Goal: Task Accomplishment & Management: Complete application form

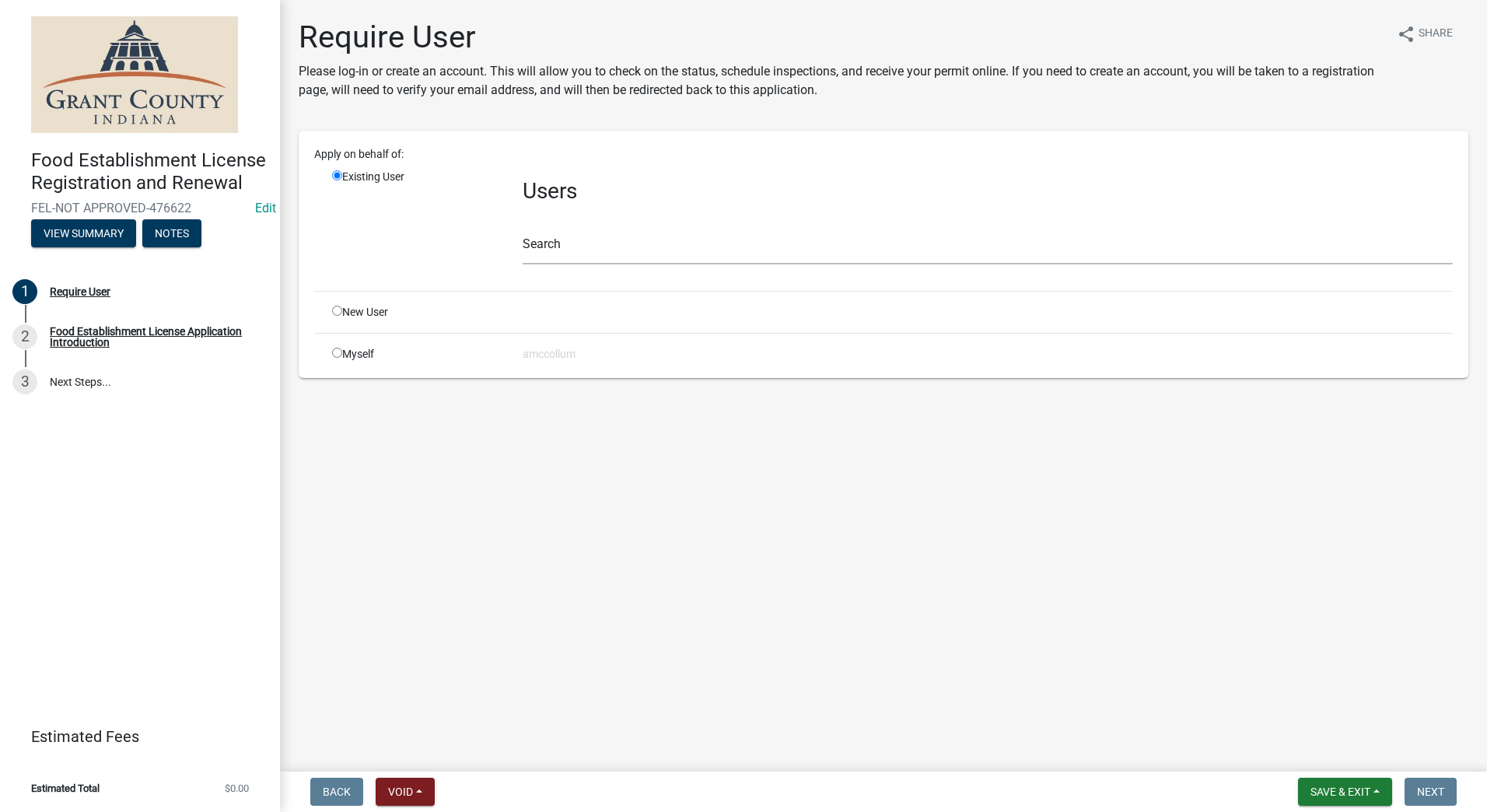
click at [334, 309] on input "radio" at bounding box center [337, 310] width 10 height 10
radio input "true"
radio input "false"
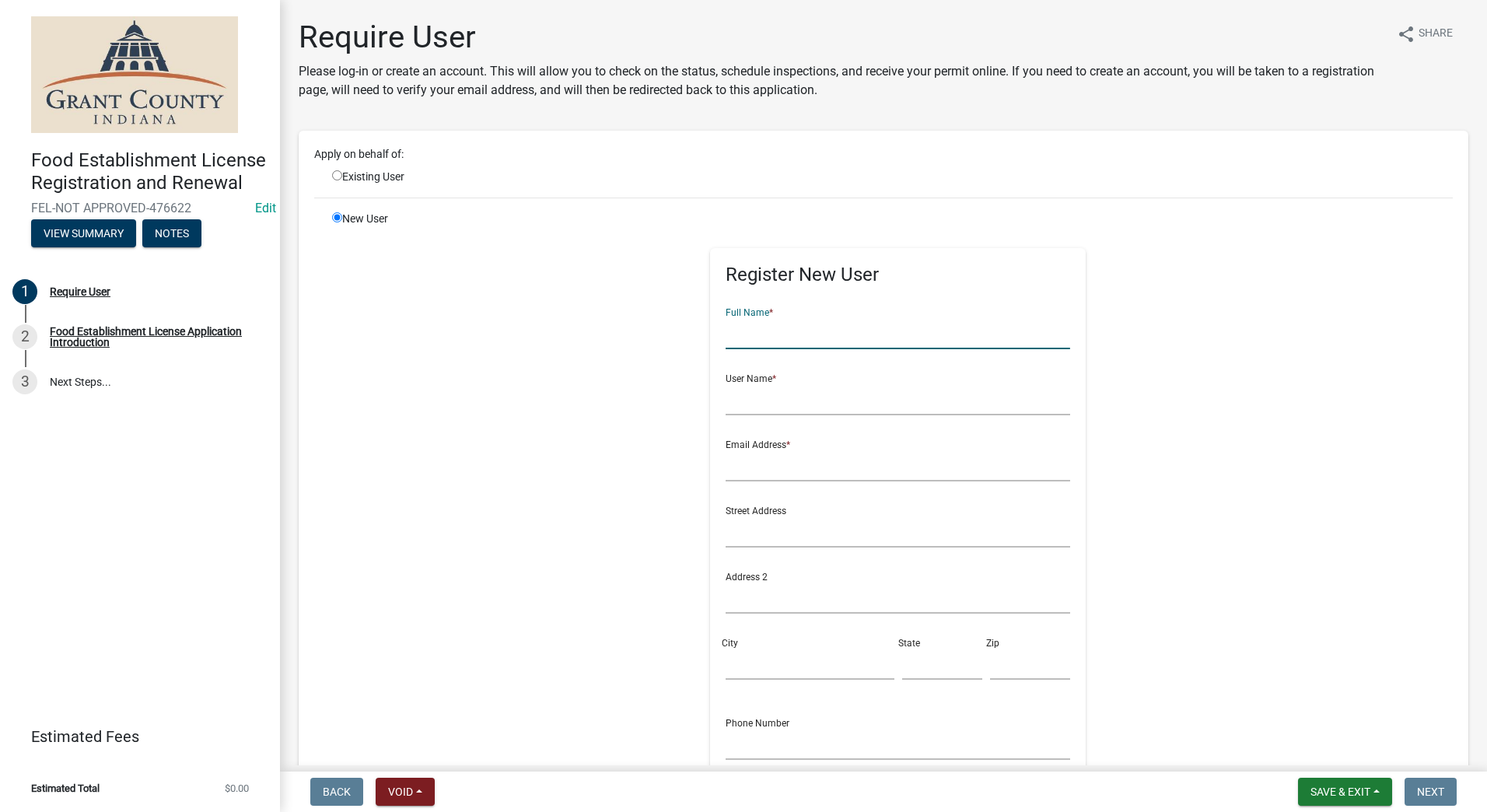
click at [747, 340] on input "text" at bounding box center [898, 333] width 344 height 32
type input "Egberts Enterprise LLC"
click at [804, 399] on input "text" at bounding box center [898, 399] width 344 height 32
type input "[PERSON_NAME]/[PERSON_NAME]"
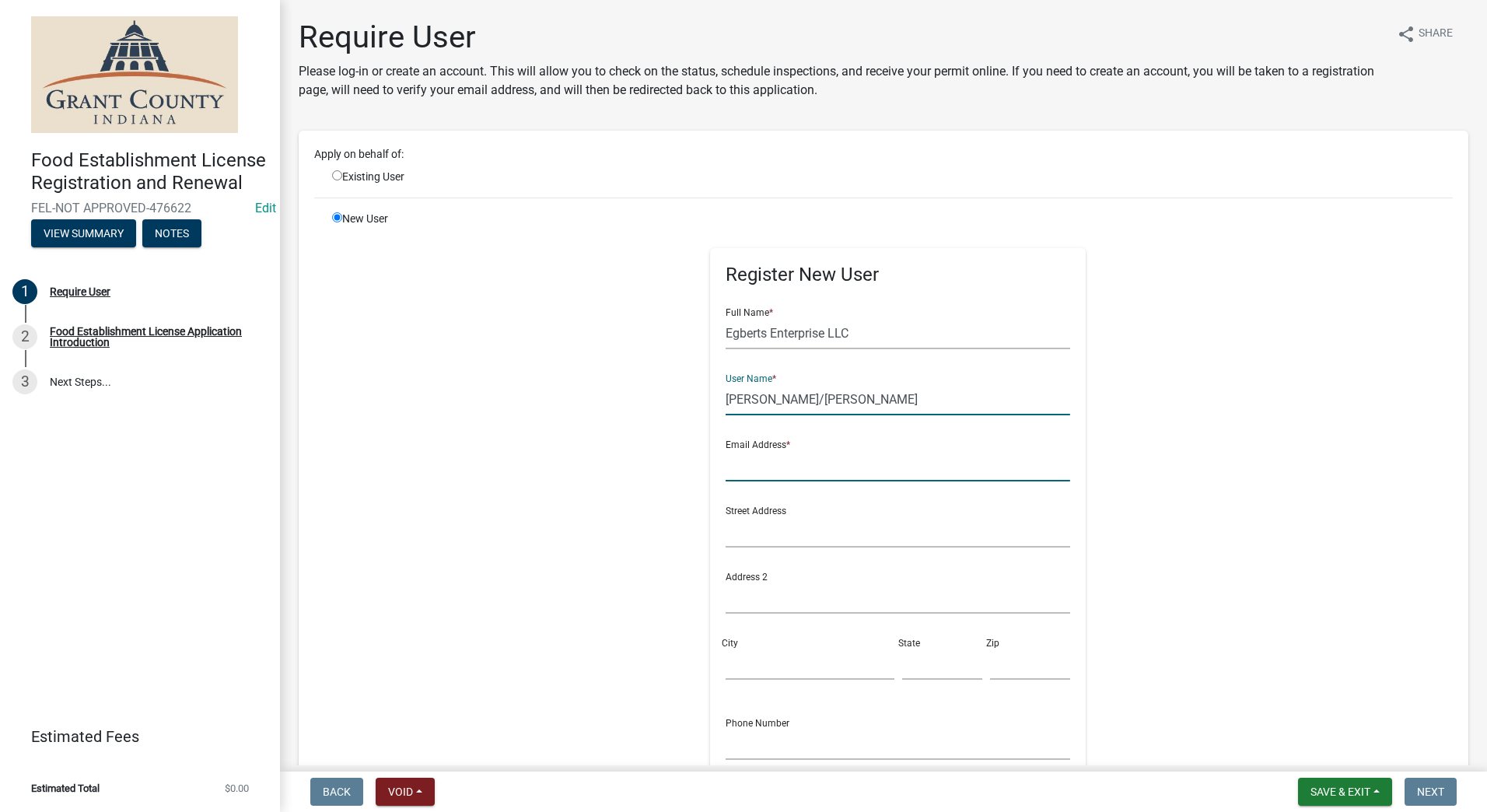
click at [824, 471] on input "text" at bounding box center [898, 465] width 344 height 32
click at [796, 468] on input "text" at bounding box center [898, 465] width 344 height 32
type input "[PERSON_NAME][EMAIL_ADDRESS][DOMAIN_NAME]"
click at [831, 523] on input "text" at bounding box center [898, 531] width 344 height 32
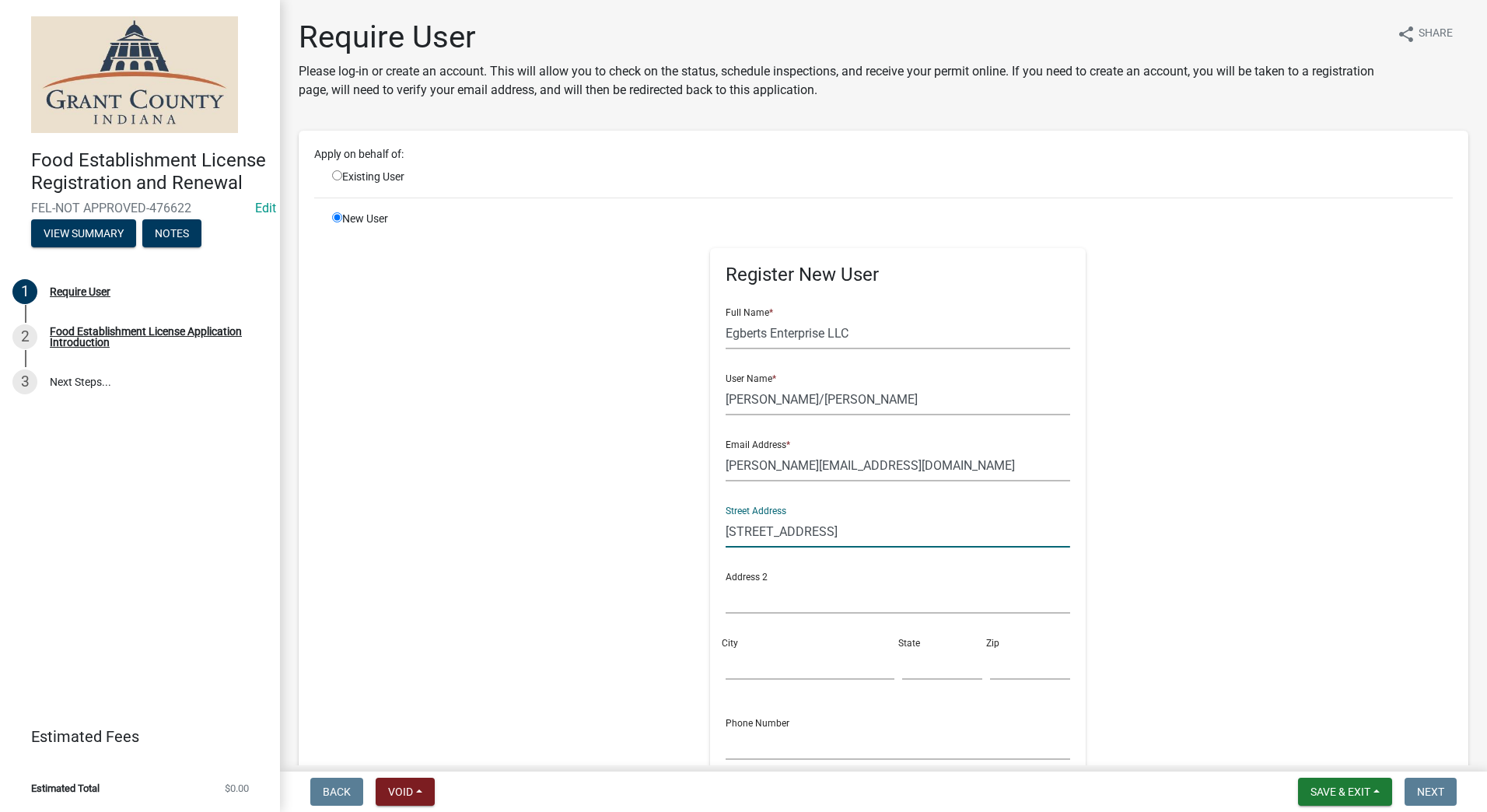
type input "[STREET_ADDRESS]"
click at [797, 655] on input "City" at bounding box center [809, 664] width 168 height 32
type input "St. Marys"
type input "OH"
type input "45885"
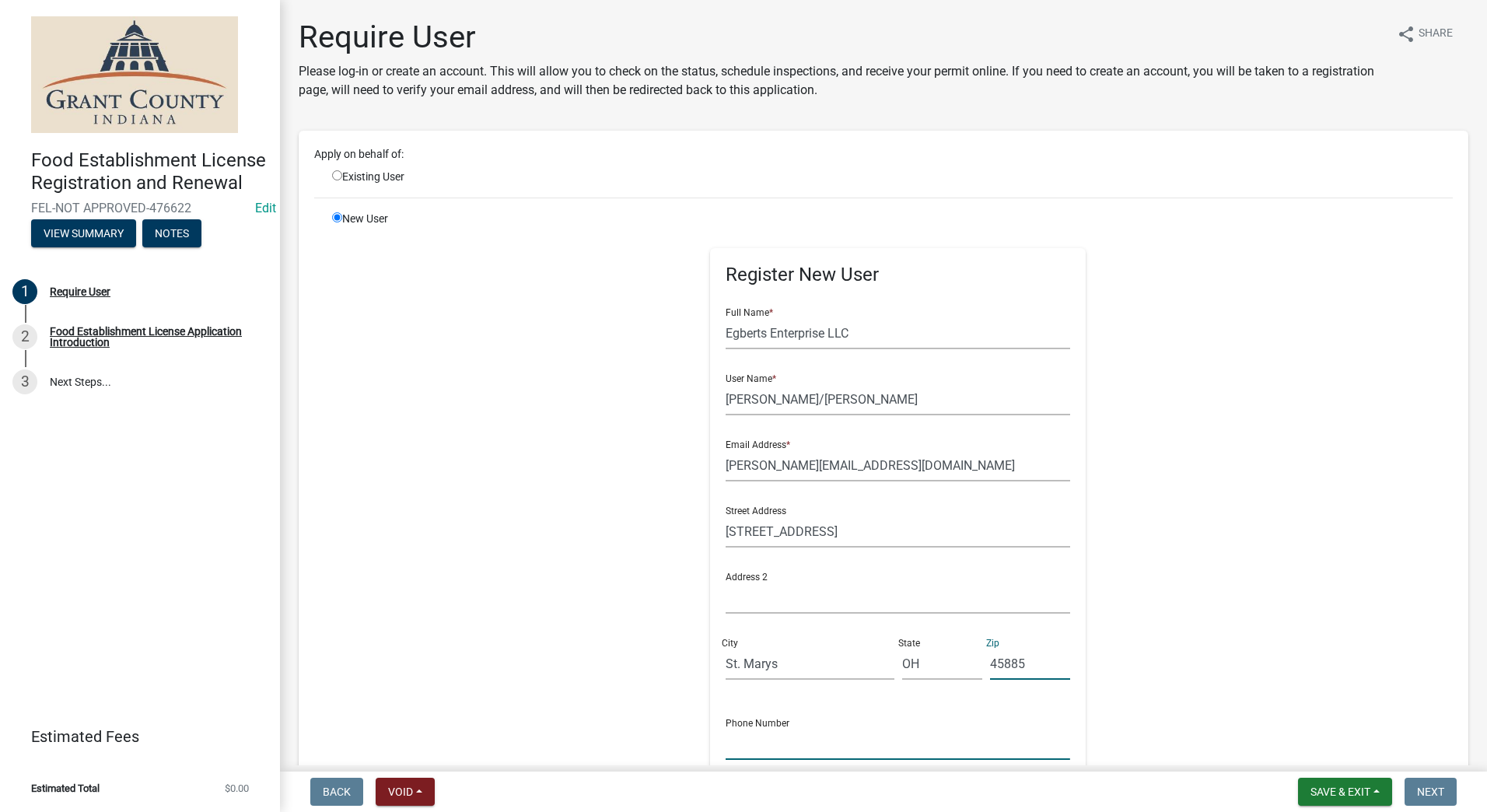
click at [789, 744] on input "text" at bounding box center [898, 744] width 344 height 32
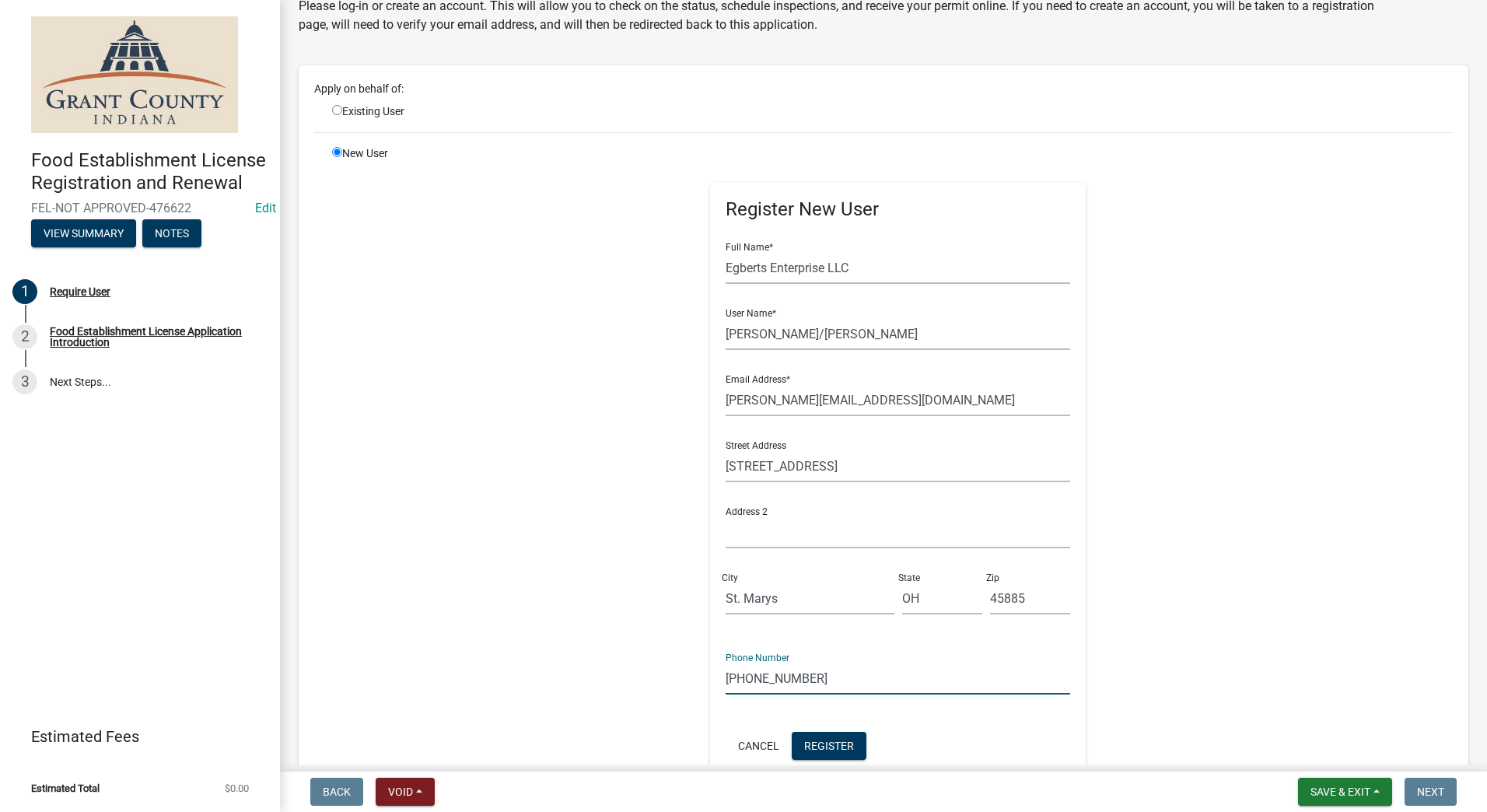
scroll to position [156, 0]
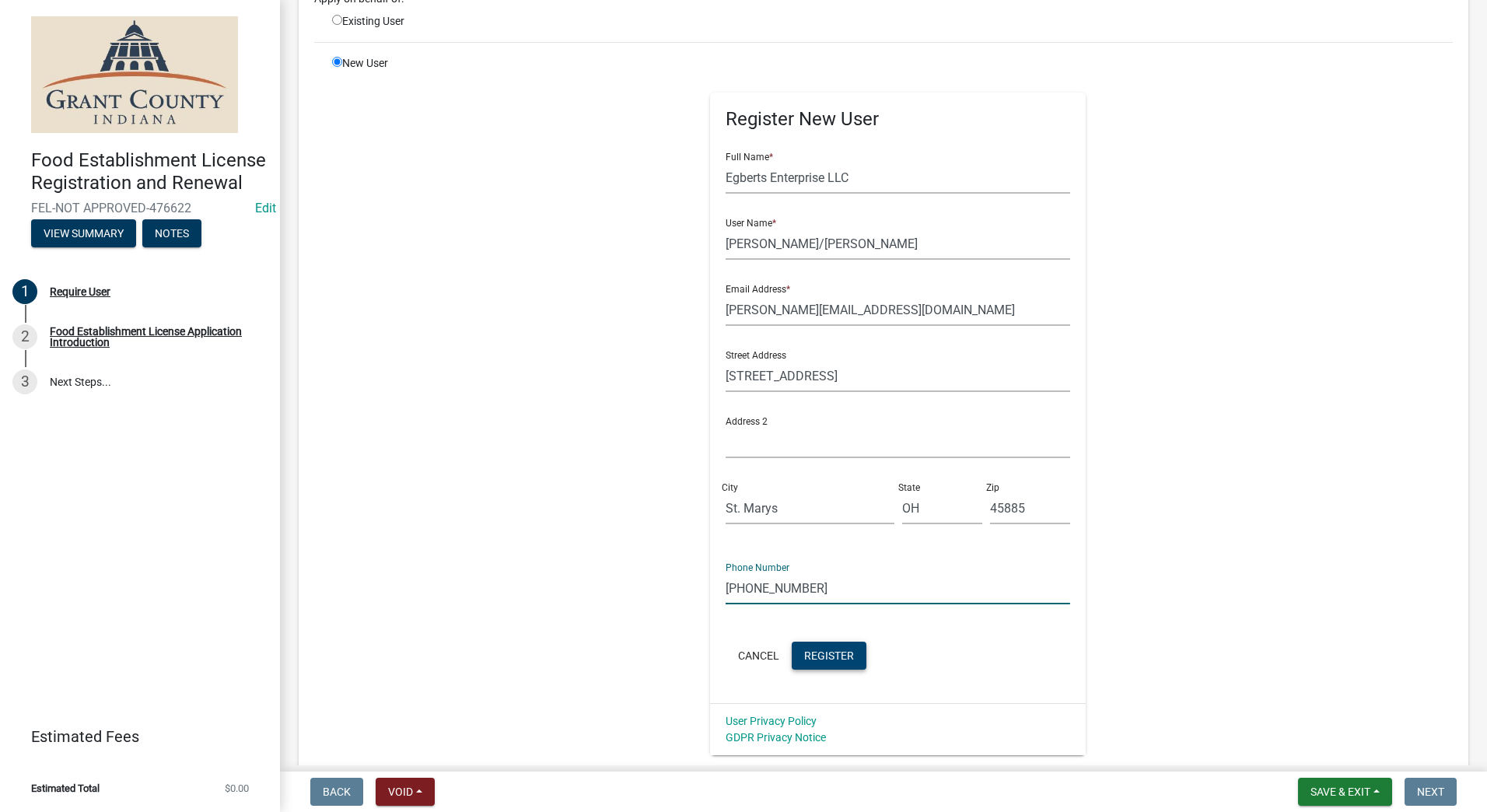
type input "[PHONE_NUMBER]"
click at [816, 655] on span "Register" at bounding box center [829, 655] width 50 height 13
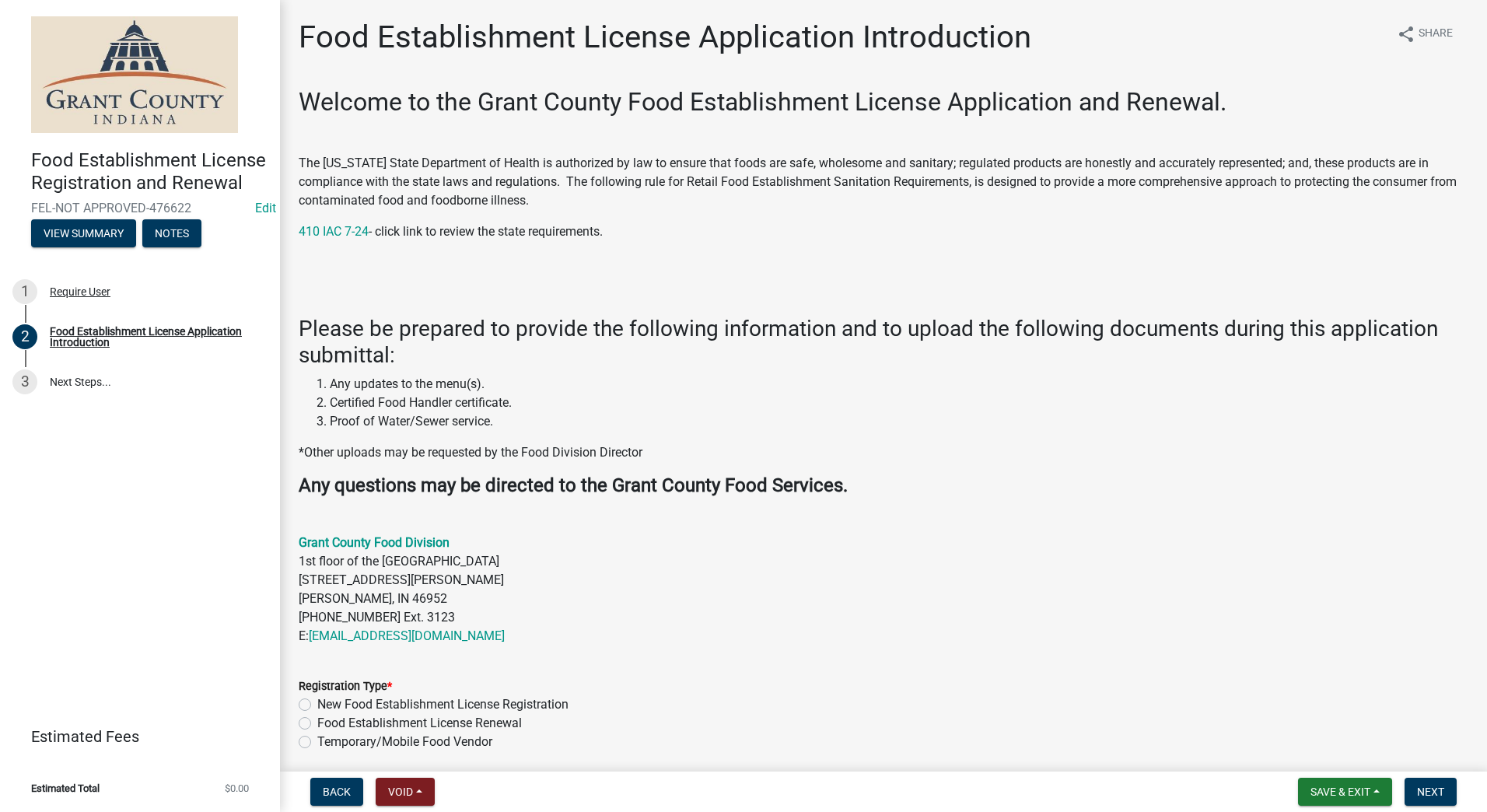
scroll to position [388, 0]
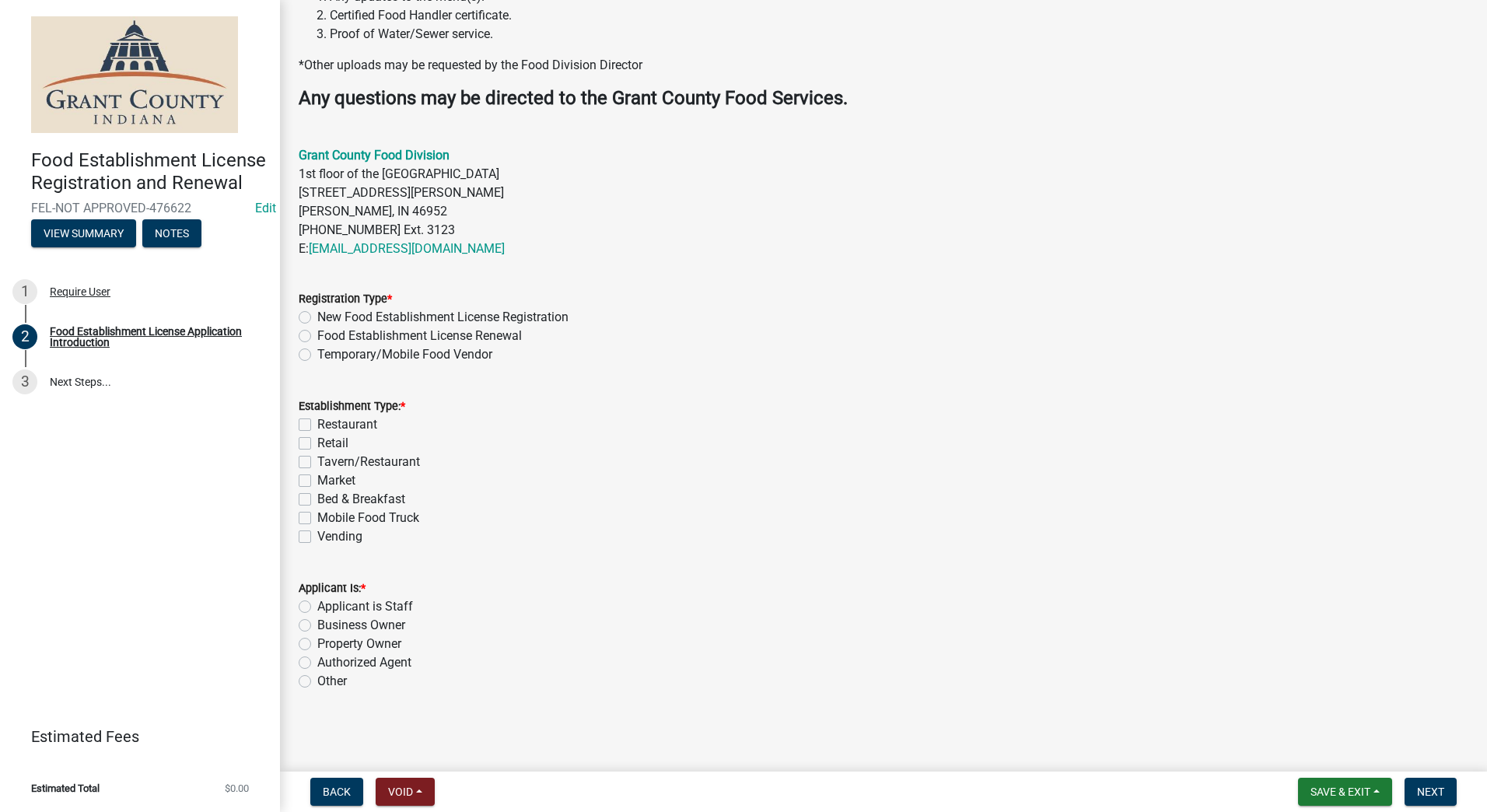
click at [318, 351] on label "Temporary/Mobile Food Vendor" at bounding box center [405, 354] width 175 height 18
click at [318, 351] on input "Temporary/Mobile Food Vendor" at bounding box center [322, 350] width 10 height 10
radio input "true"
click at [318, 517] on label "Mobile Food Truck" at bounding box center [368, 517] width 102 height 18
click at [318, 517] on input "Mobile Food Truck" at bounding box center [322, 513] width 10 height 10
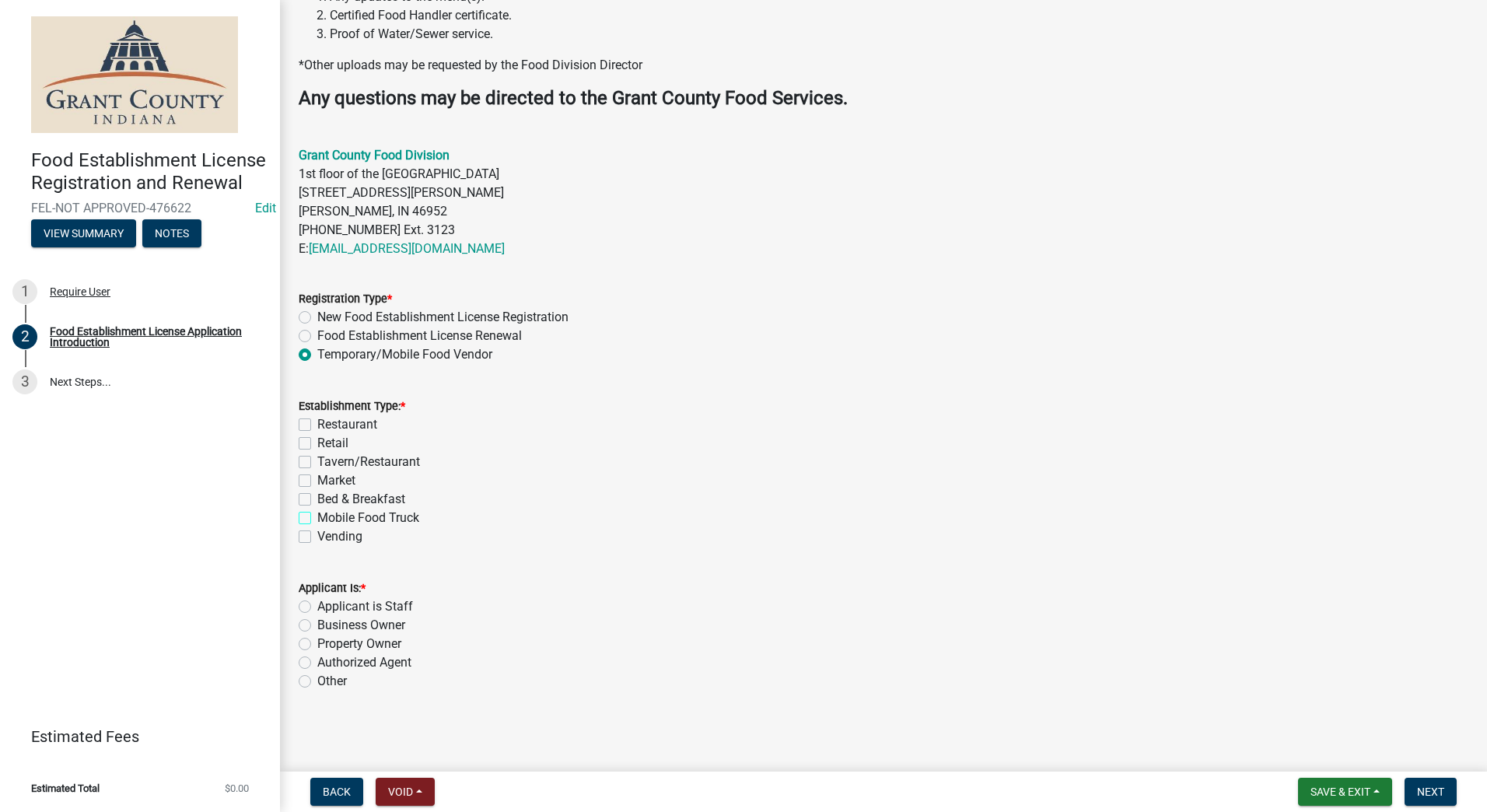
checkbox input "true"
checkbox input "false"
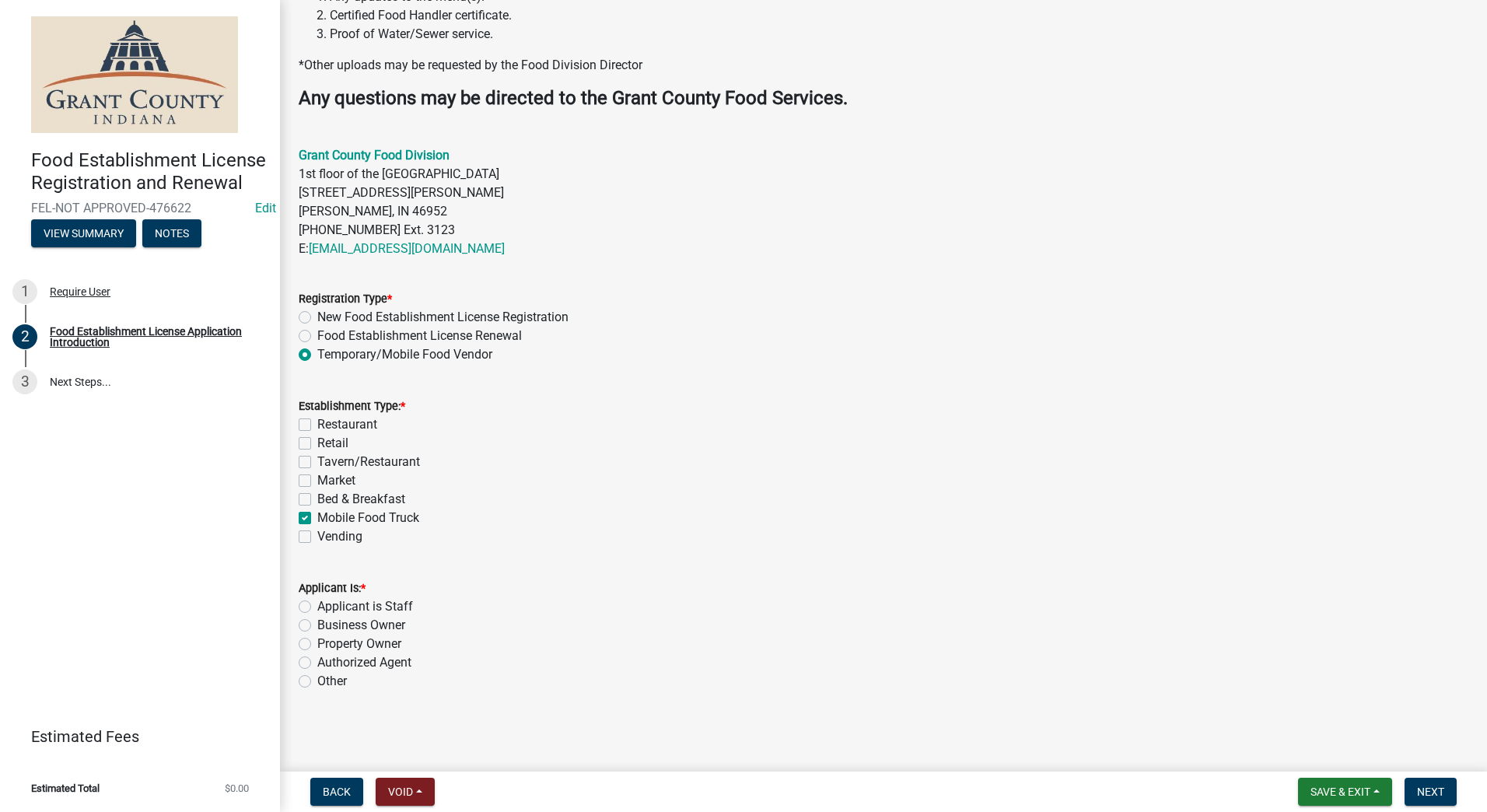
checkbox input "false"
checkbox input "true"
checkbox input "false"
click at [318, 659] on label "Authorized Agent" at bounding box center [365, 663] width 94 height 18
click at [318, 659] on input "Authorized Agent" at bounding box center [322, 658] width 10 height 10
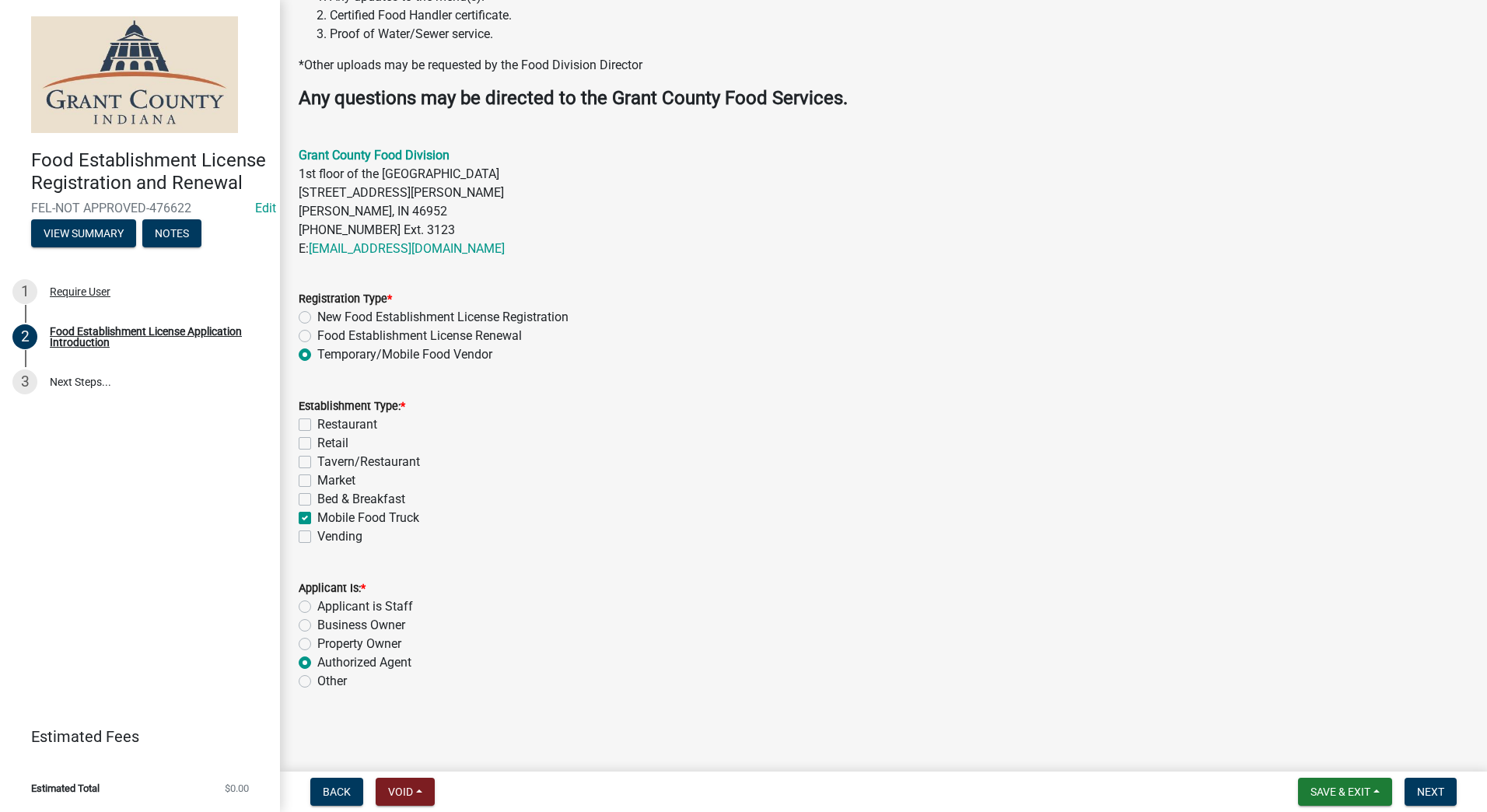
radio input "true"
click at [1434, 789] on span "Next" at bounding box center [1431, 792] width 28 height 13
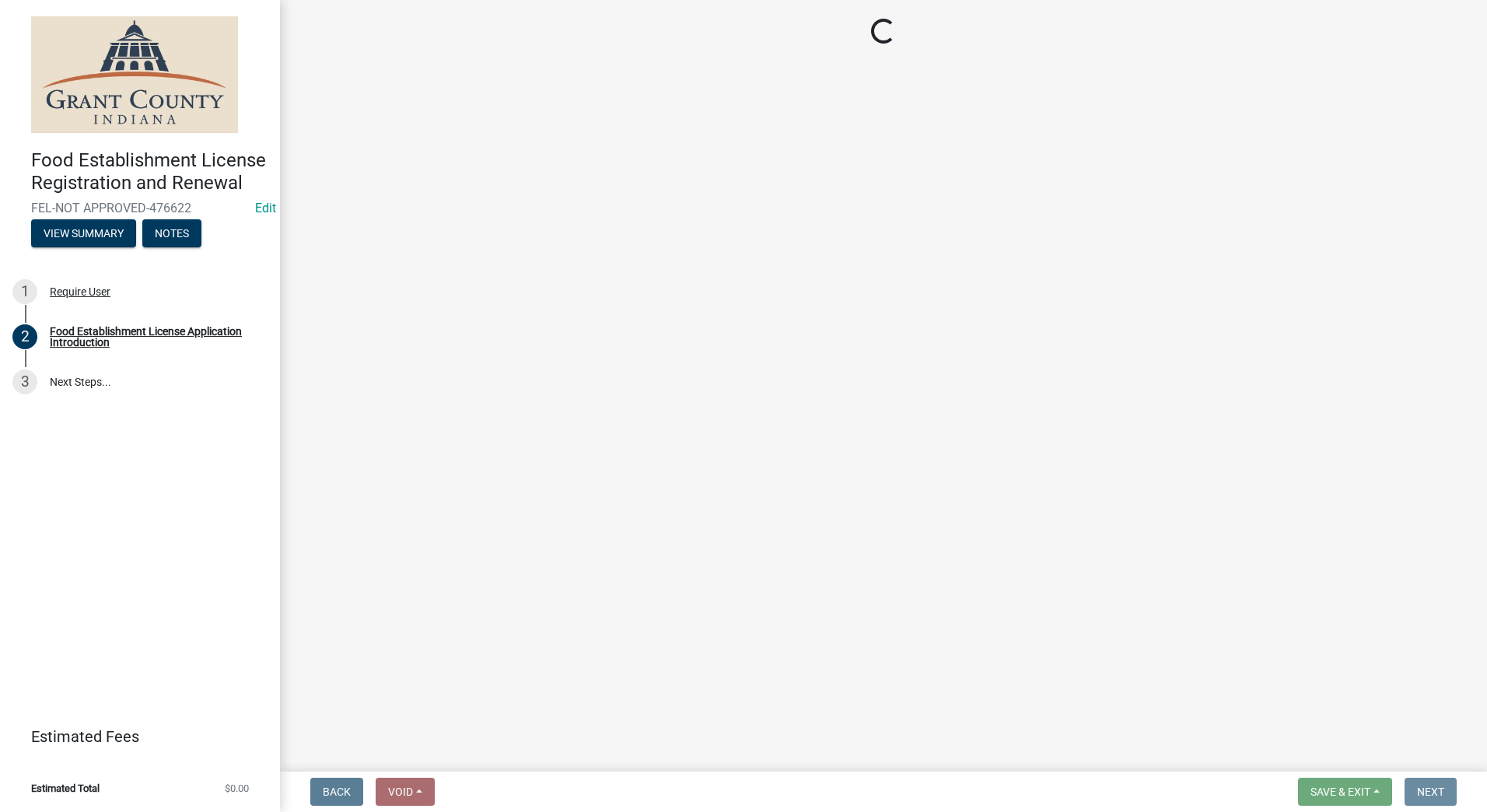
scroll to position [0, 0]
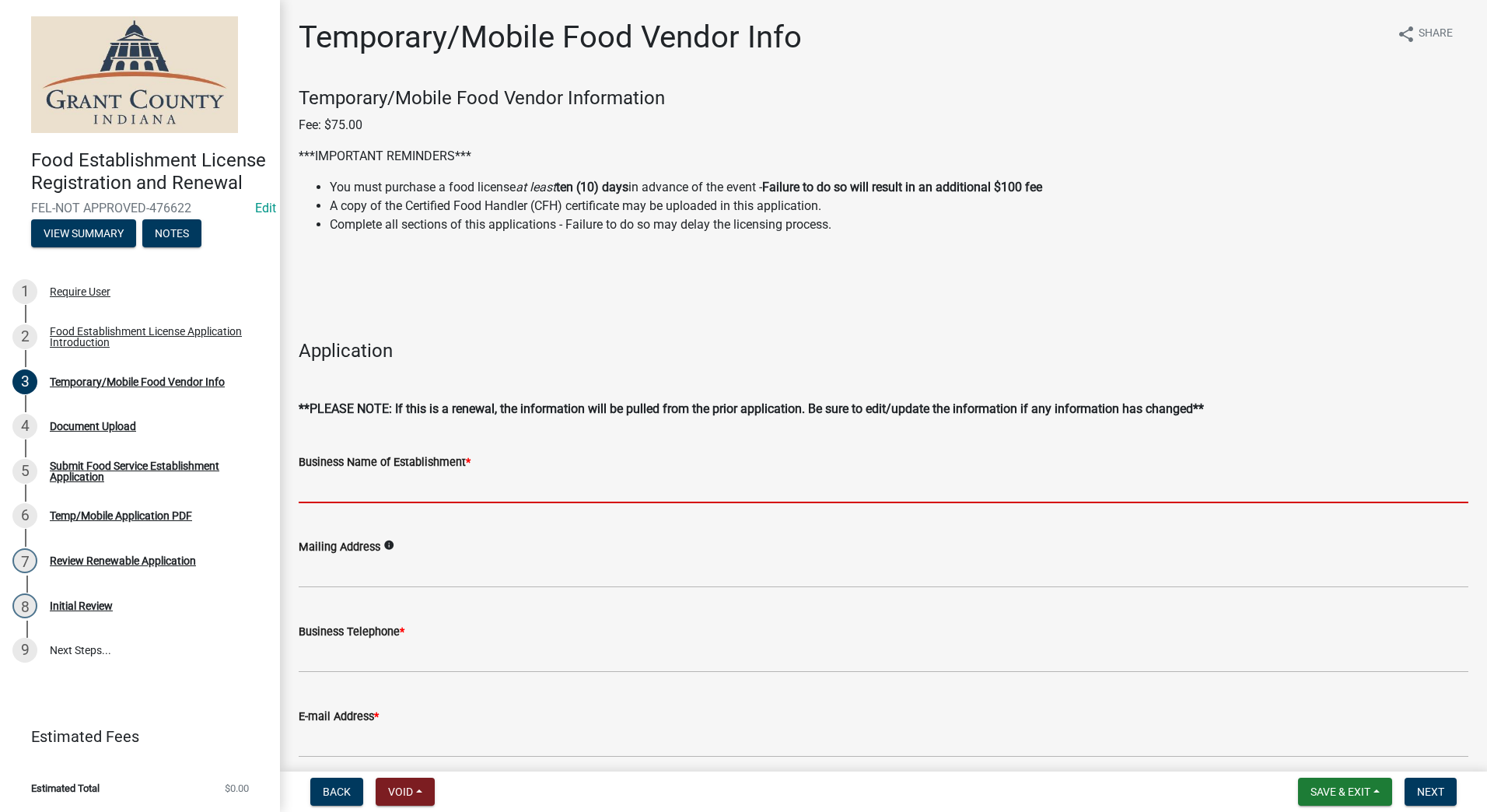
click at [504, 481] on input "Business Name of Establishment *" at bounding box center [883, 487] width 1170 height 32
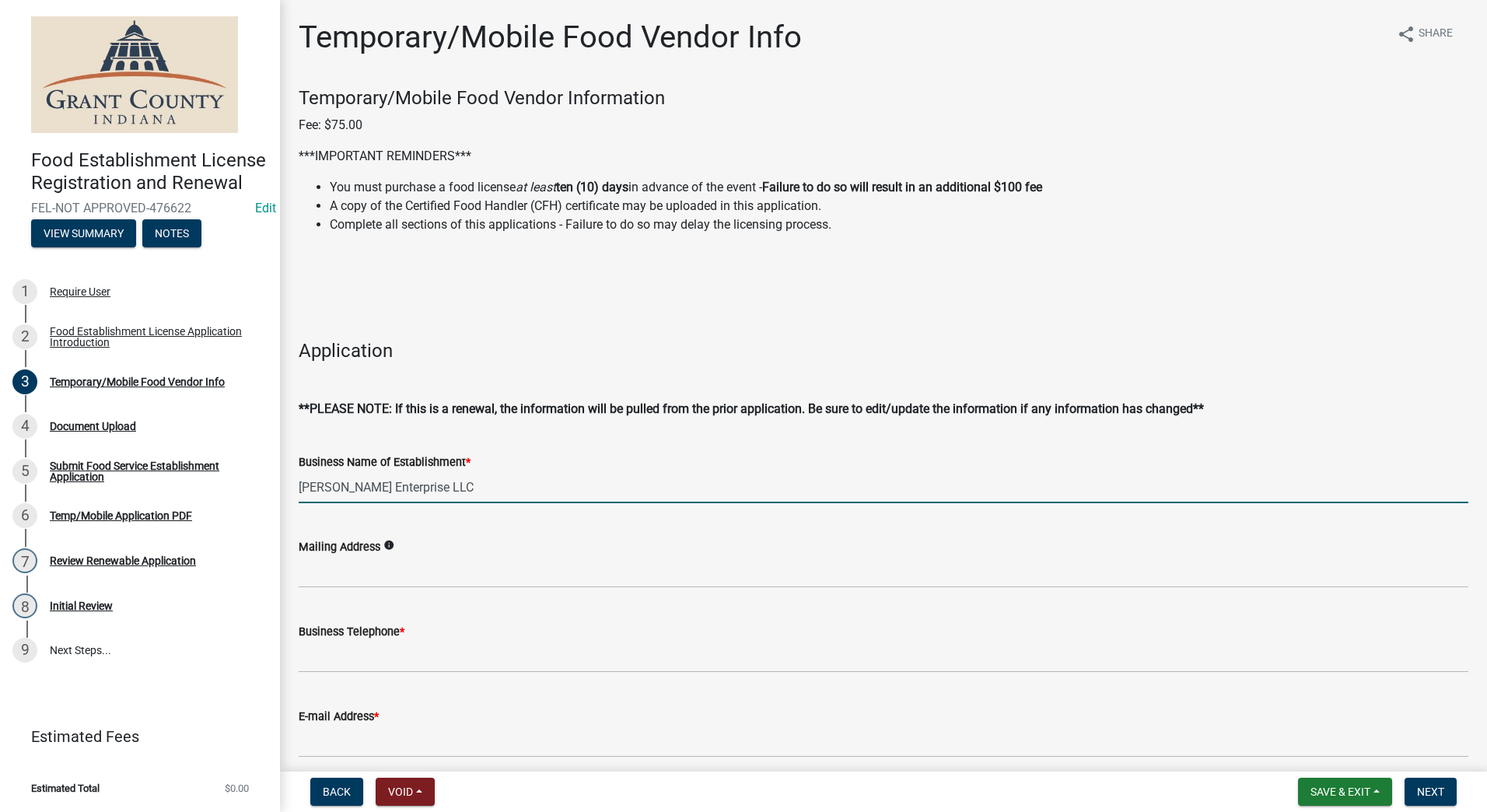
type input "[PERSON_NAME] Enterprise LLC"
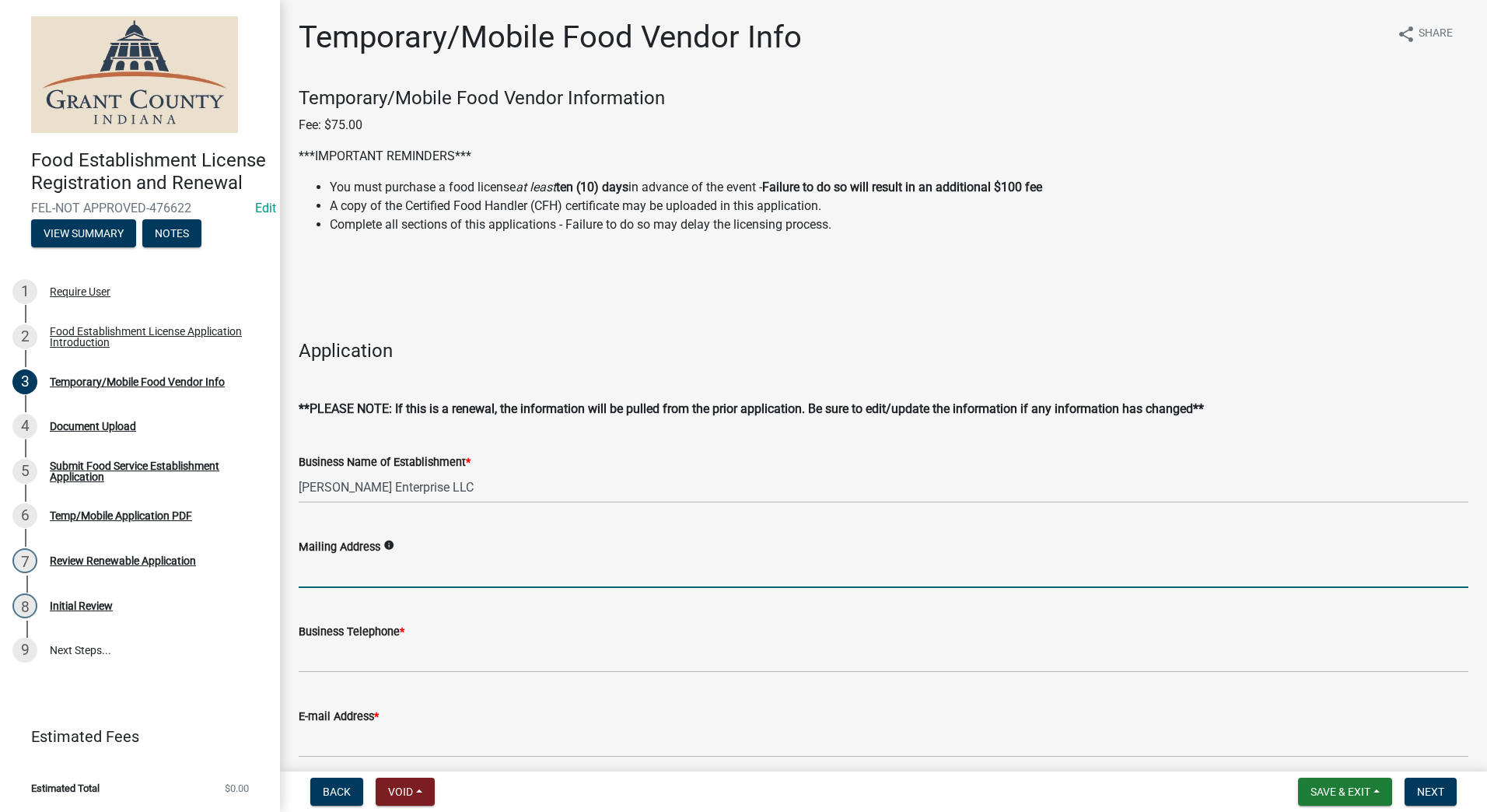
click at [470, 574] on input "Mailing Address" at bounding box center [883, 572] width 1170 height 32
type input "[STREET_ADDRESS]"
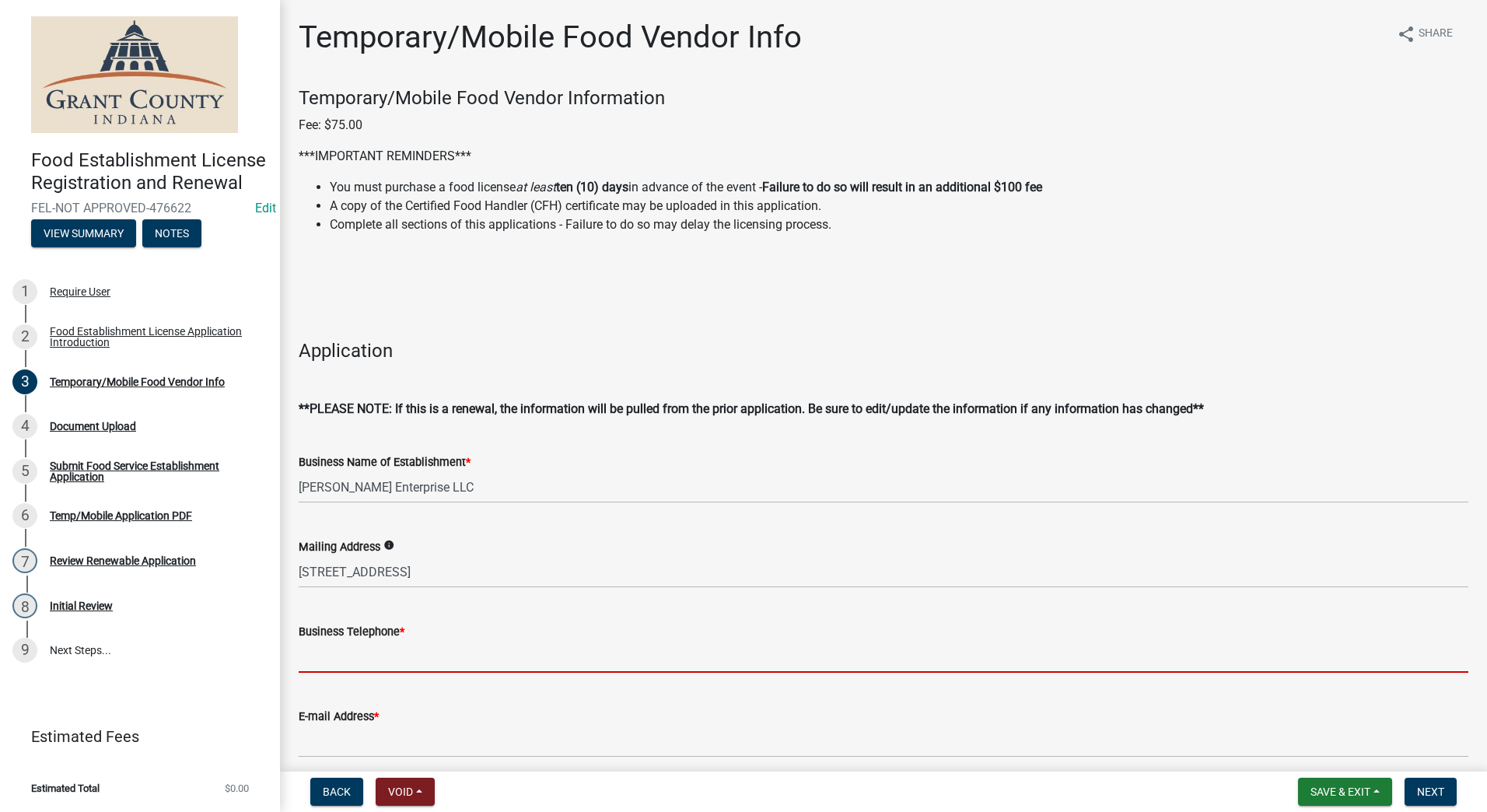
click at [424, 646] on input "Business Telephone *" at bounding box center [883, 656] width 1170 height 32
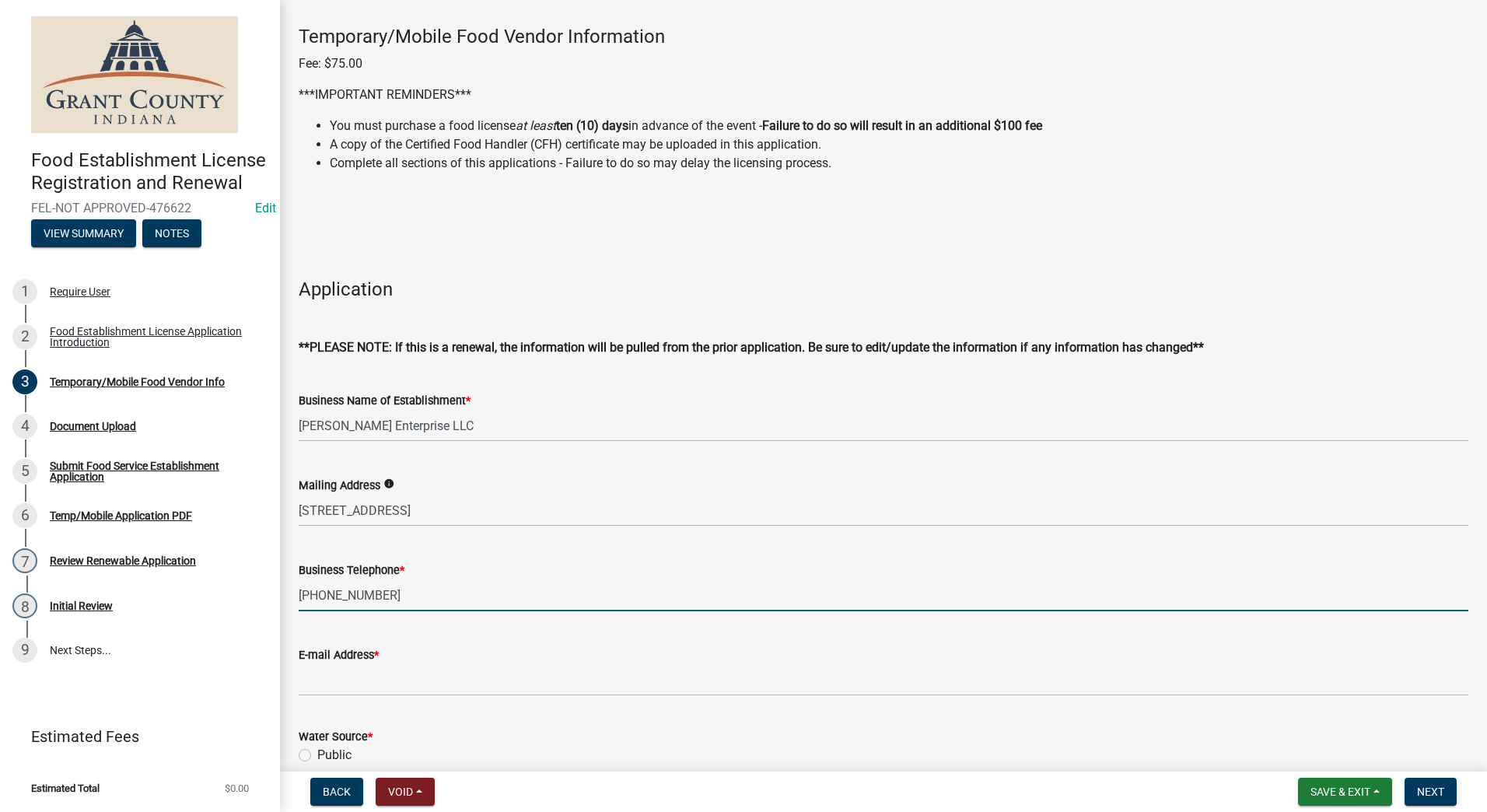
scroll to position [156, 0]
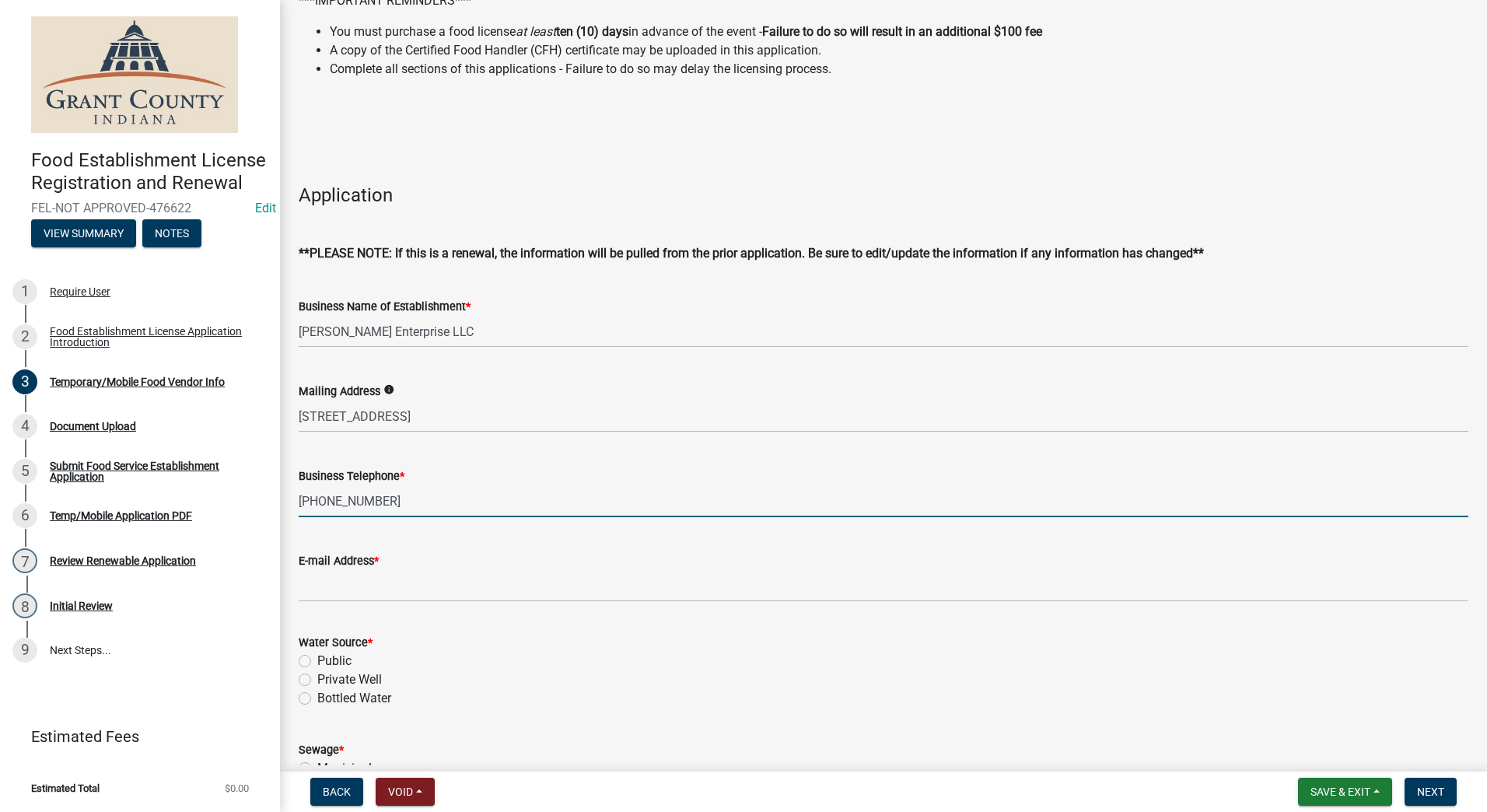
type input "[PHONE_NUMBER]"
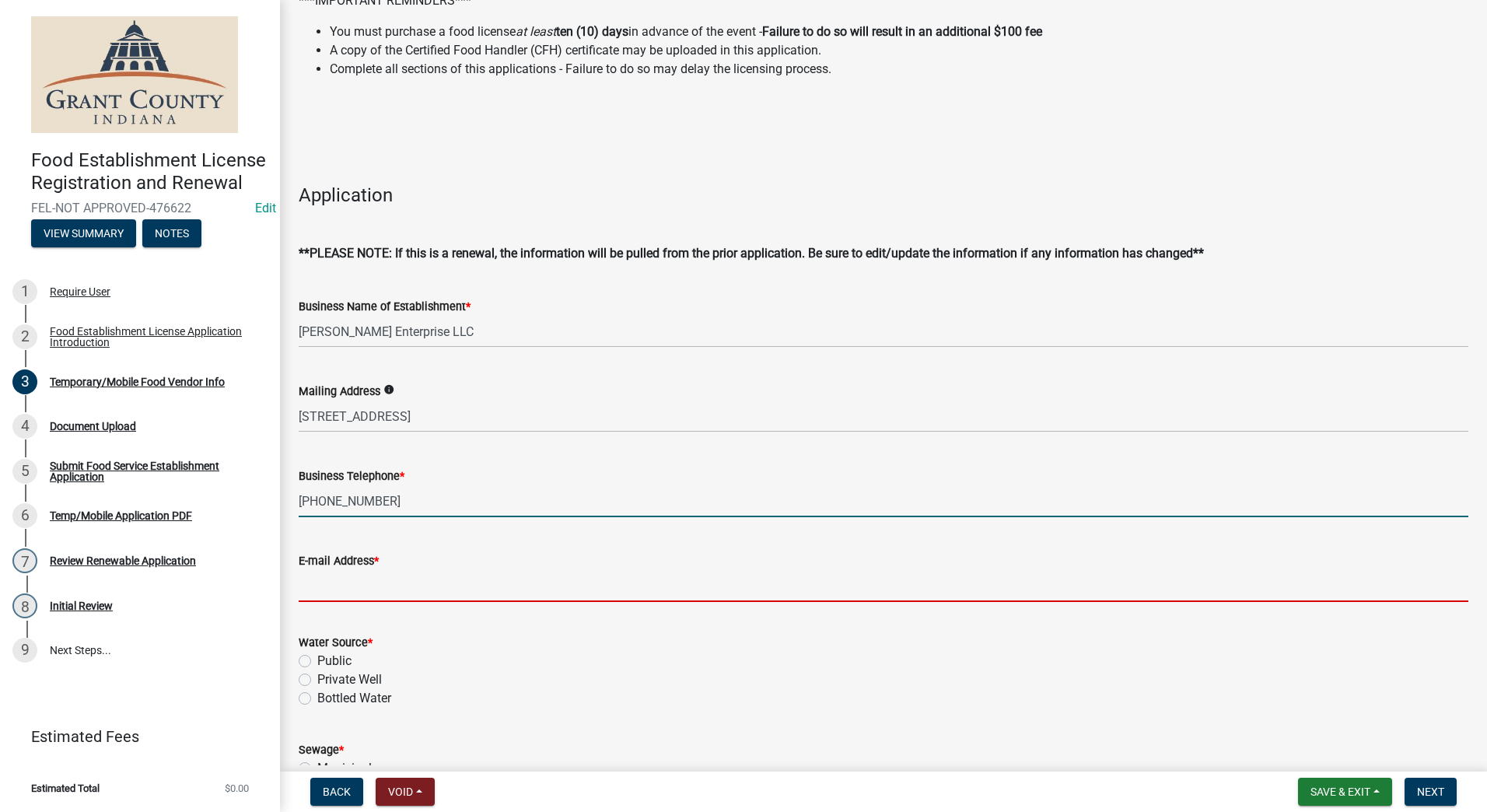
click at [374, 582] on input "E-mail Address *" at bounding box center [883, 586] width 1170 height 32
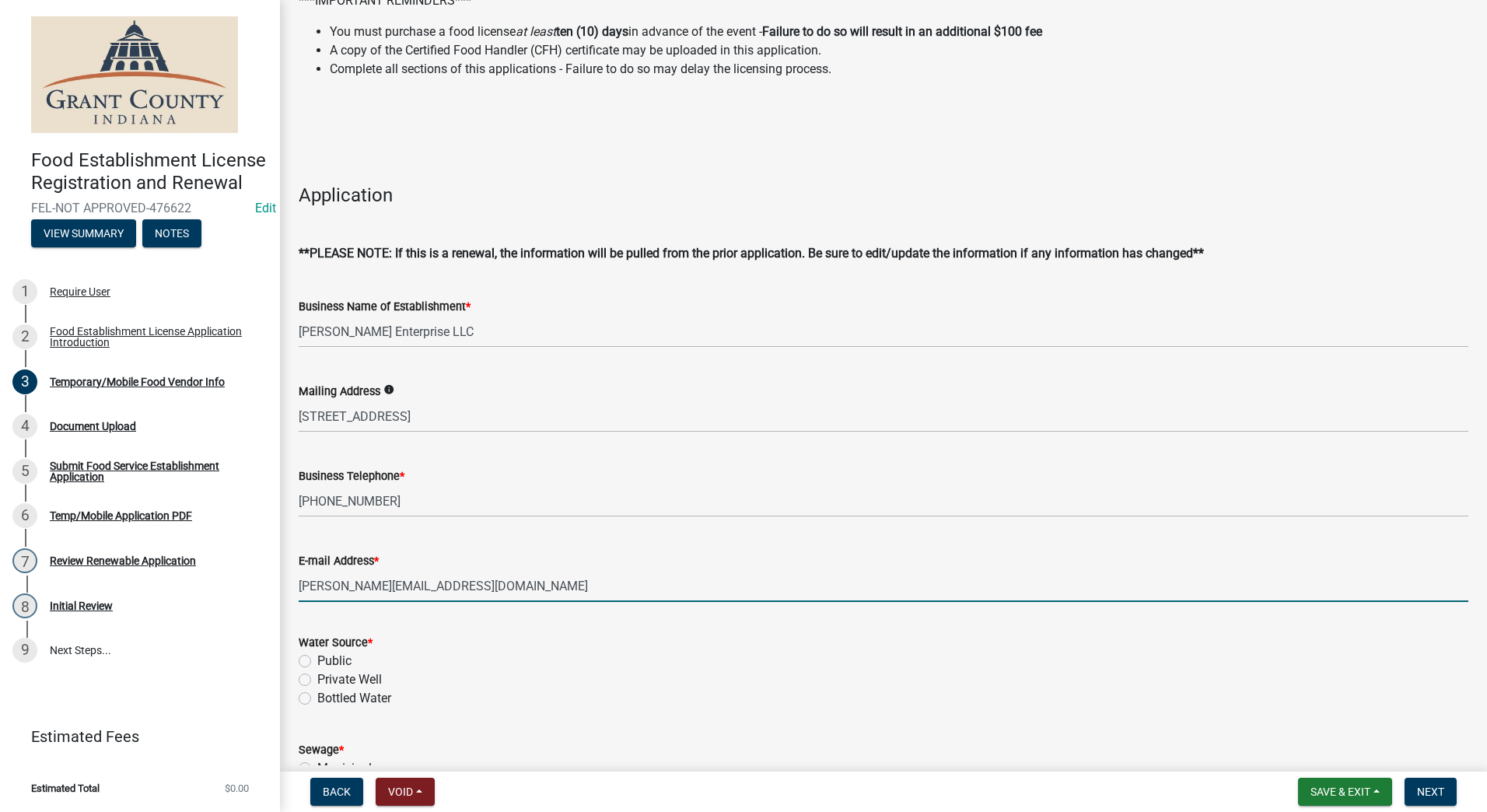
type input "[PERSON_NAME][EMAIL_ADDRESS][DOMAIN_NAME]"
click at [318, 657] on label "Public" at bounding box center [334, 661] width 34 height 18
click at [318, 657] on input "Public" at bounding box center [322, 656] width 10 height 10
radio input "true"
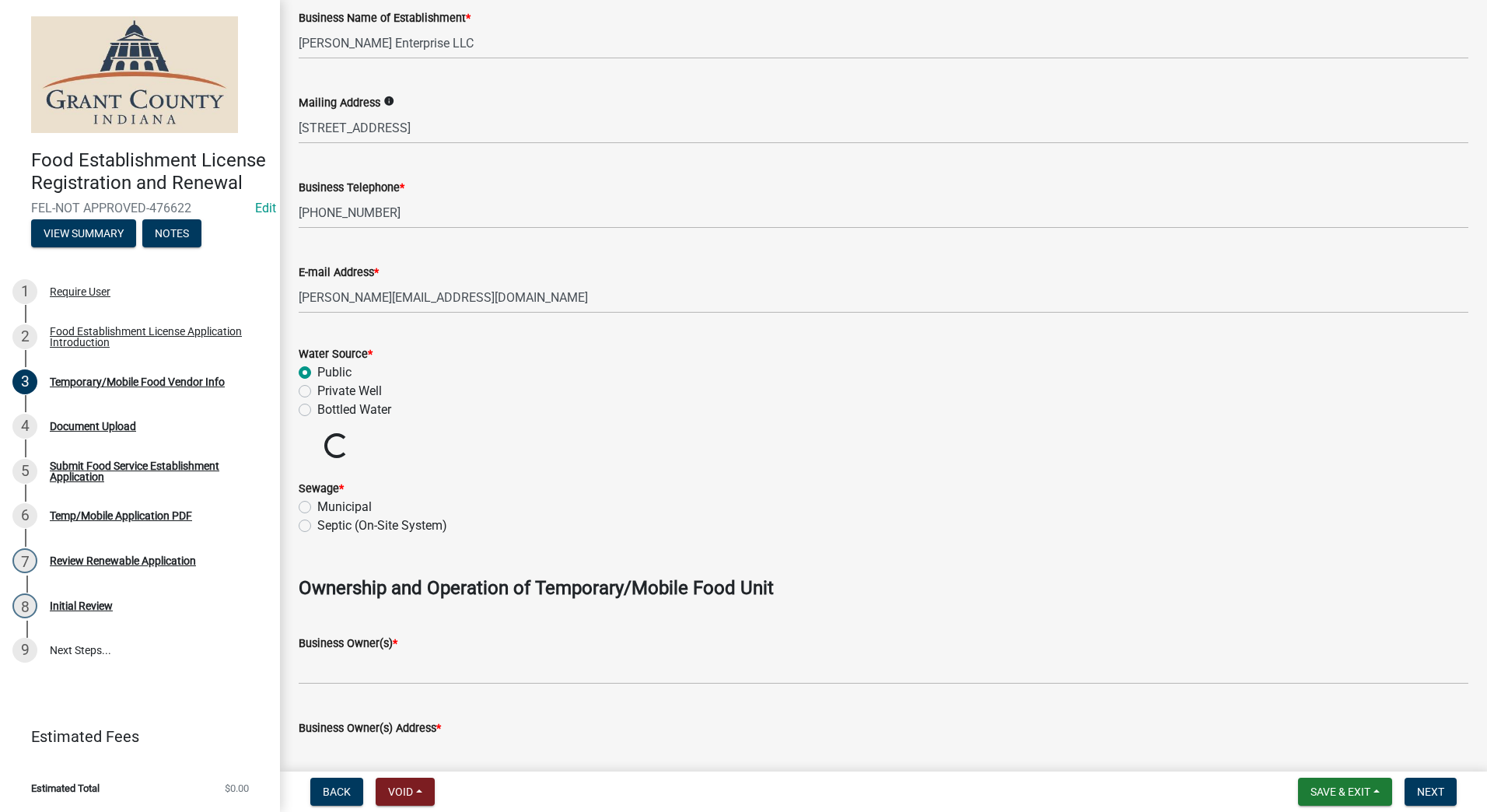
scroll to position [467, 0]
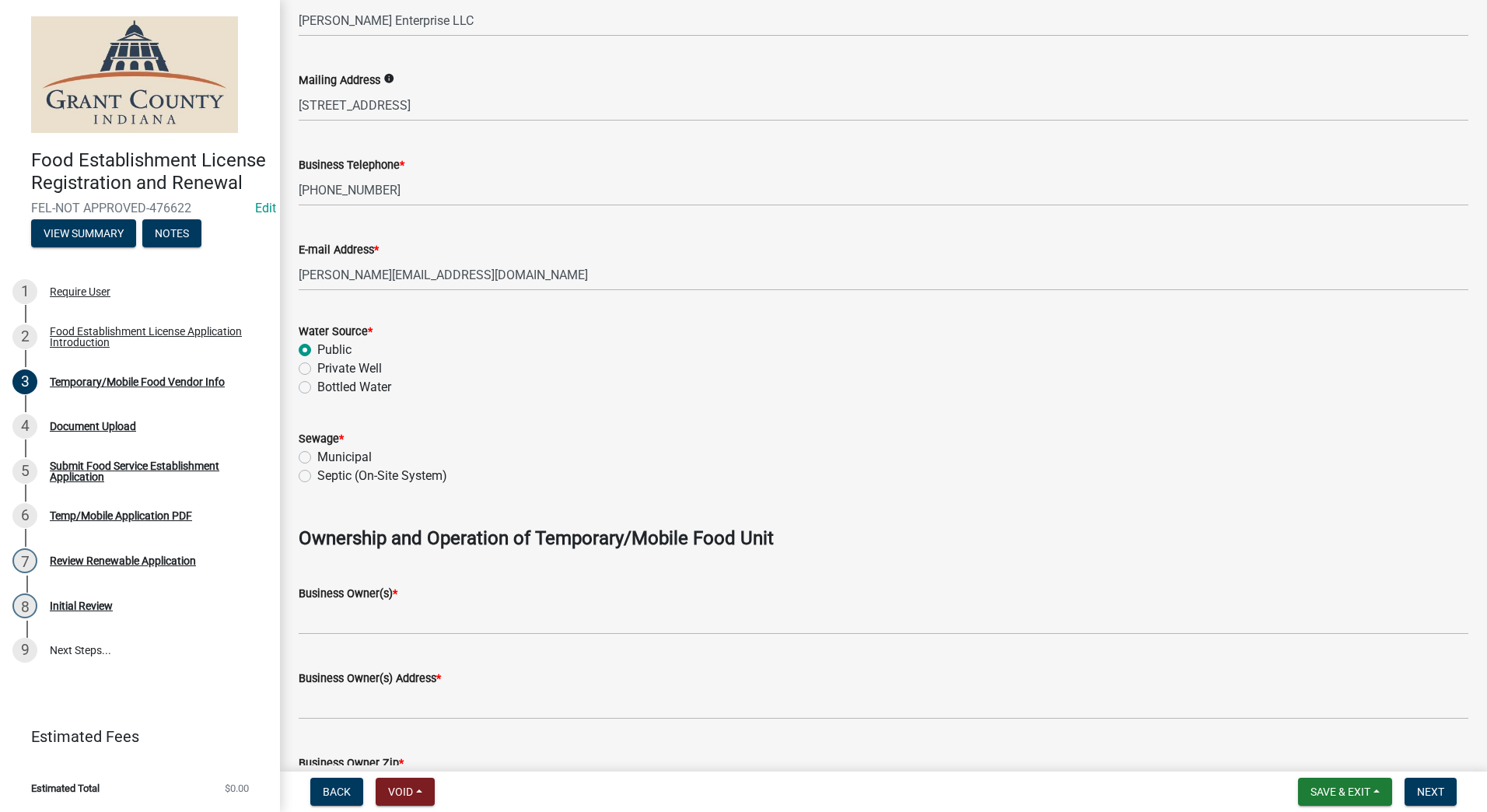
click at [318, 455] on label "Municipal" at bounding box center [344, 458] width 54 height 18
click at [318, 455] on input "Municipal" at bounding box center [322, 453] width 10 height 10
radio input "true"
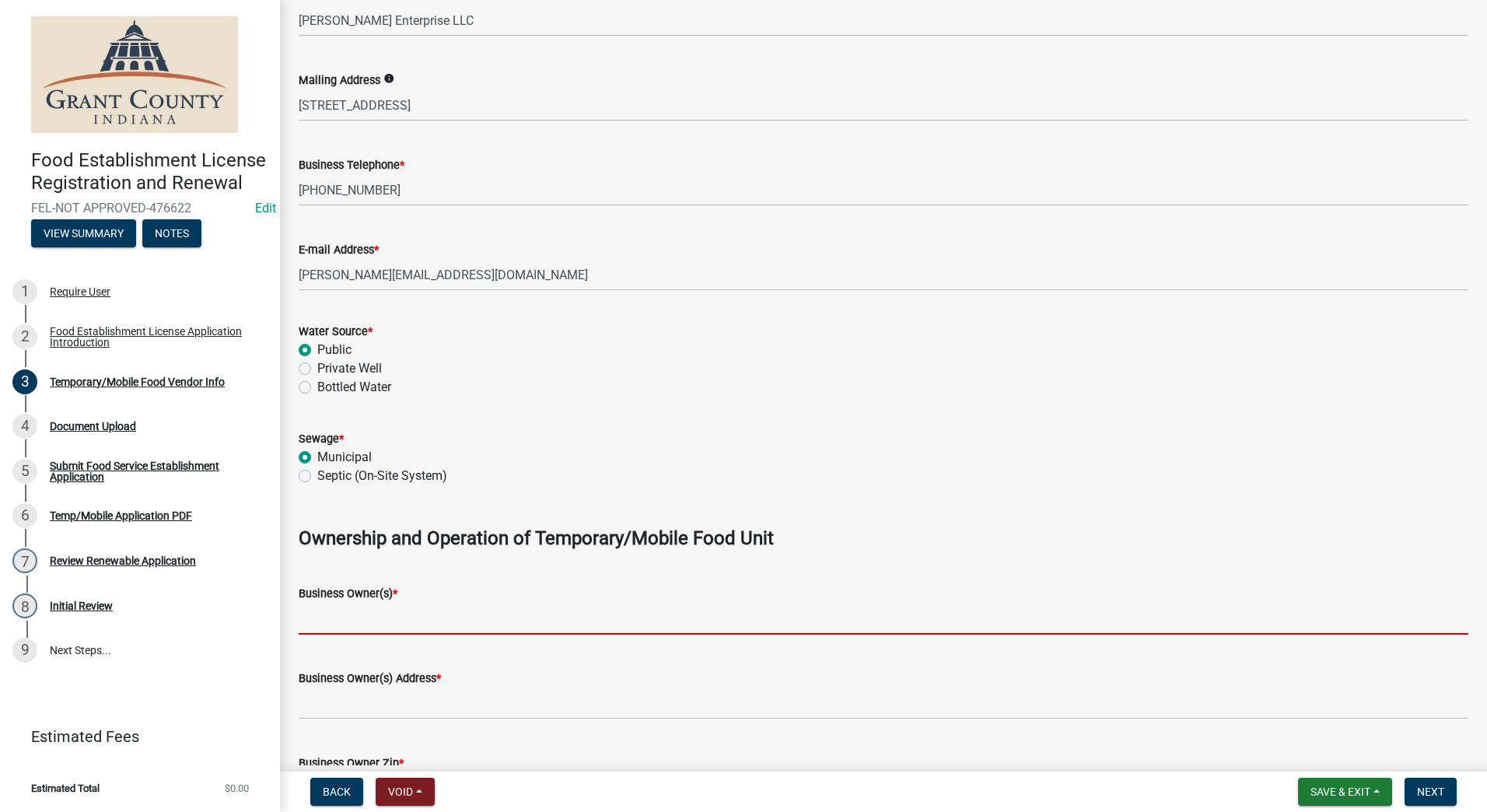
click at [452, 607] on input "Business Owner(s) *" at bounding box center [883, 619] width 1170 height 32
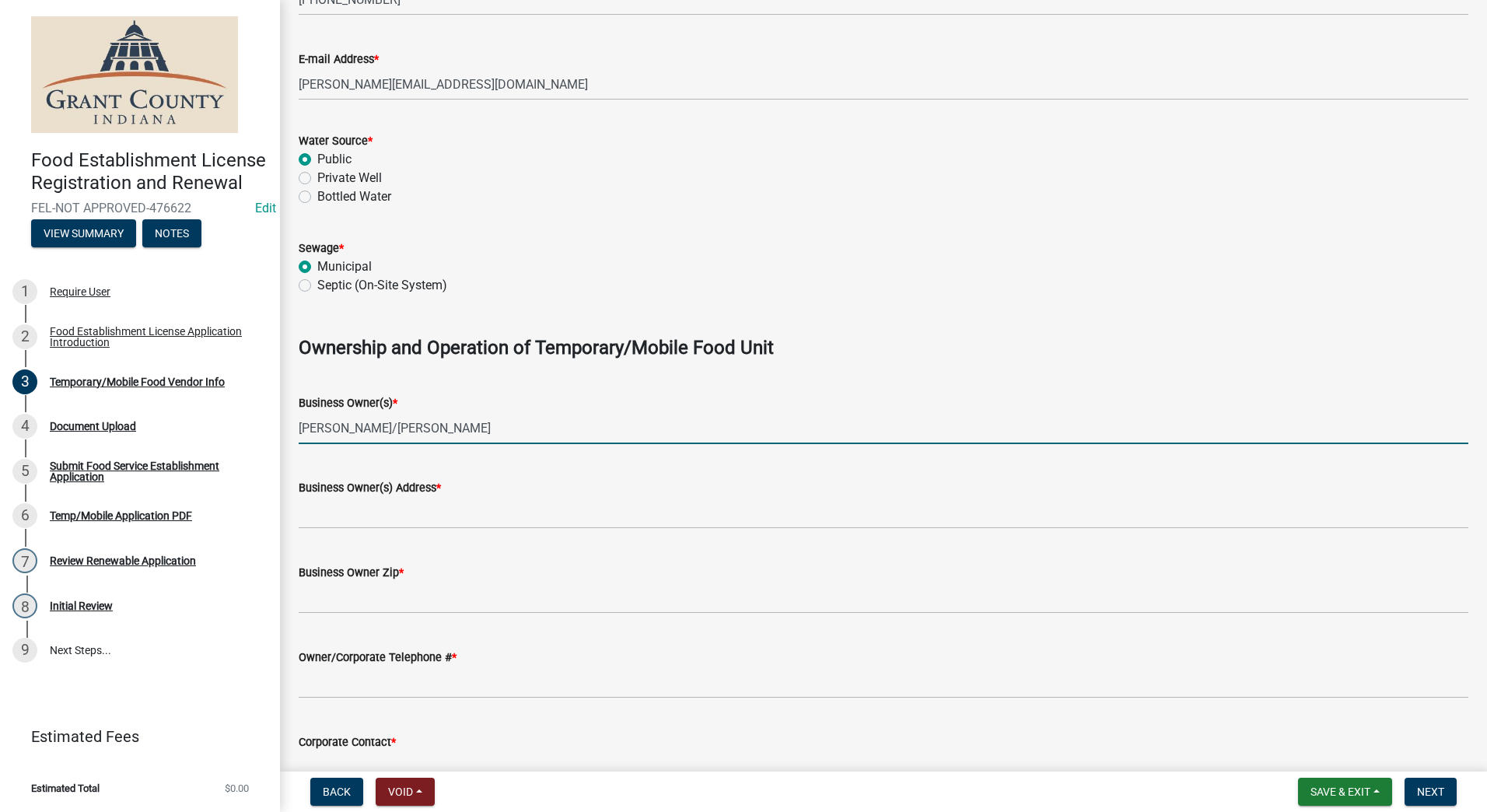
scroll to position [700, 0]
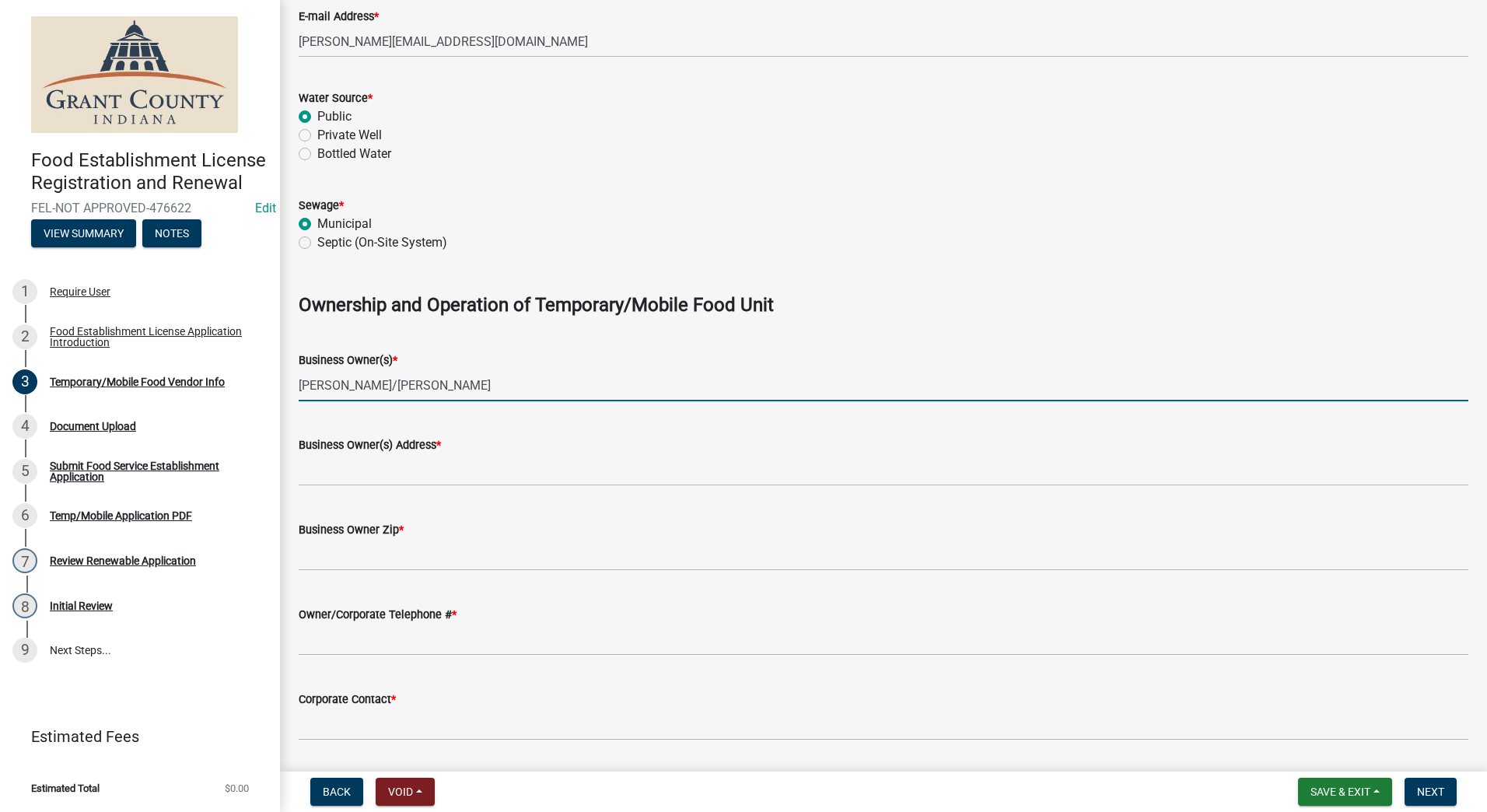
type input "[PERSON_NAME]/[PERSON_NAME]"
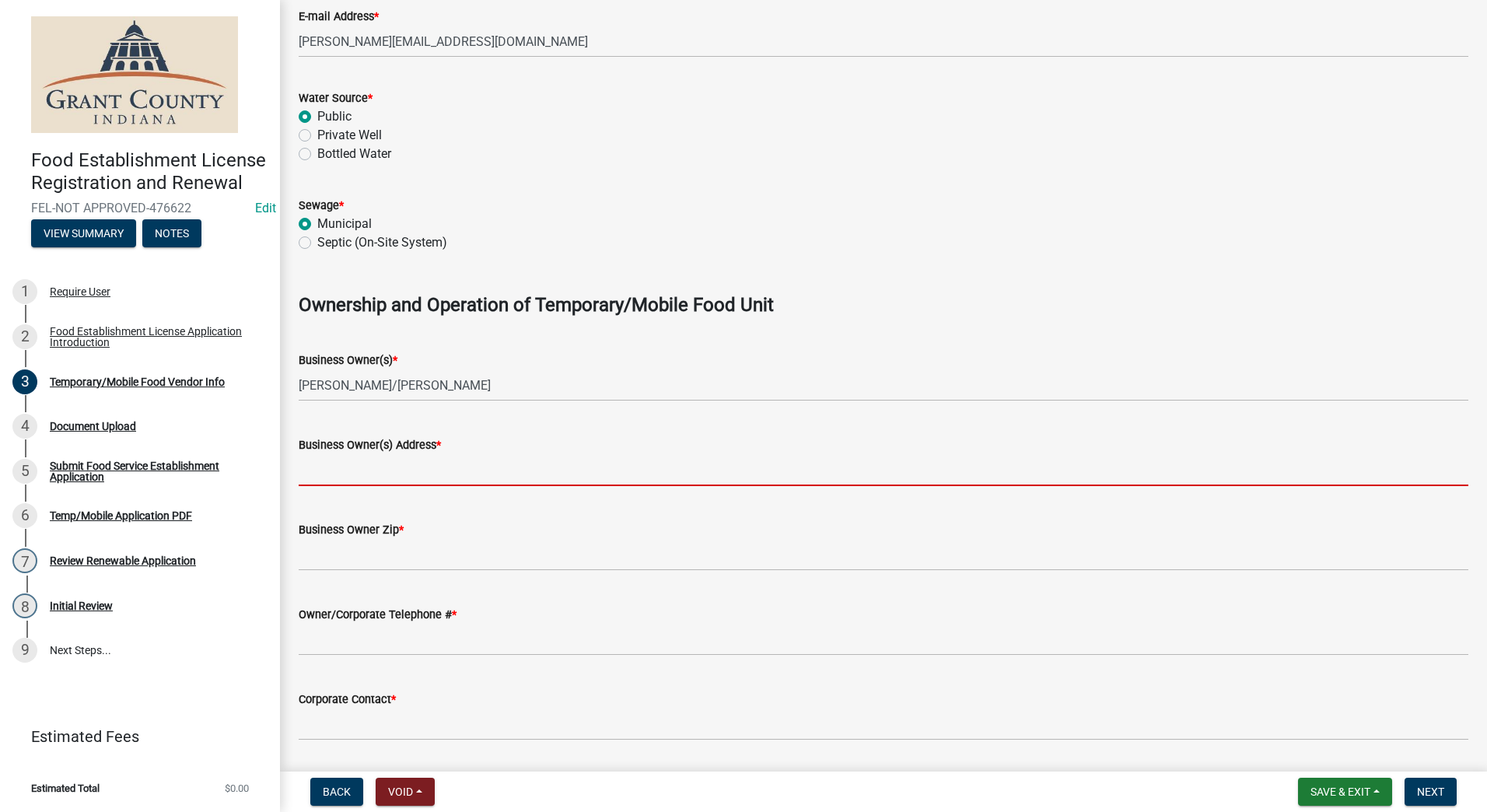
click at [383, 471] on input "Business Owner(s) Address *" at bounding box center [883, 470] width 1170 height 32
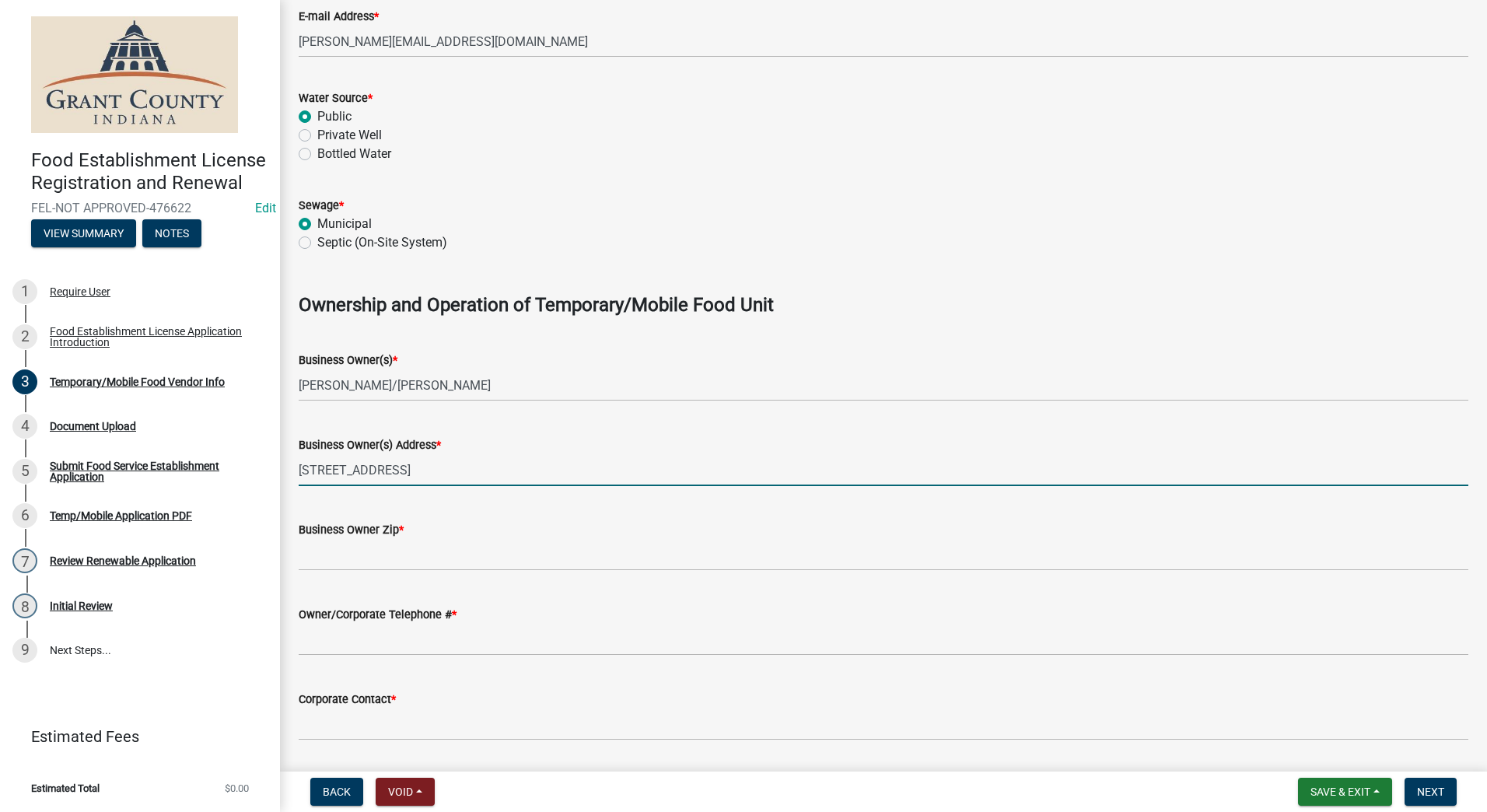
type input "[STREET_ADDRESS]"
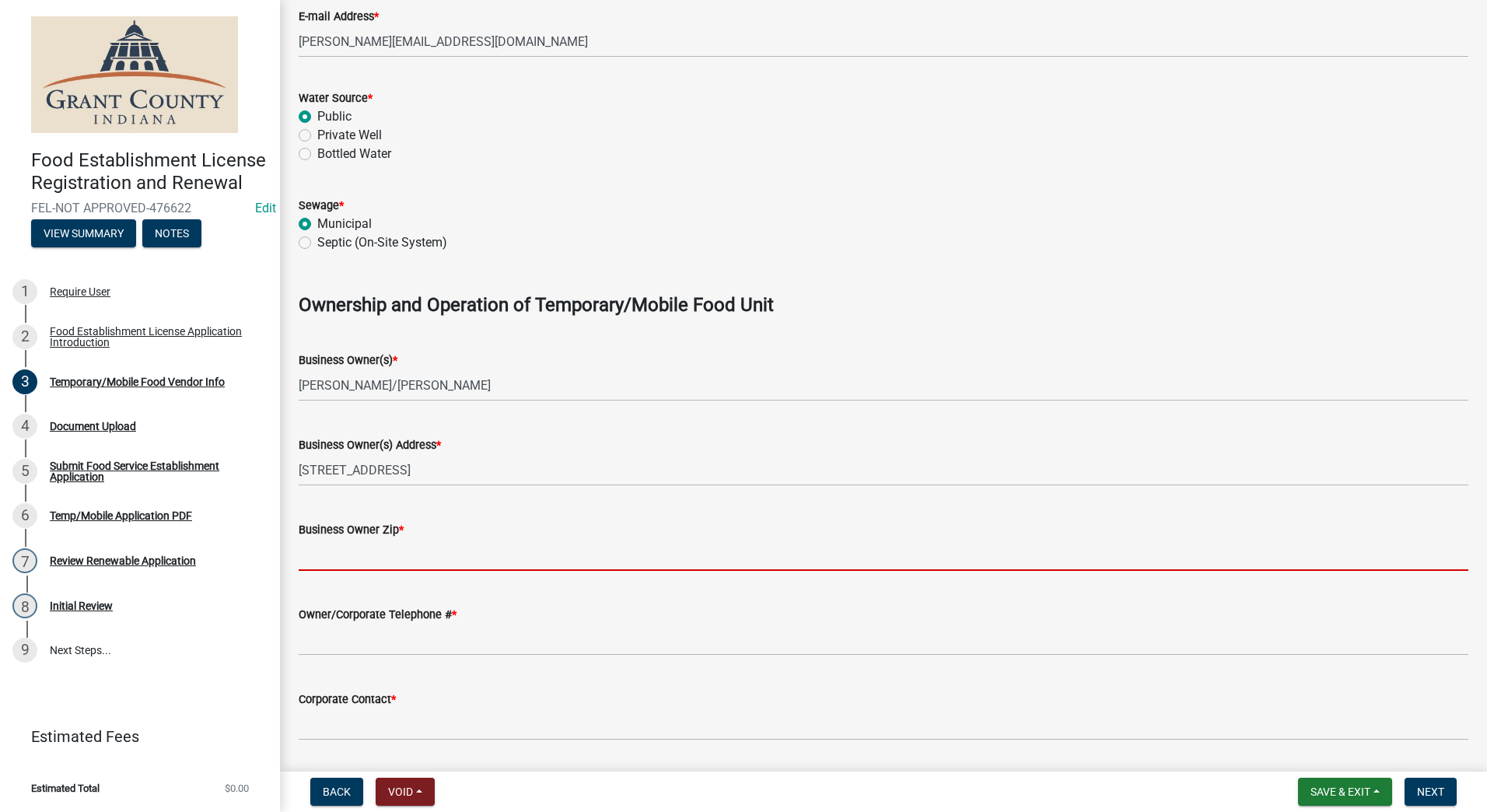
click at [358, 563] on input "Business Owner Zip *" at bounding box center [883, 554] width 1170 height 32
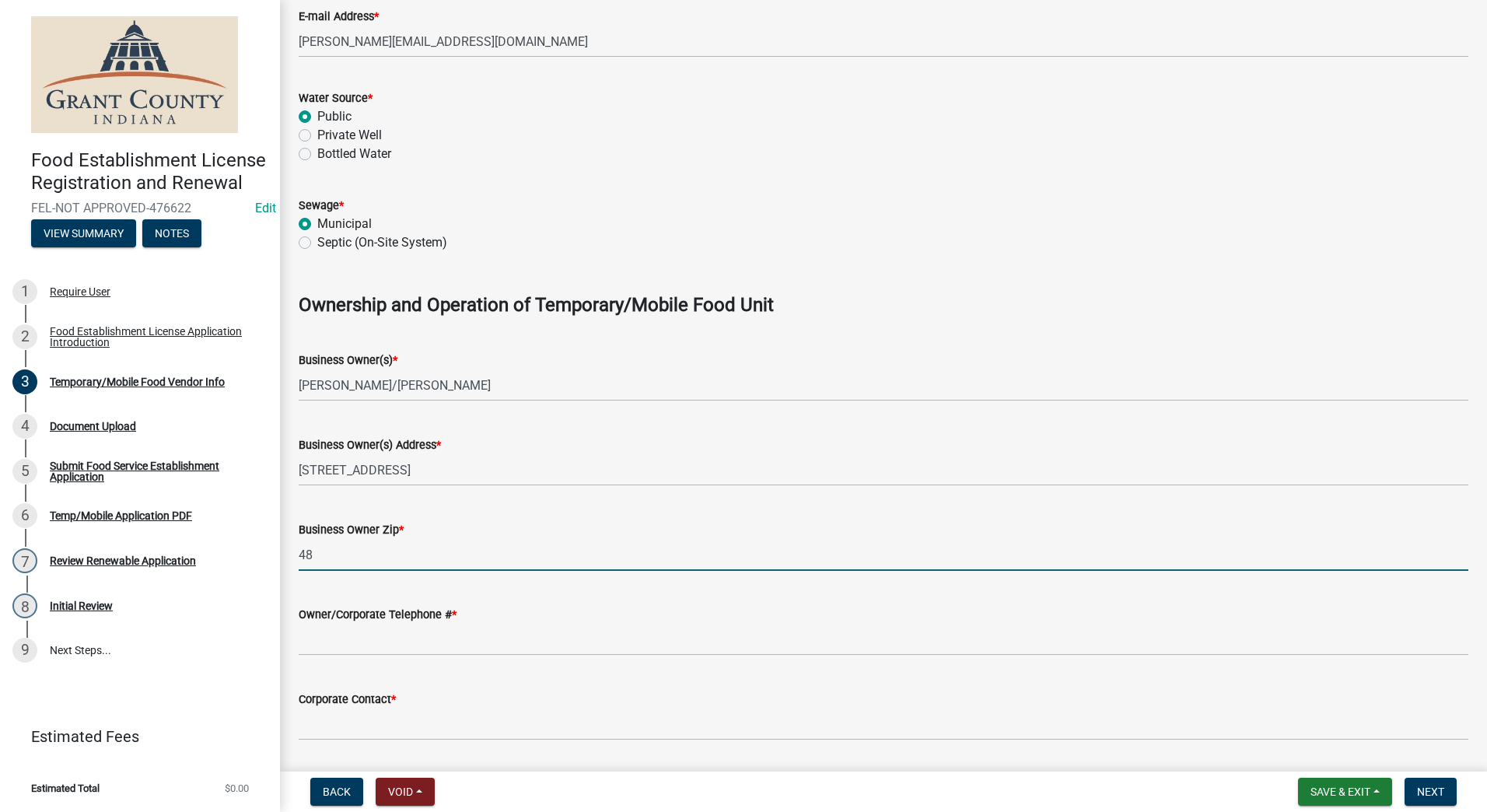
type input "4"
type input "45885"
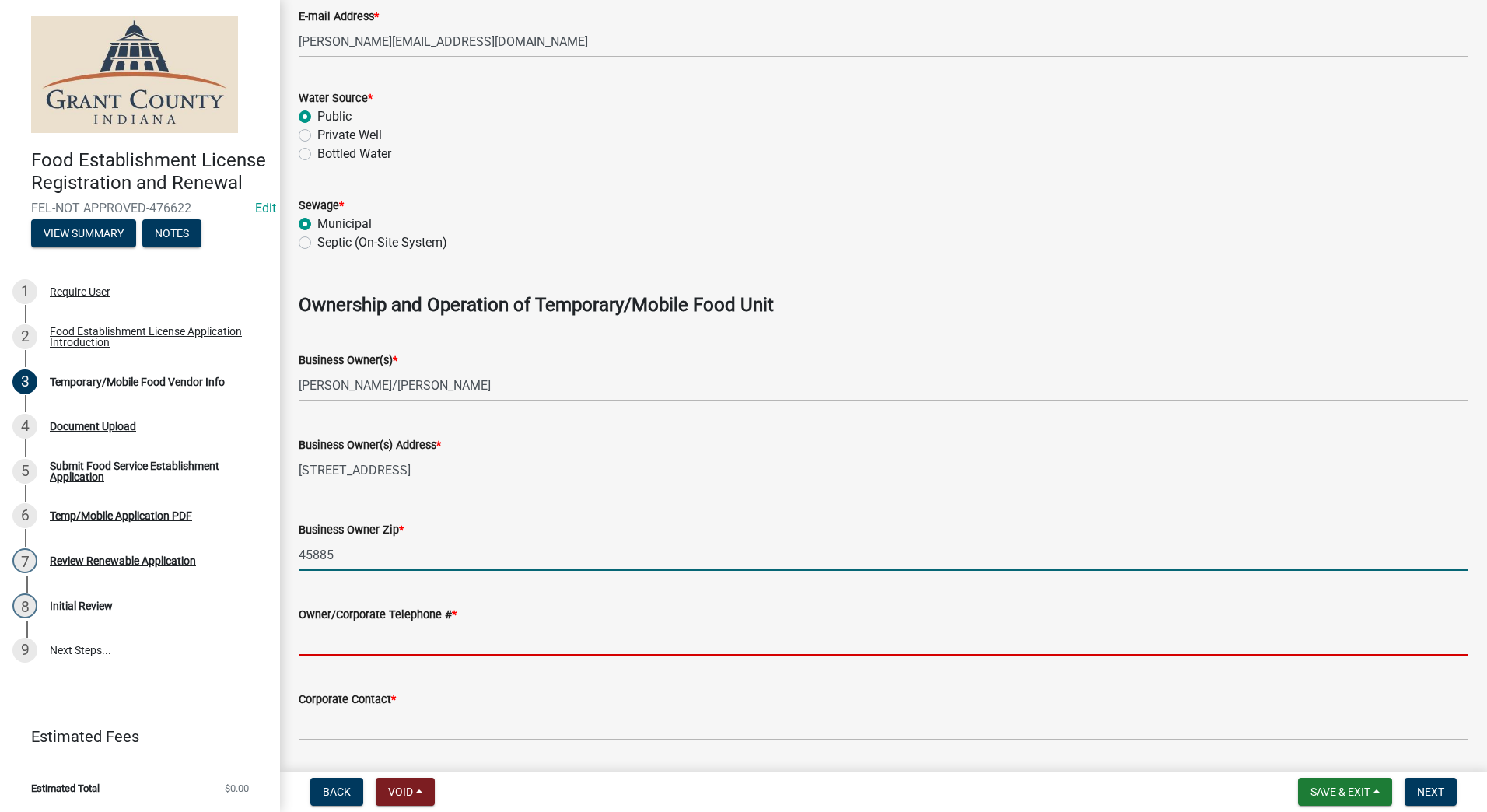
click at [368, 640] on input "Owner/Corporate Telephone # *" at bounding box center [883, 639] width 1170 height 32
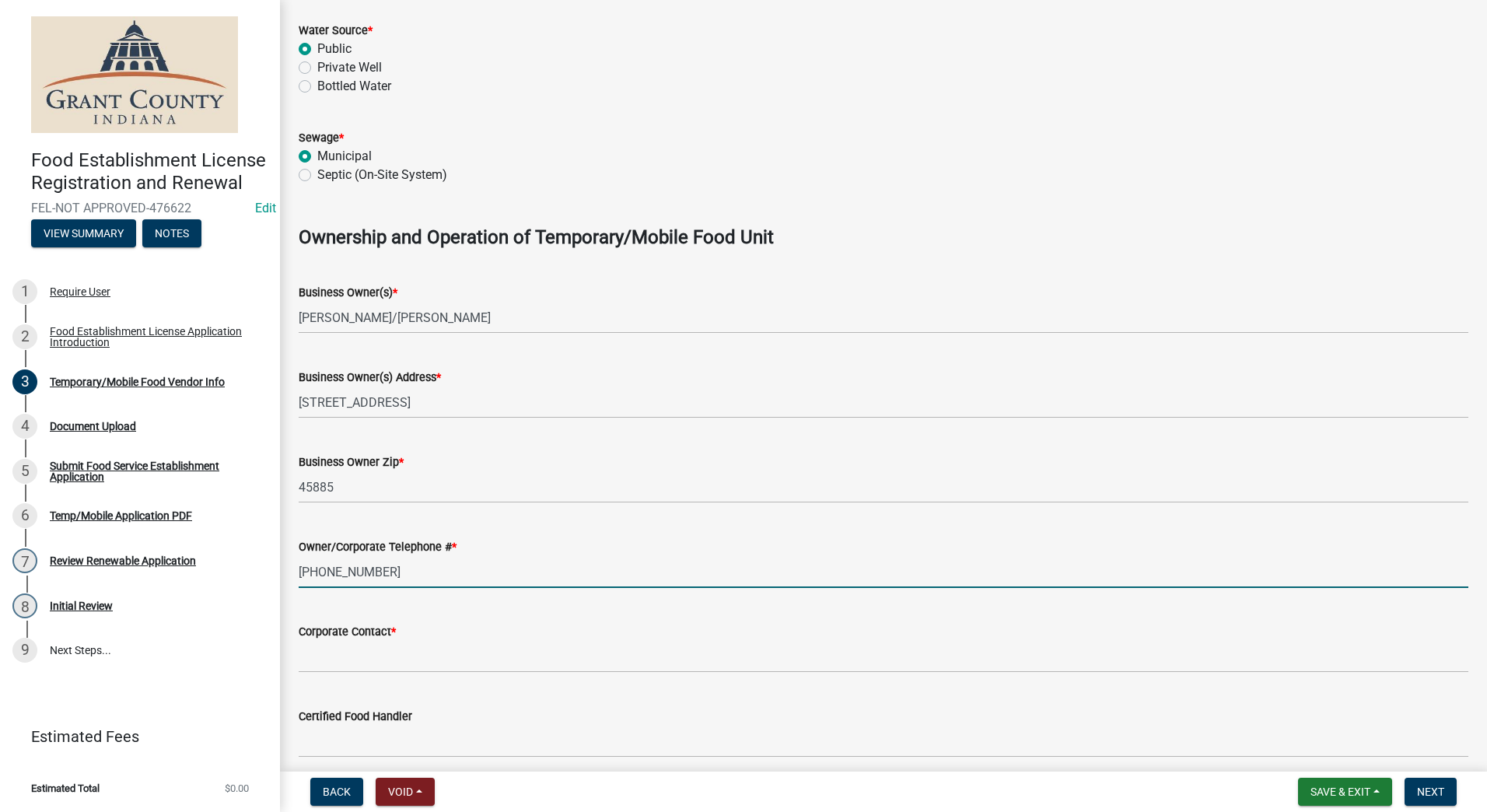
scroll to position [1011, 0]
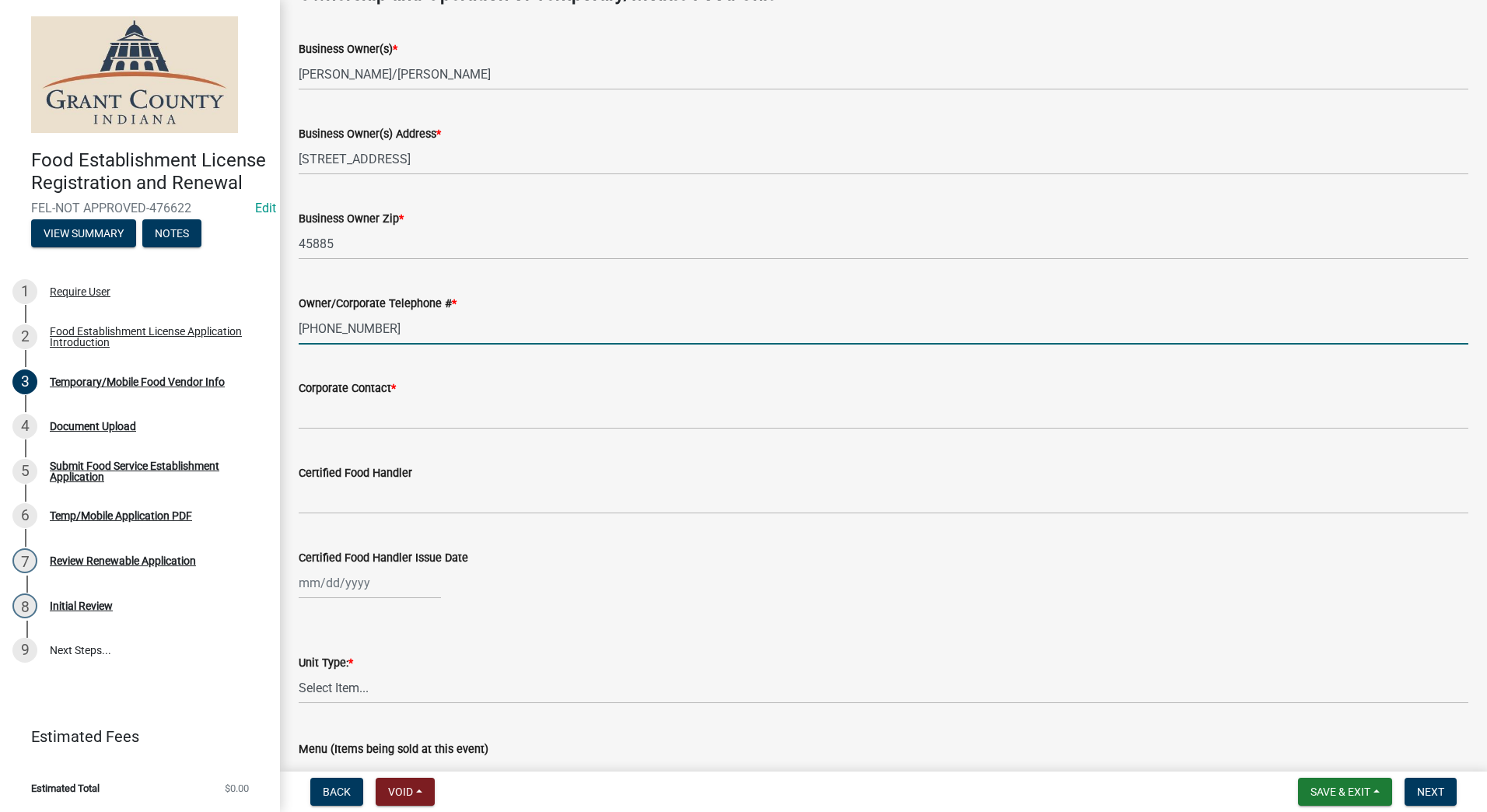
type input "[PHONE_NUMBER]"
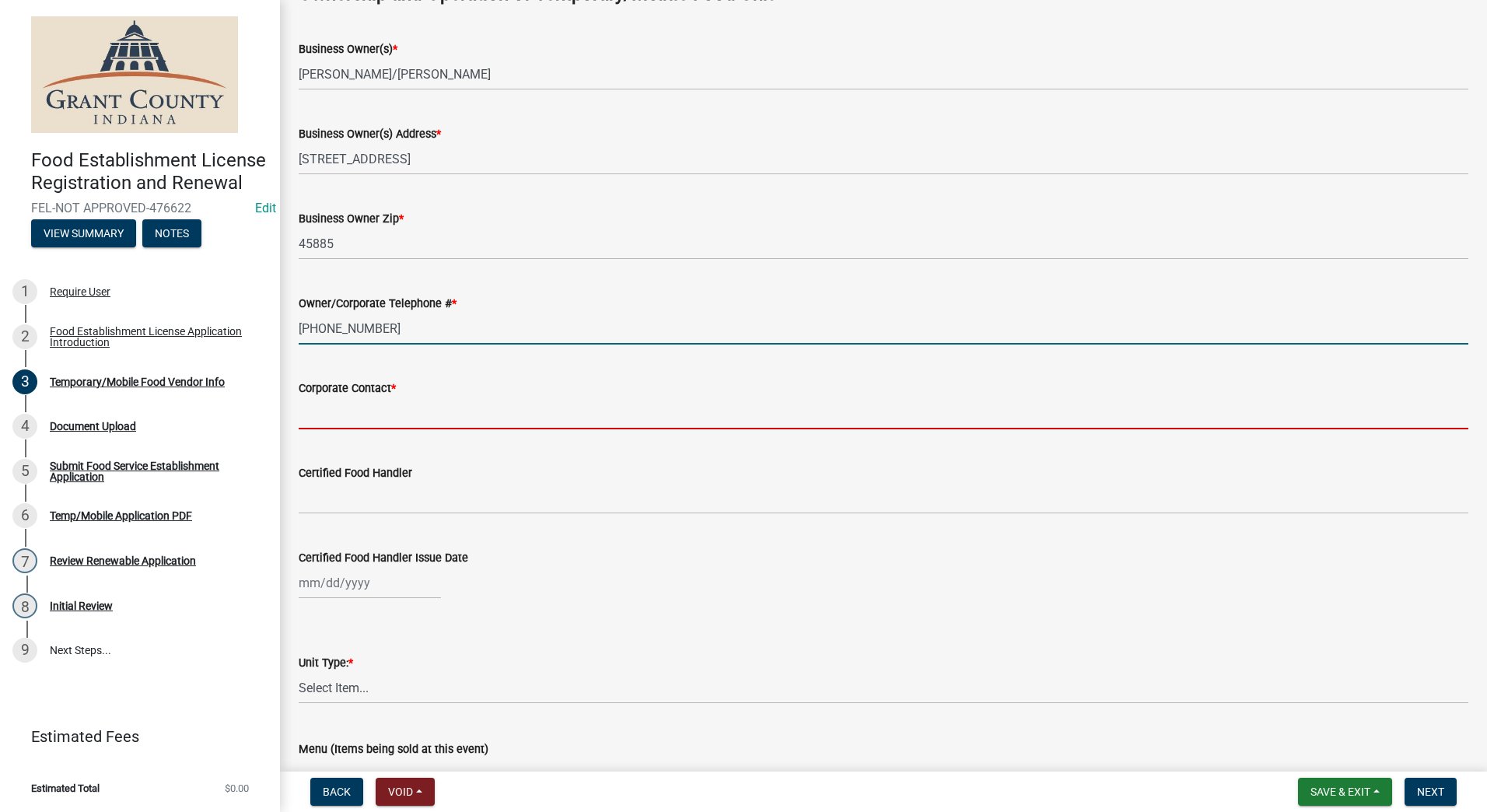
click at [350, 406] on input "Corporate Contact *" at bounding box center [883, 413] width 1170 height 32
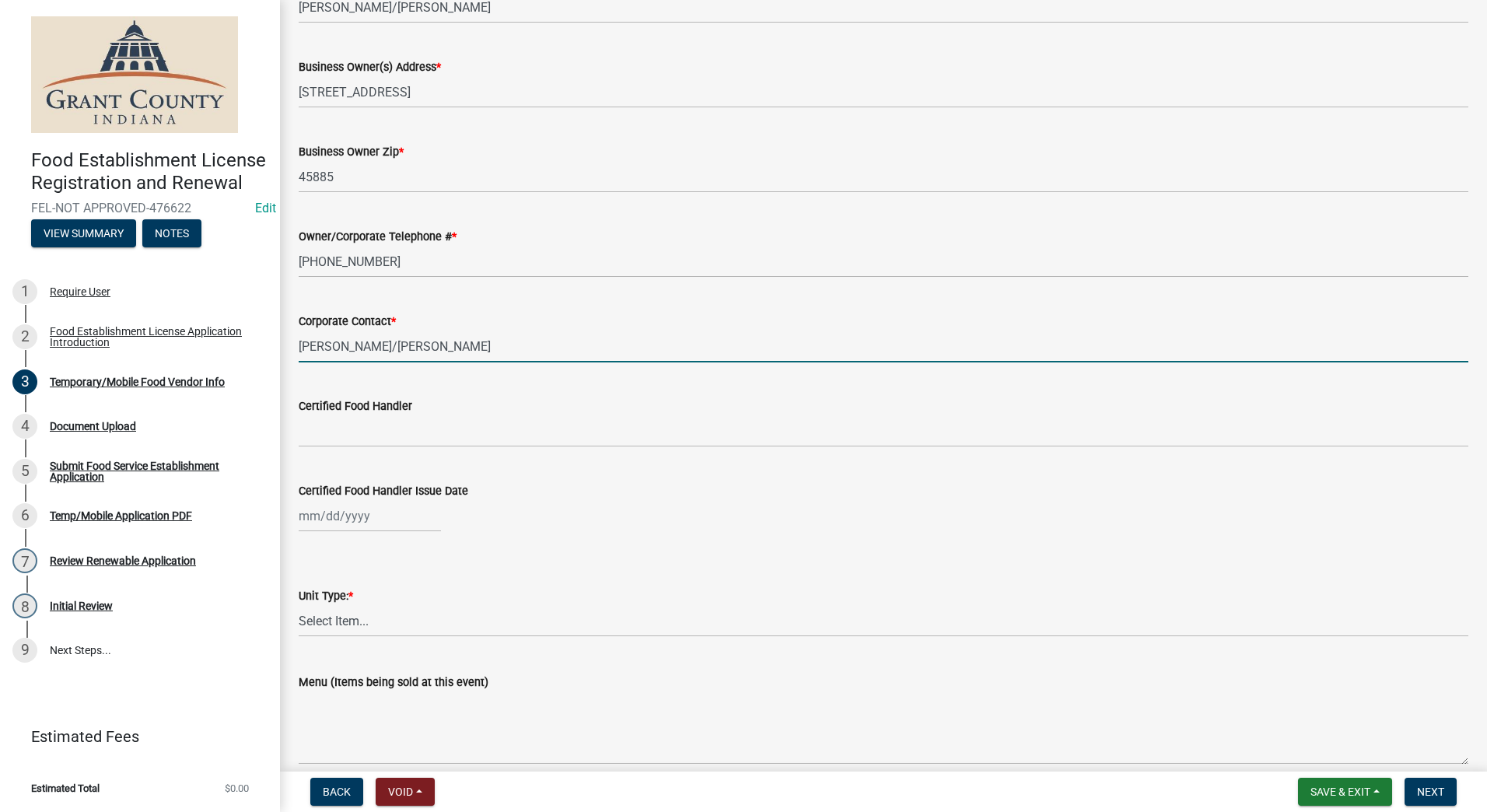
scroll to position [1166, 0]
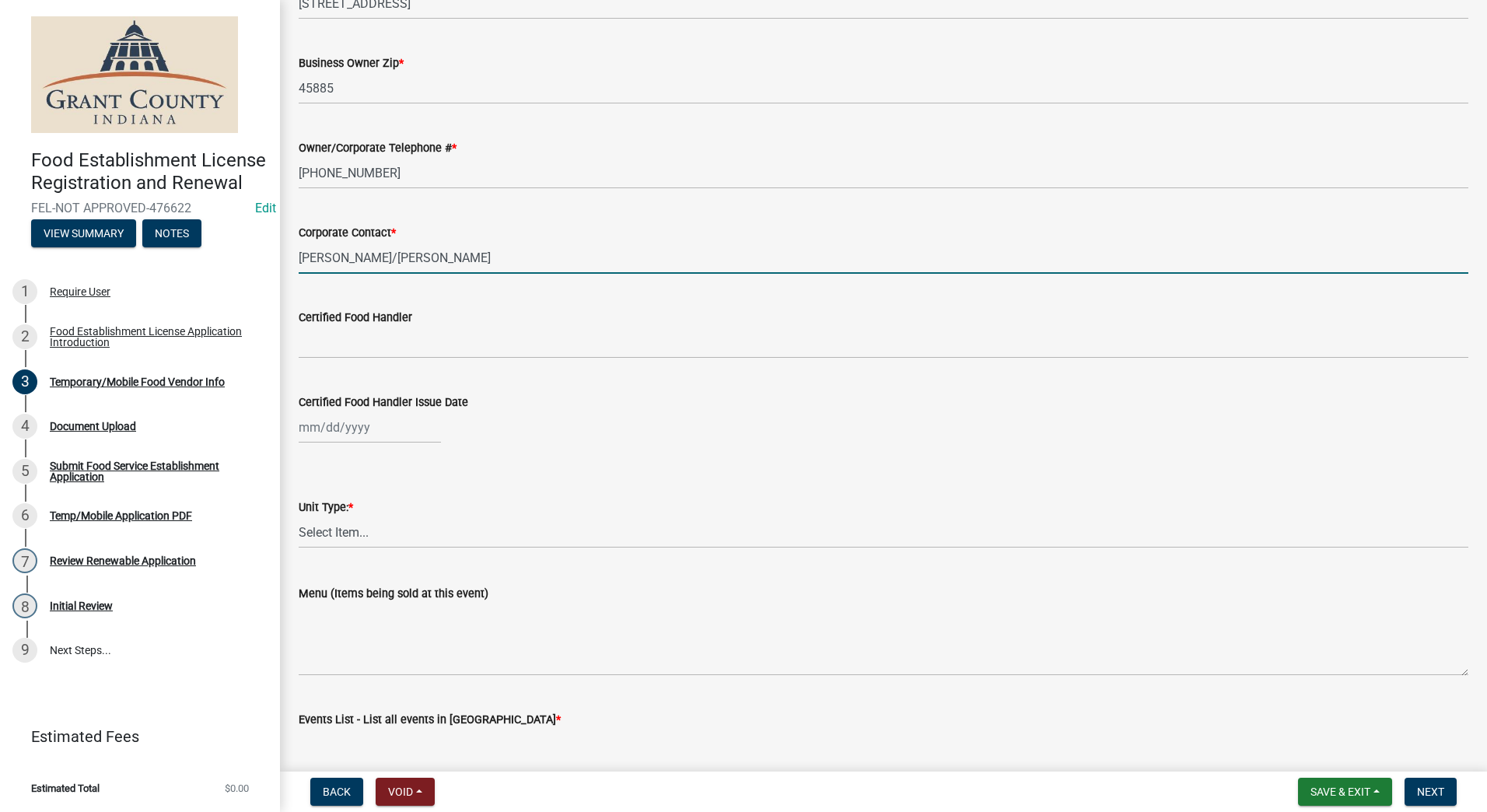
type input "[PERSON_NAME]/[PERSON_NAME]"
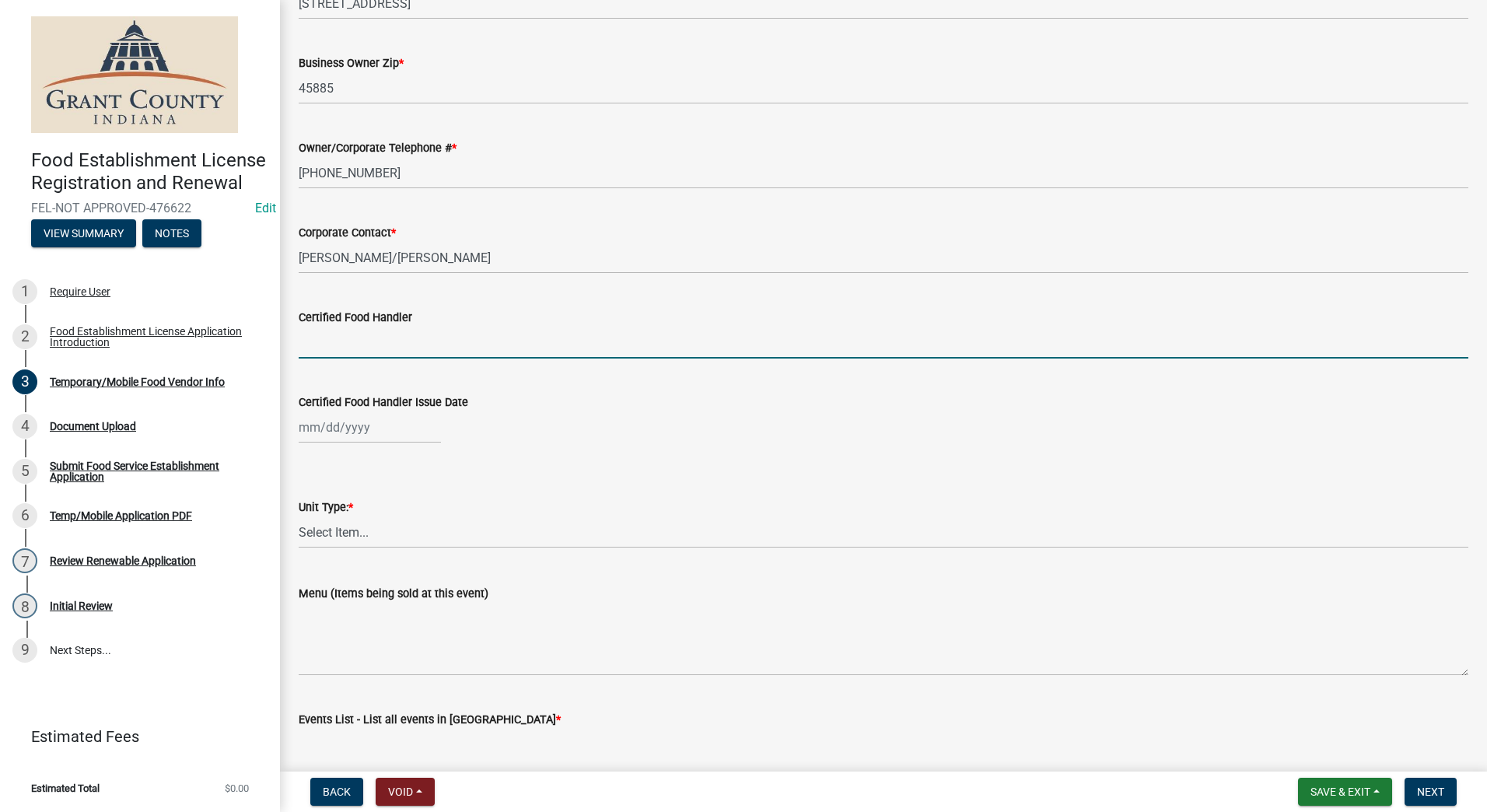
click at [347, 337] on input "Certified Food Handler" at bounding box center [883, 342] width 1170 height 32
type input "[PERSON_NAME]"
select select "9"
select select "2025"
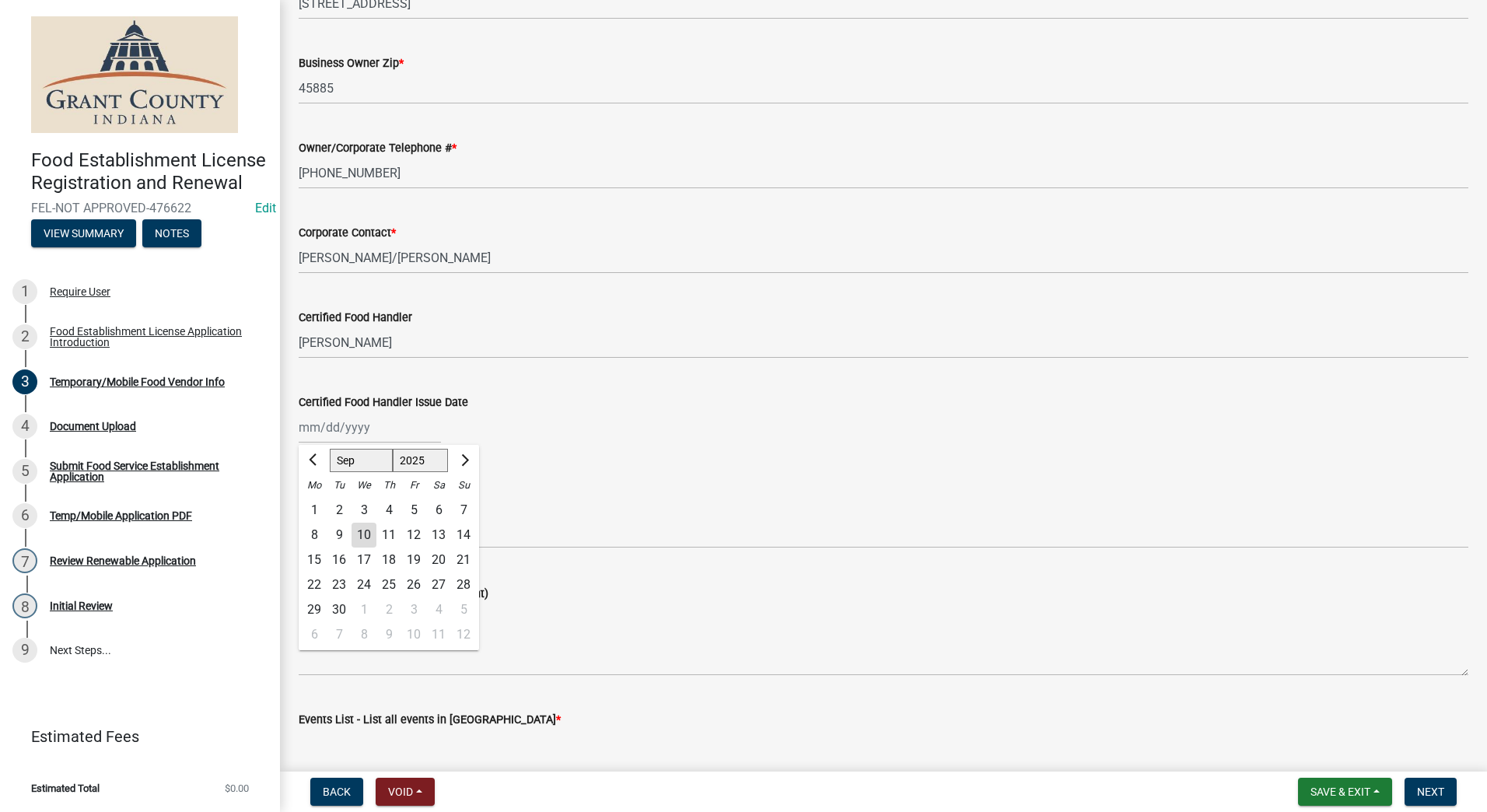
click at [358, 423] on div "[PERSON_NAME] Feb Mar Apr [PERSON_NAME][DATE] Oct Nov [DATE] 1526 1527 1528 152…" at bounding box center [369, 427] width 143 height 32
click at [312, 458] on span "Previous month" at bounding box center [314, 459] width 12 height 12
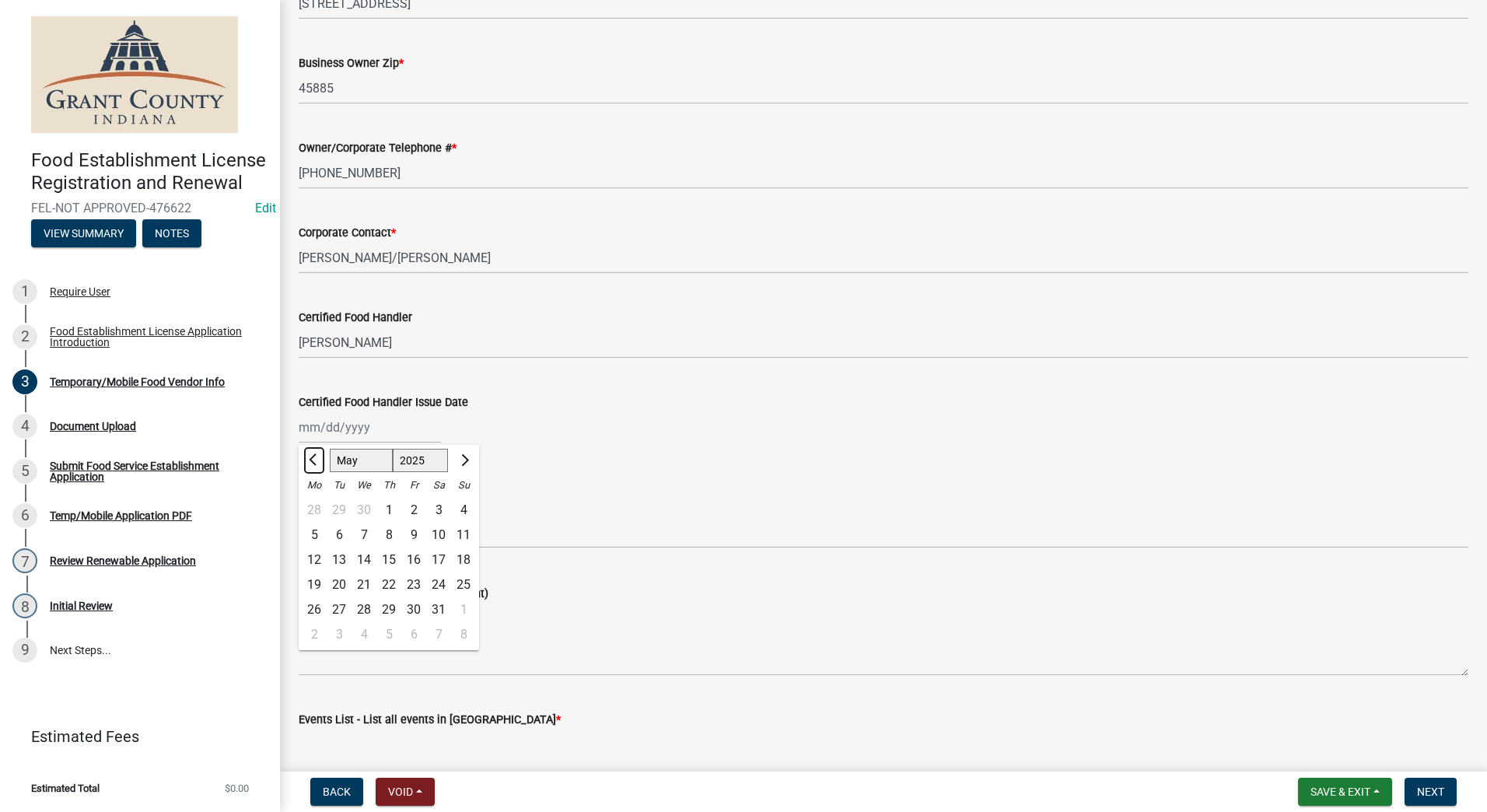
click at [312, 458] on span "Previous month" at bounding box center [314, 459] width 12 height 12
click at [458, 458] on span "Next month" at bounding box center [463, 459] width 12 height 12
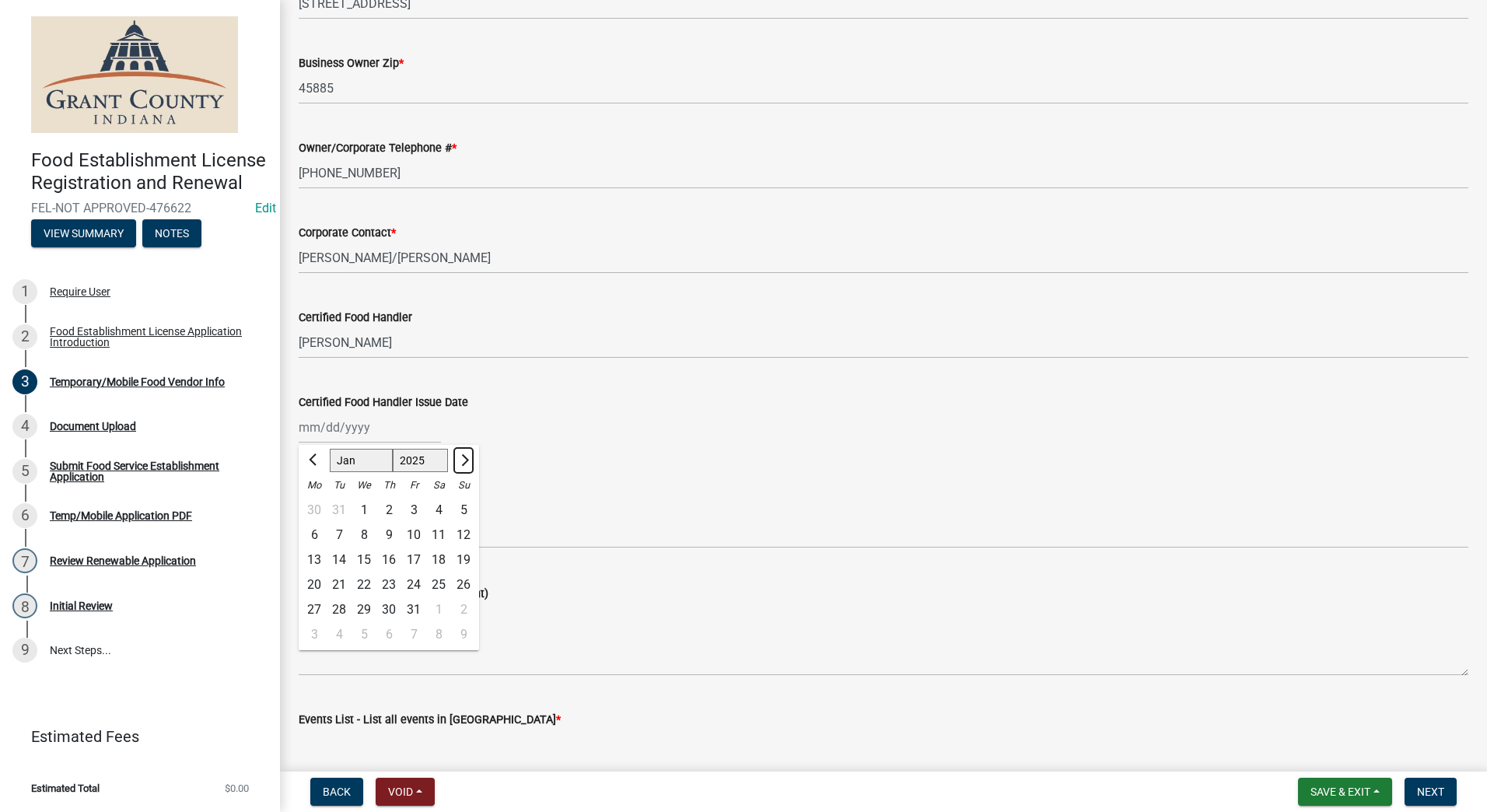
select select "2"
click at [422, 458] on select "1525 1526 1527 1528 1529 1530 1531 1532 1533 1534 1535 1536 1537 1538 1539 1540…" at bounding box center [421, 459] width 56 height 23
click at [459, 557] on div "16" at bounding box center [463, 560] width 25 height 25
type input "[DATE]"
click at [404, 538] on select "Select Item... Mobile Trailer Stand Tent Cart Truck" at bounding box center [883, 532] width 1170 height 32
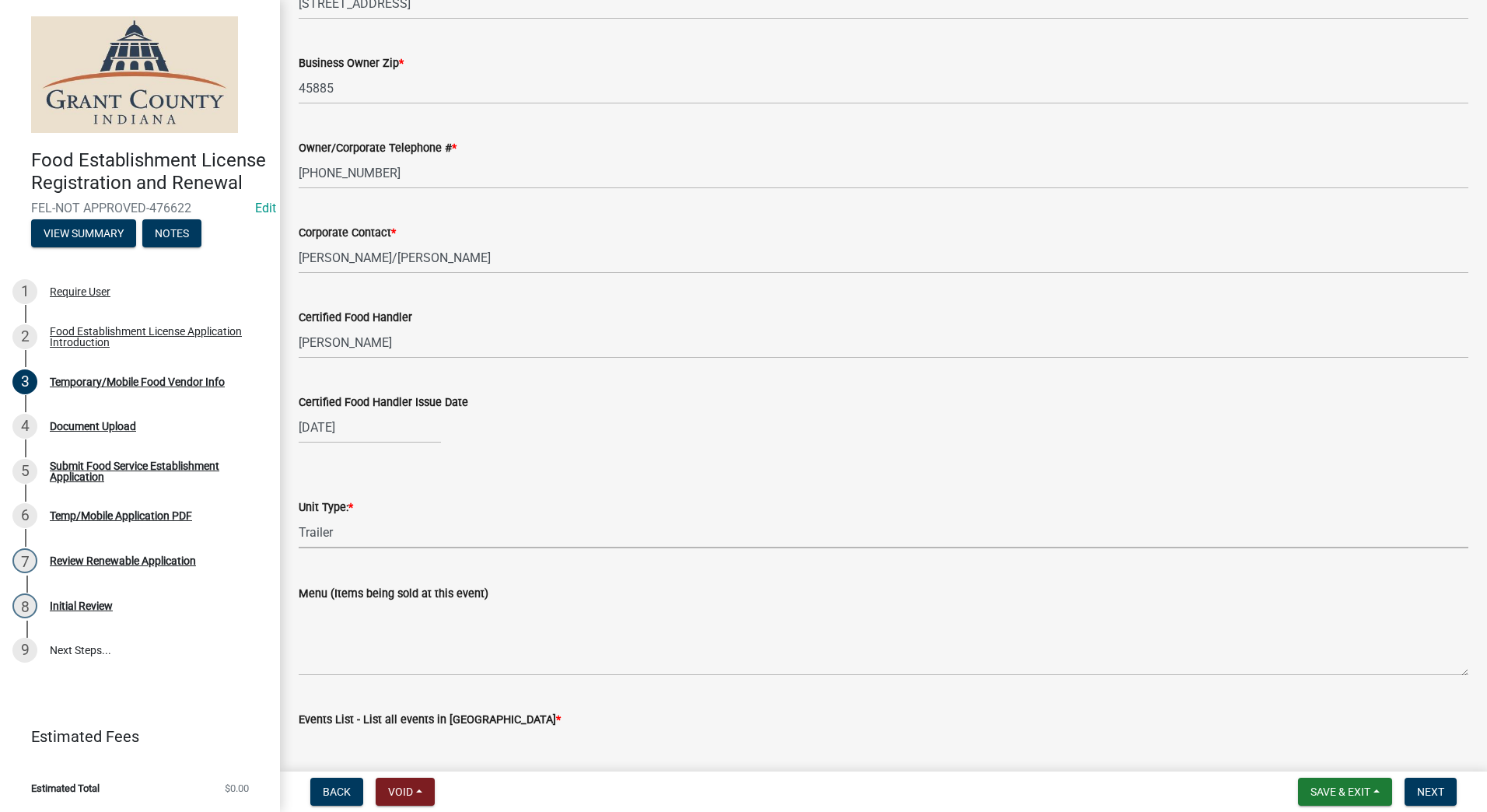
click at [298, 516] on select "Select Item... Mobile Trailer Stand Tent Cart Truck" at bounding box center [883, 532] width 1170 height 32
select select "986694ba-6a39-4309-ba8e-cbcd507728d3"
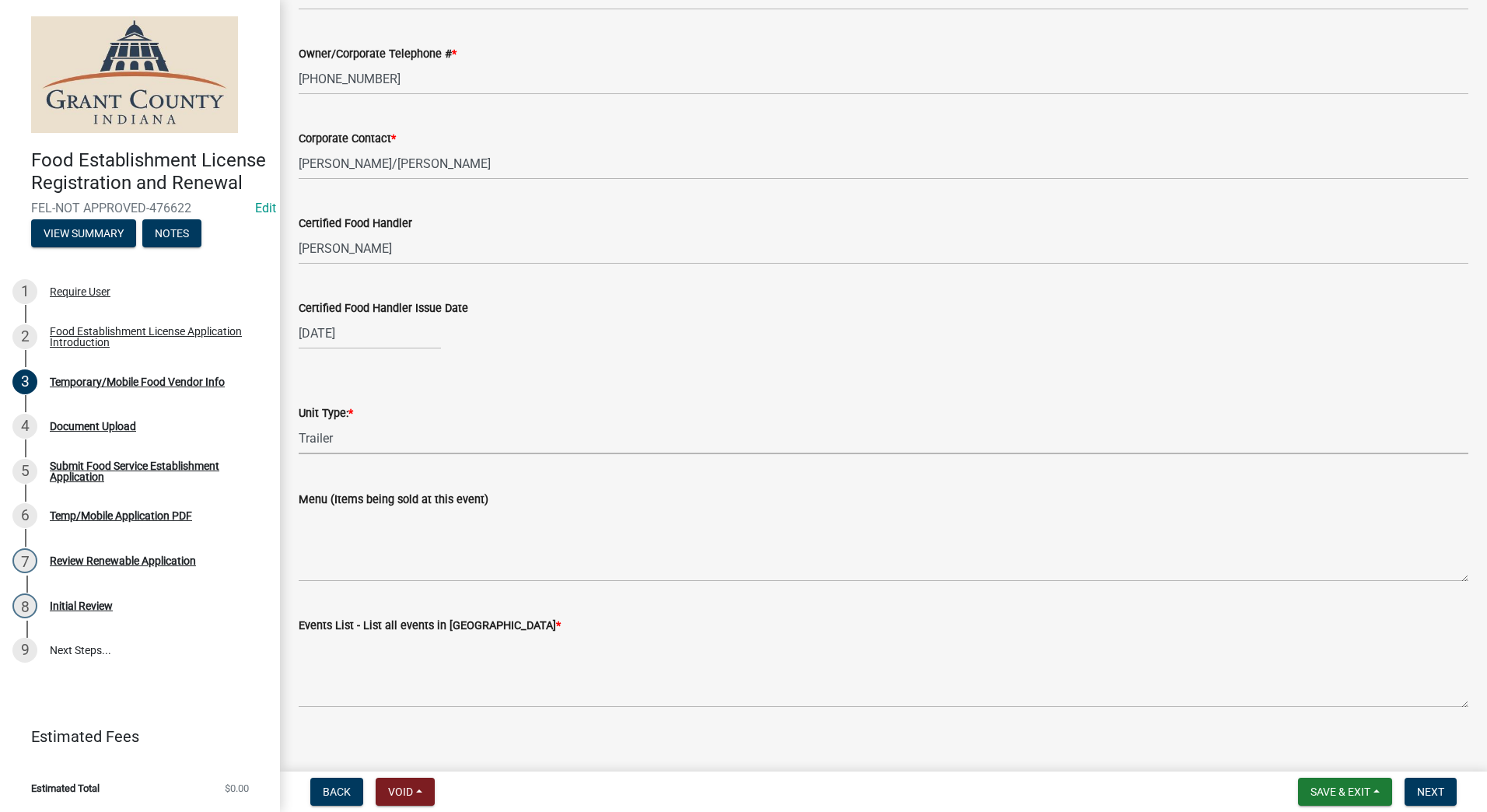
scroll to position [1276, 0]
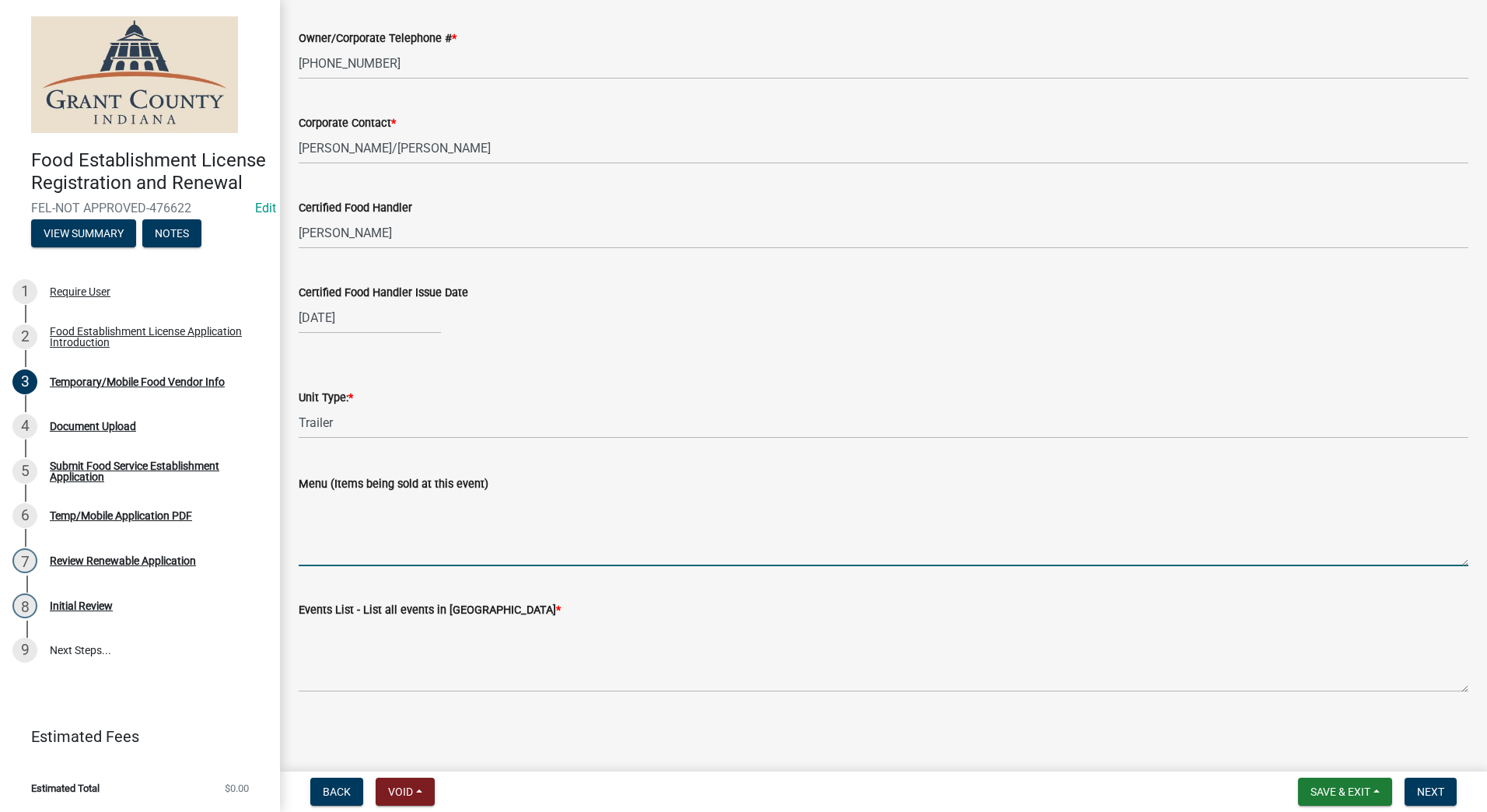
click at [360, 552] on textarea "Menu (Items being sold at this event)" at bounding box center [883, 529] width 1170 height 73
click at [631, 501] on textarea "Funnel Cakes, Elephant Ears, Fried Oreos, Corn Dogs, Pop, water," at bounding box center [883, 529] width 1170 height 73
click at [670, 503] on textarea "Funnel Cakes, Elephant Ears, Fried Oreos, Corn Dogs, Pop, Water," at bounding box center [883, 529] width 1170 height 73
drag, startPoint x: 744, startPoint y: 502, endPoint x: 759, endPoint y: 494, distance: 17.0
click at [745, 502] on textarea "Funnel Cakes, Elephant Ears, Fried Oreos, Corn Dogs, Pop, Water, Lemon Shake-up…" at bounding box center [883, 529] width 1170 height 73
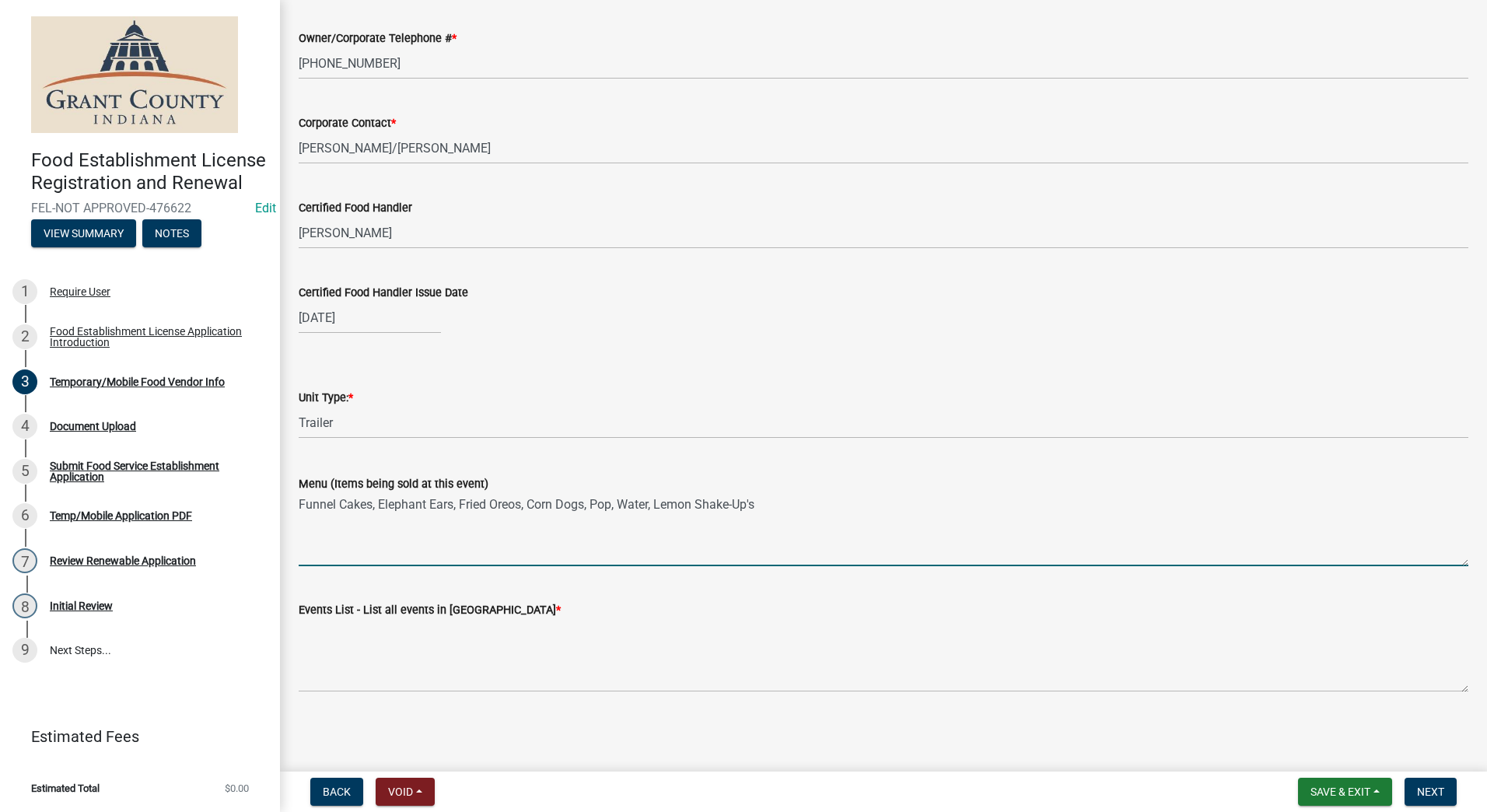
click at [759, 502] on textarea "Funnel Cakes, Elephant Ears, Fried Oreos, Corn Dogs, Pop, Water, Lemon Shake-Up…" at bounding box center [883, 529] width 1170 height 73
type textarea "Funnel Cakes, Elephant Ears, Fried Oreos, Corn Dogs, Pop, Water, Lemon Shake-Up…"
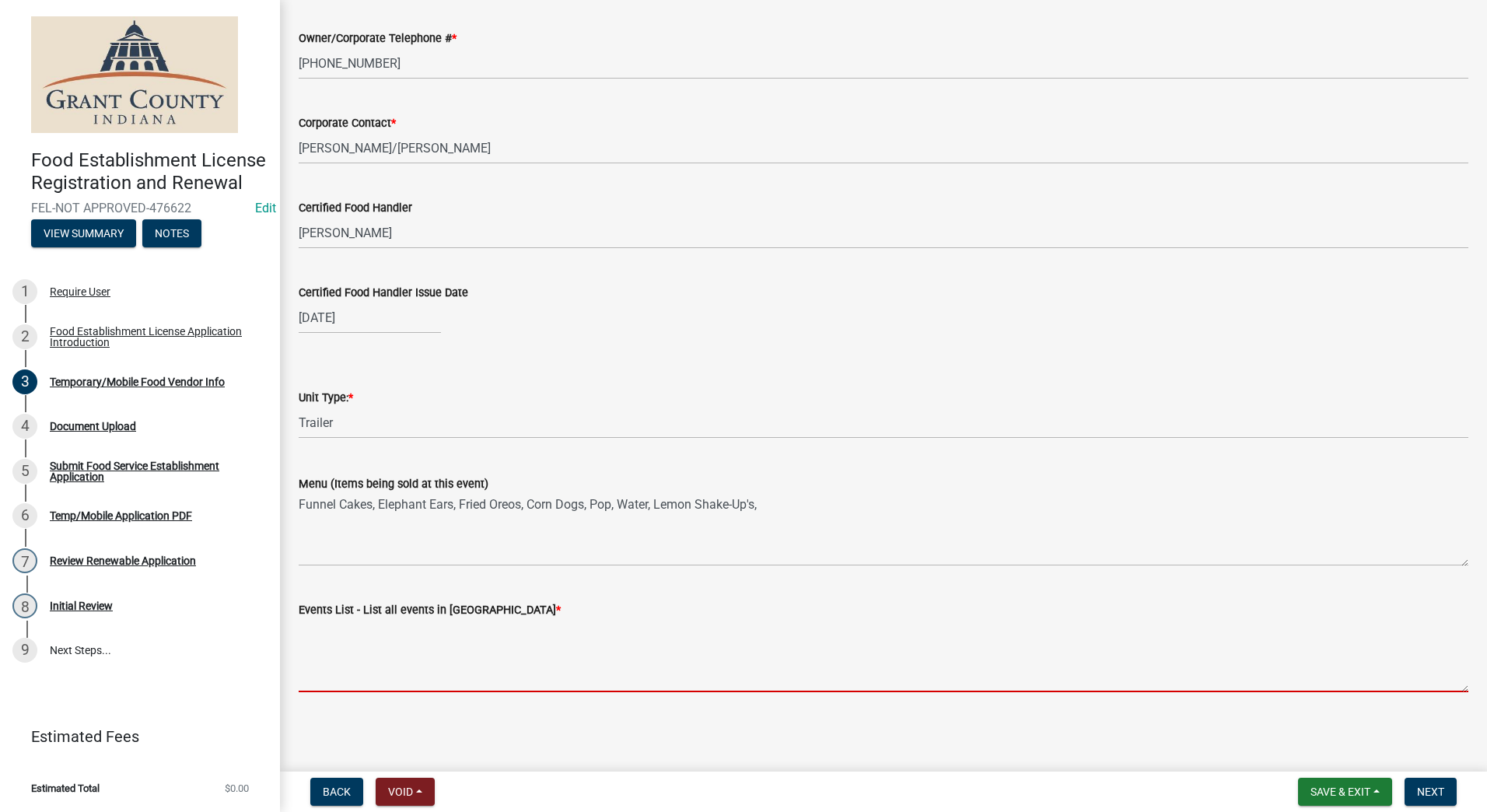
click at [456, 645] on textarea "Events List - List all events in [GEOGRAPHIC_DATA] *" at bounding box center [883, 655] width 1170 height 73
type textarea "F"
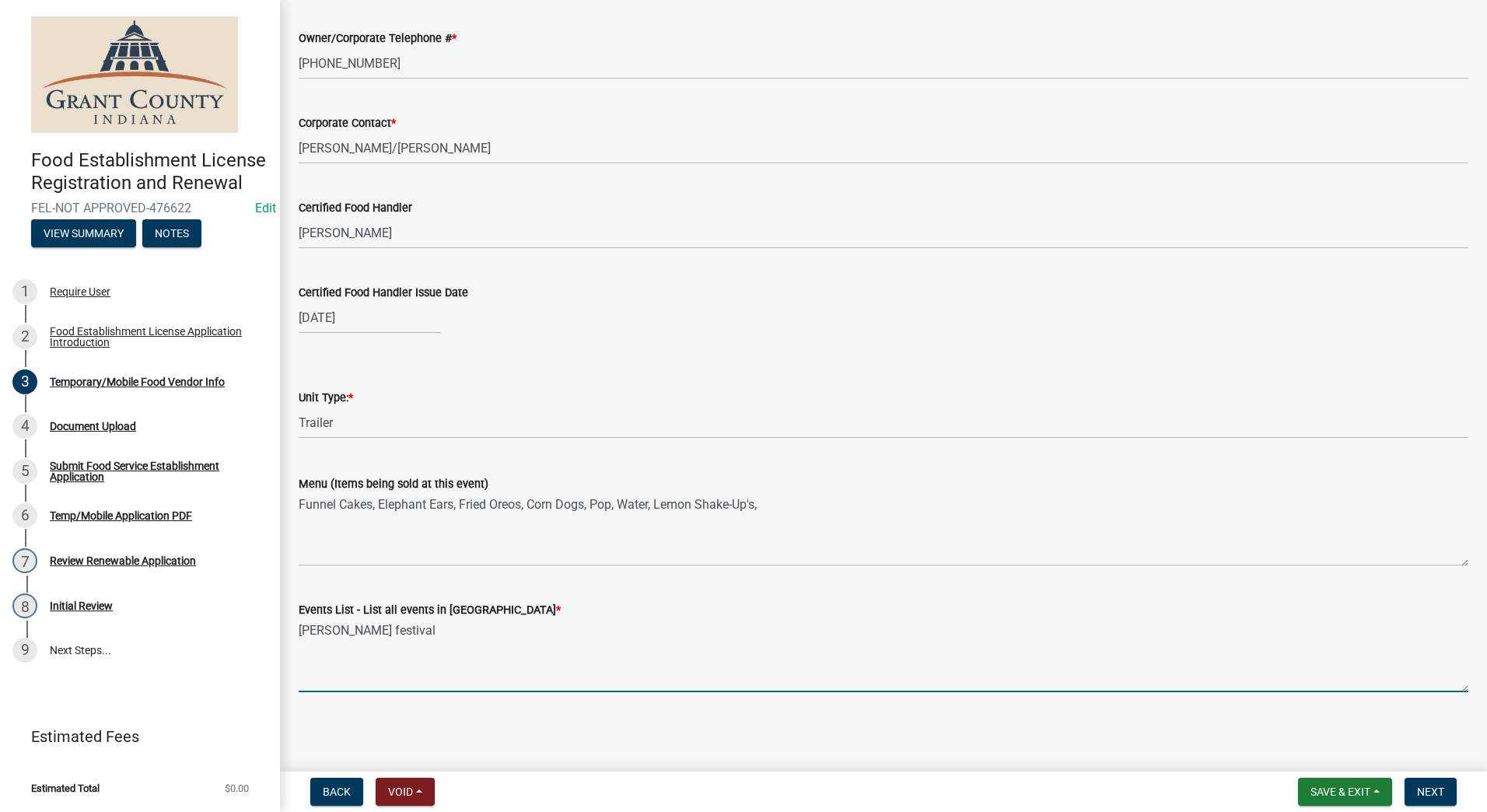
drag, startPoint x: 378, startPoint y: 633, endPoint x: 378, endPoint y: 623, distance: 10.0
click at [378, 628] on textarea "[PERSON_NAME] festival" at bounding box center [883, 655] width 1170 height 73
click at [703, 619] on textarea "[PERSON_NAME] Festival" at bounding box center [883, 655] width 1170 height 73
type textarea "[PERSON_NAME] Festival"
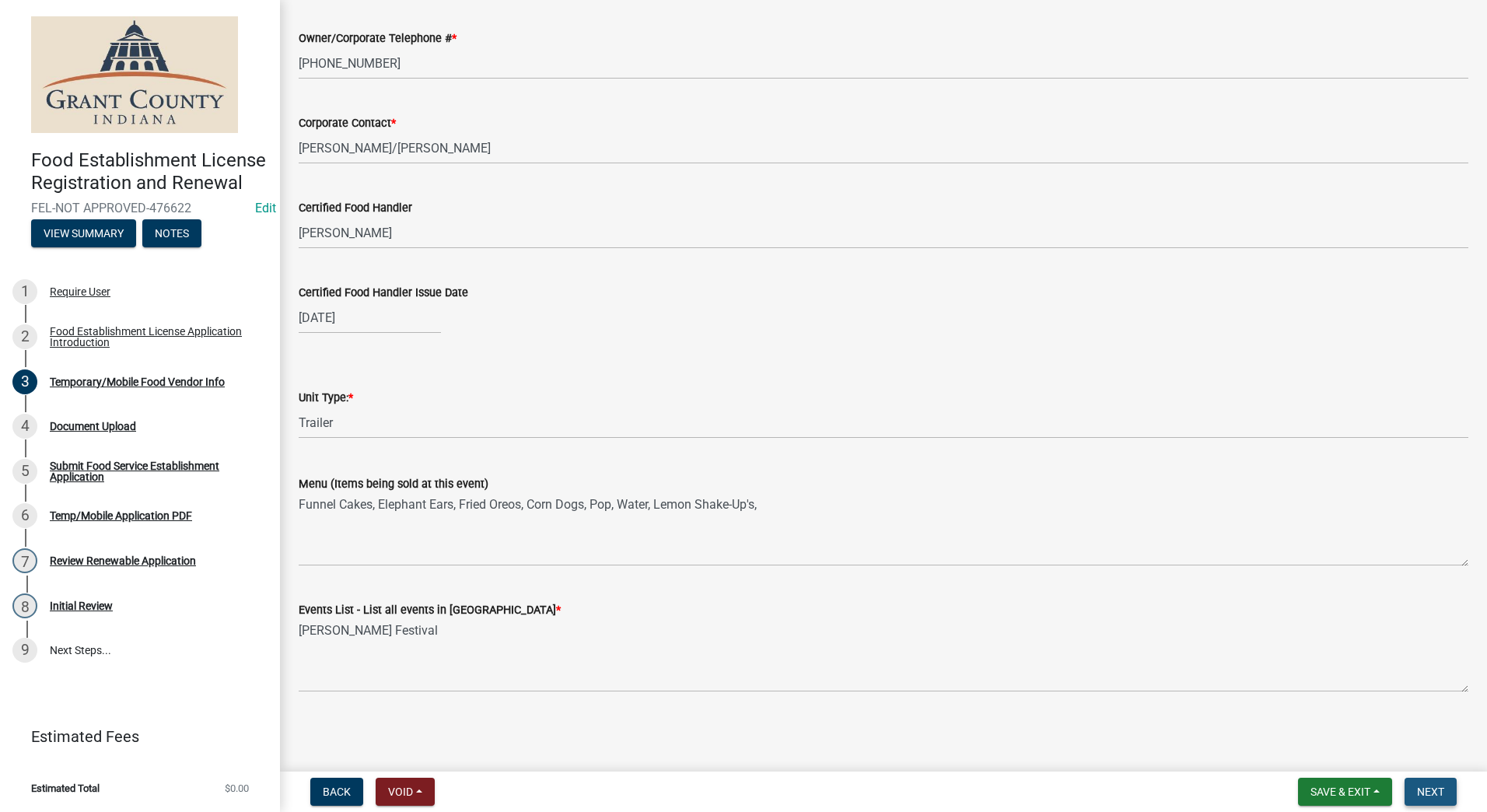
click at [1413, 797] on button "Next" at bounding box center [1431, 792] width 52 height 28
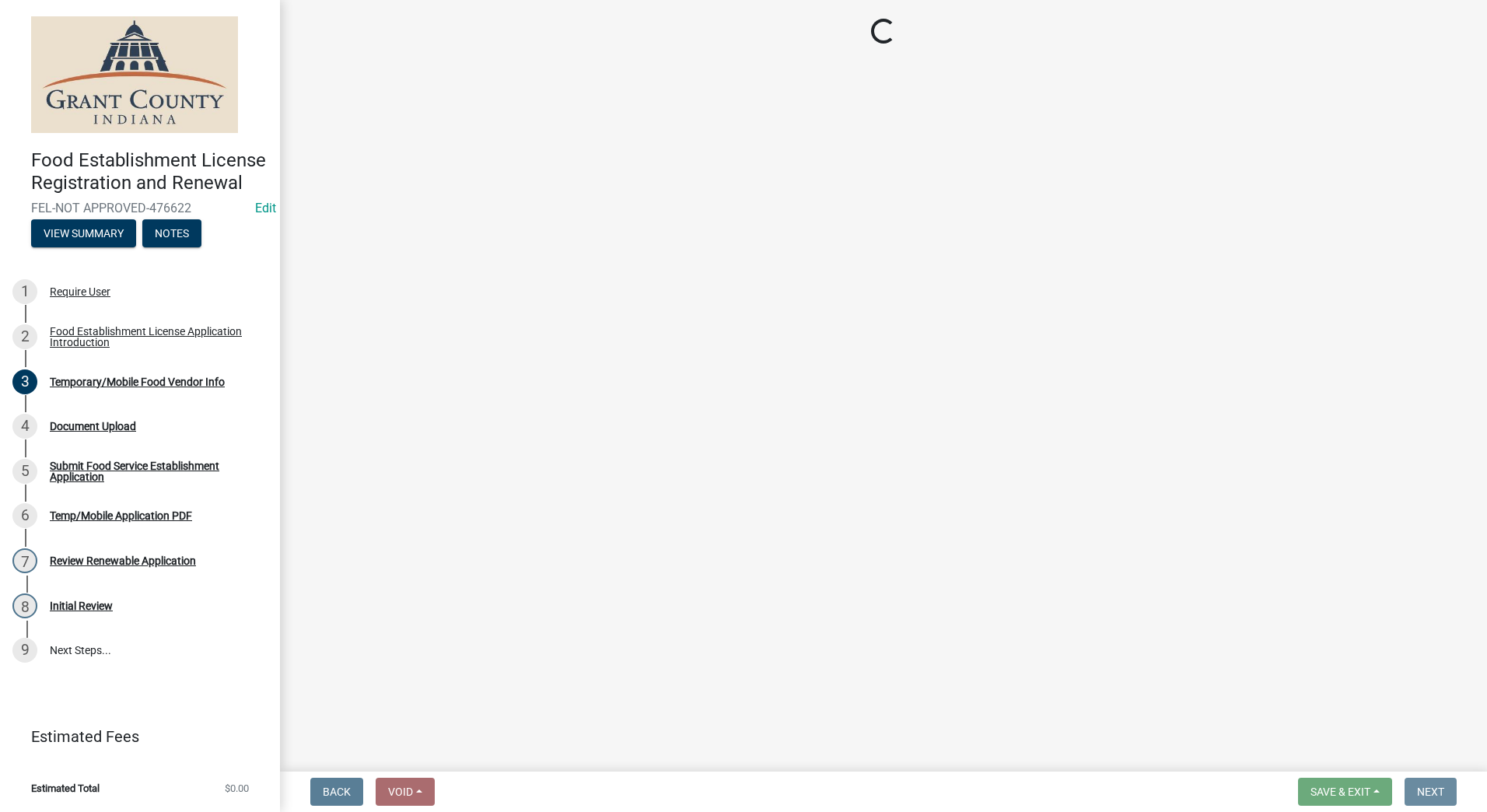
scroll to position [0, 0]
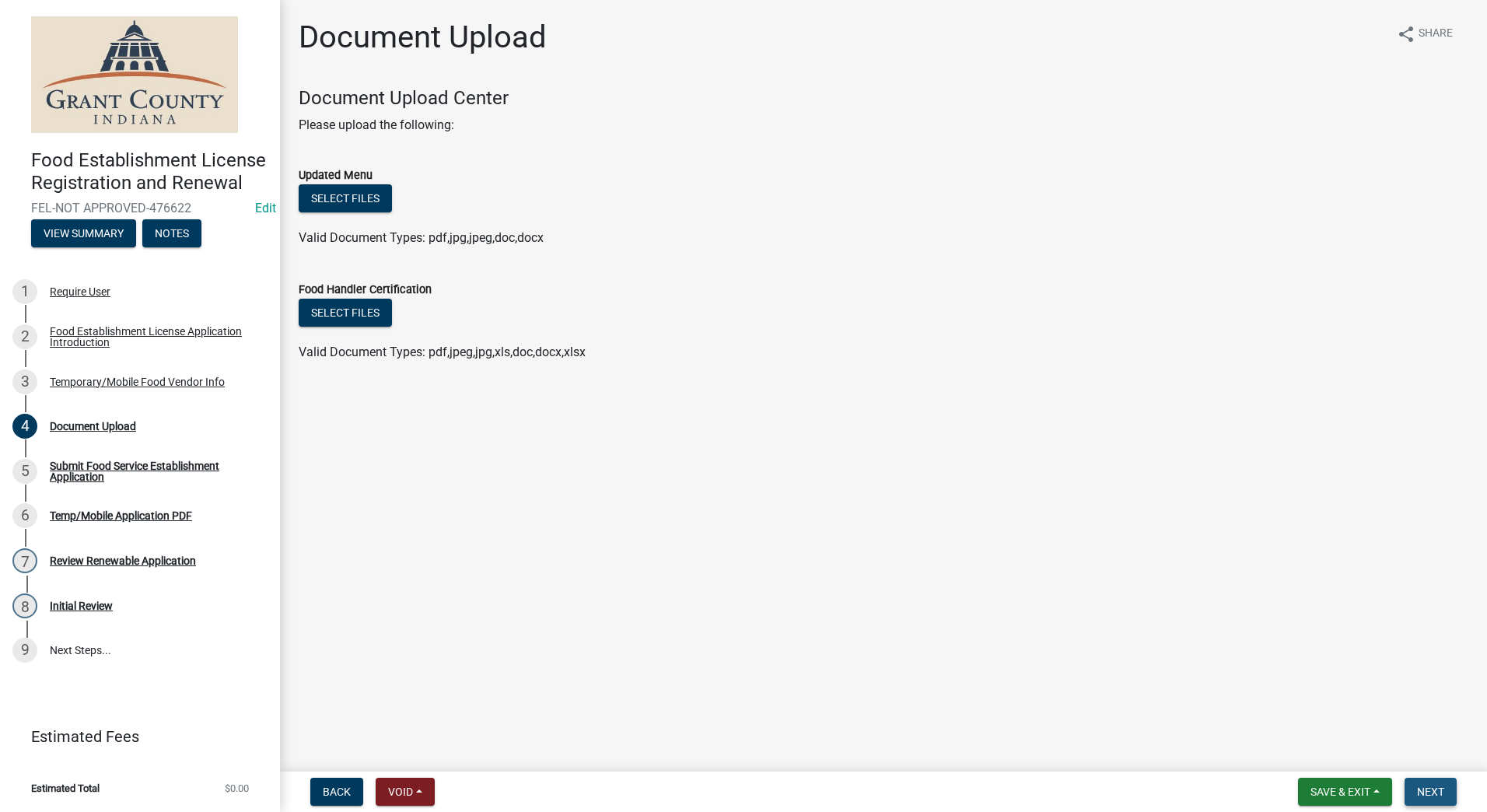
click at [1415, 796] on button "Next" at bounding box center [1431, 792] width 52 height 28
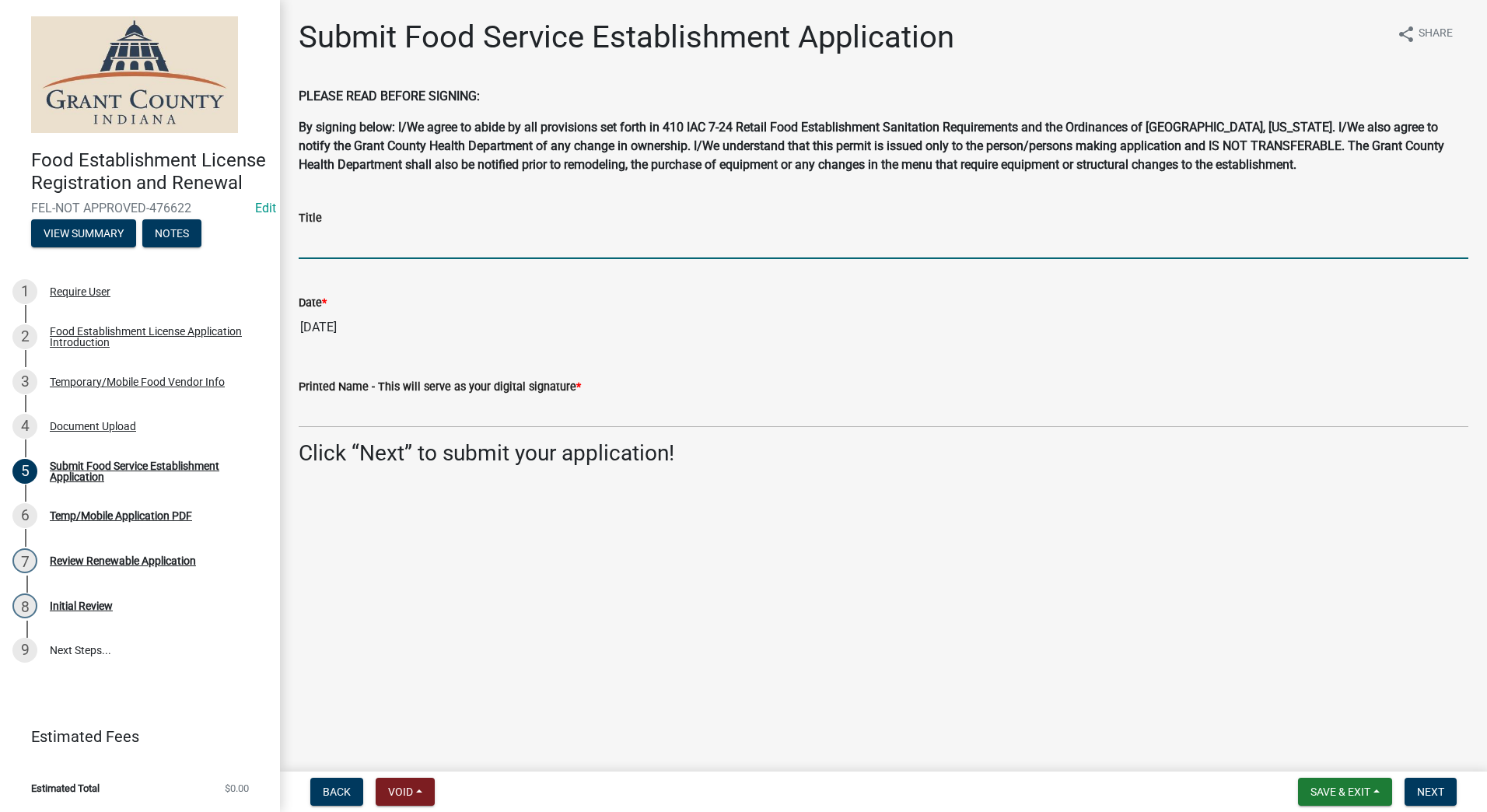
click at [453, 233] on input "Title" at bounding box center [883, 243] width 1170 height 32
type input "Owner"
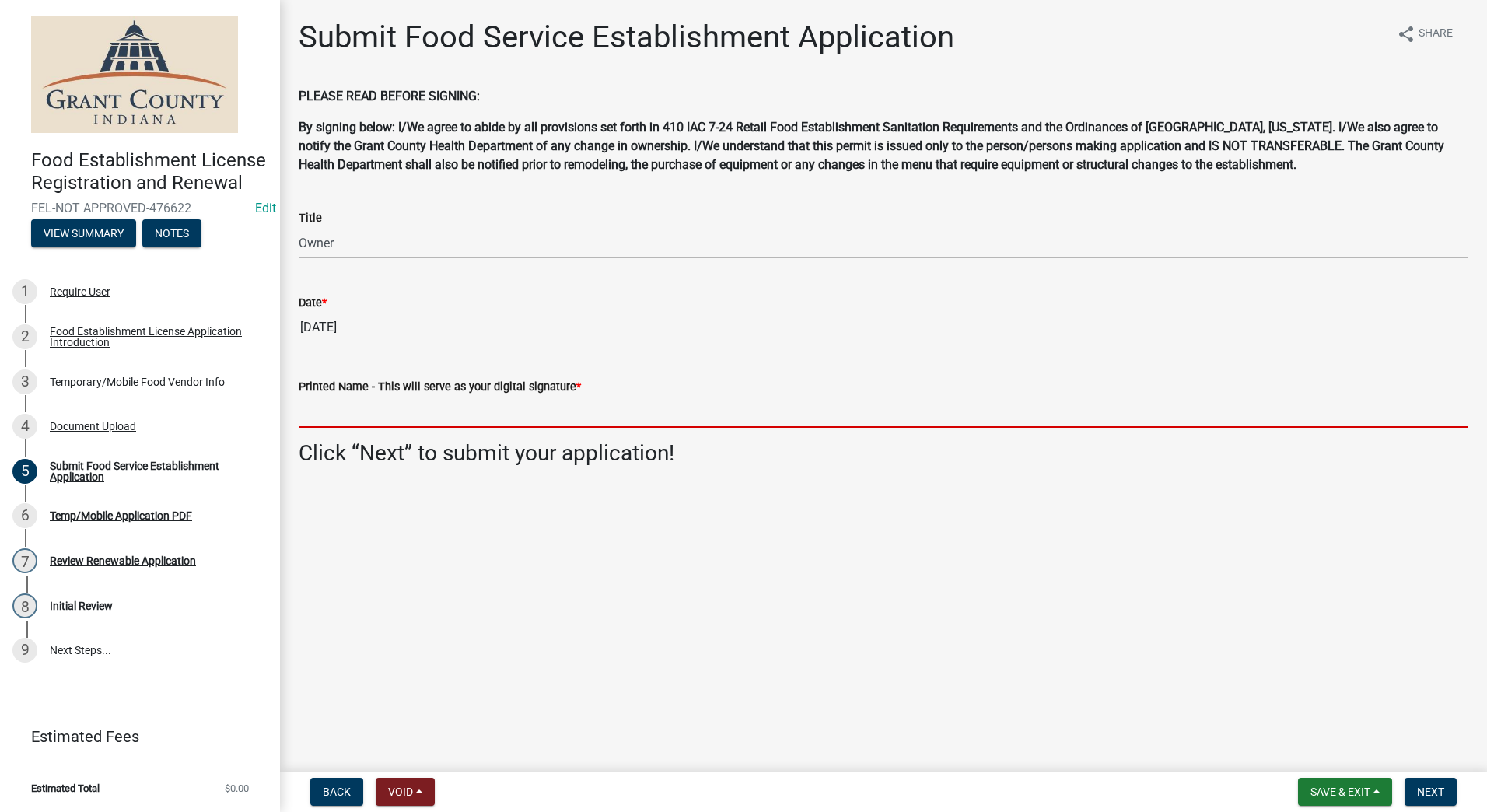
click at [477, 410] on input "Printed Name - This will serve as your digital signature *" at bounding box center [883, 412] width 1170 height 32
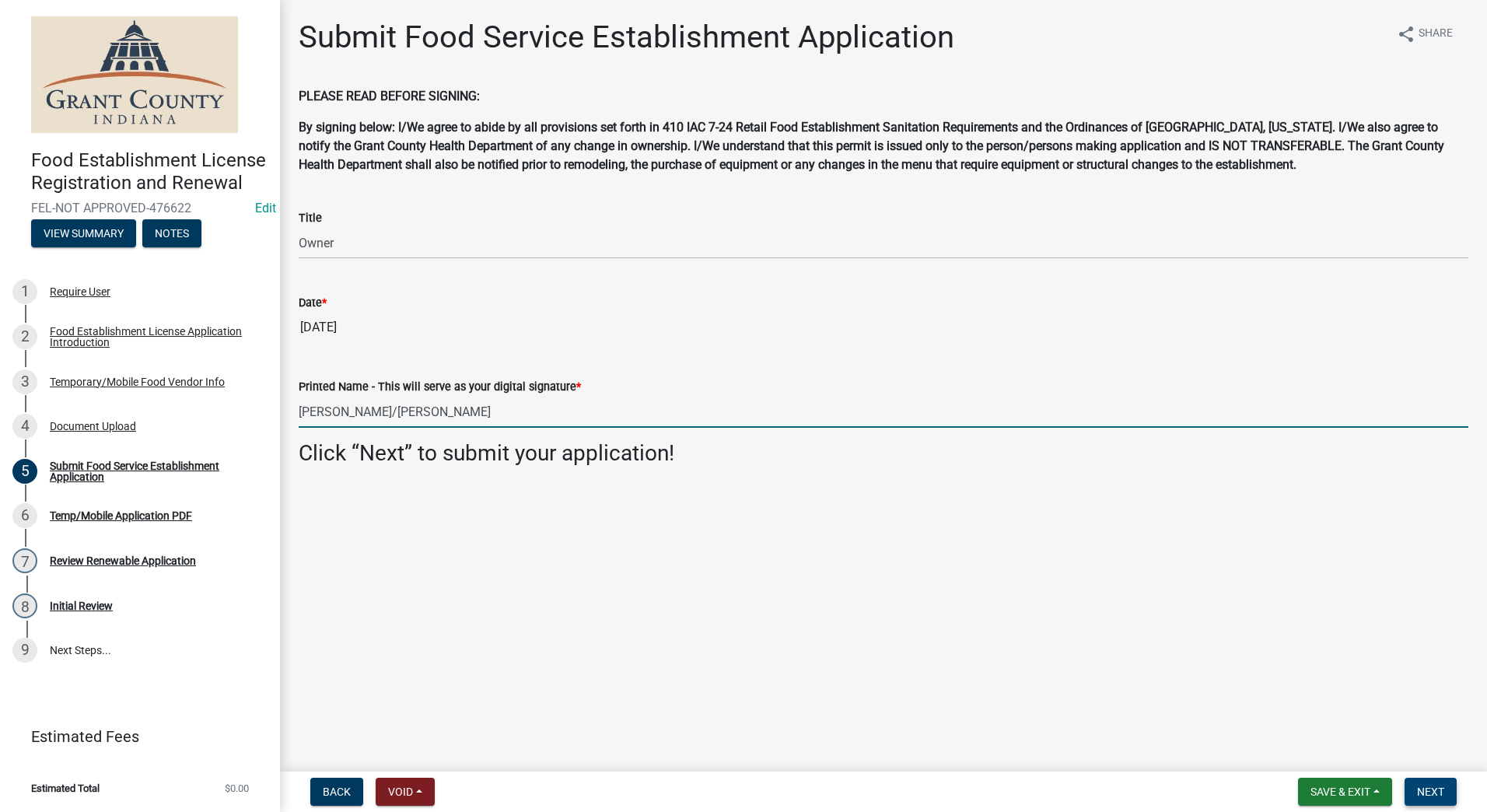
type input "[PERSON_NAME]/[PERSON_NAME]"
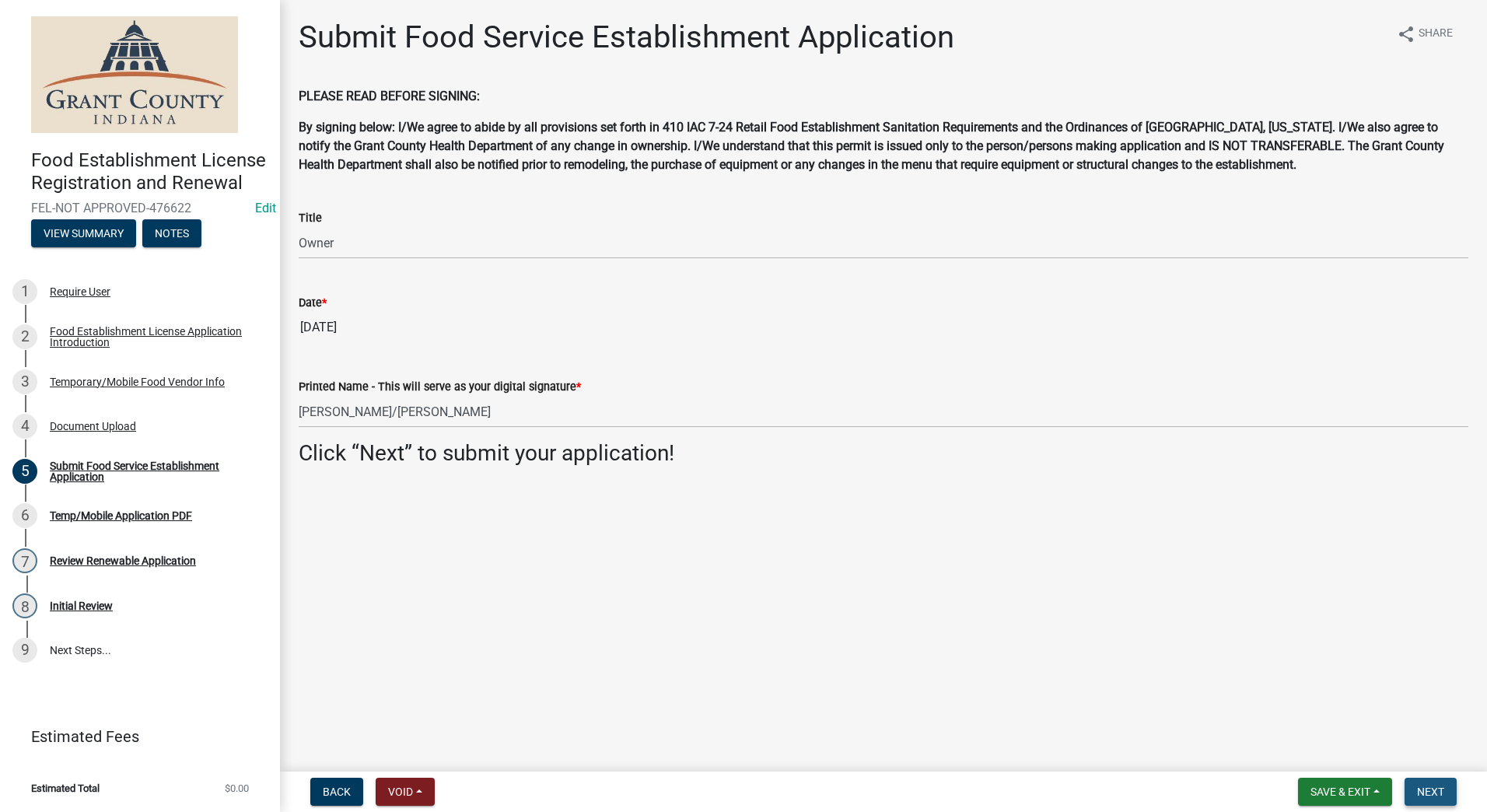
click at [1419, 785] on span "Next" at bounding box center [1431, 792] width 28 height 13
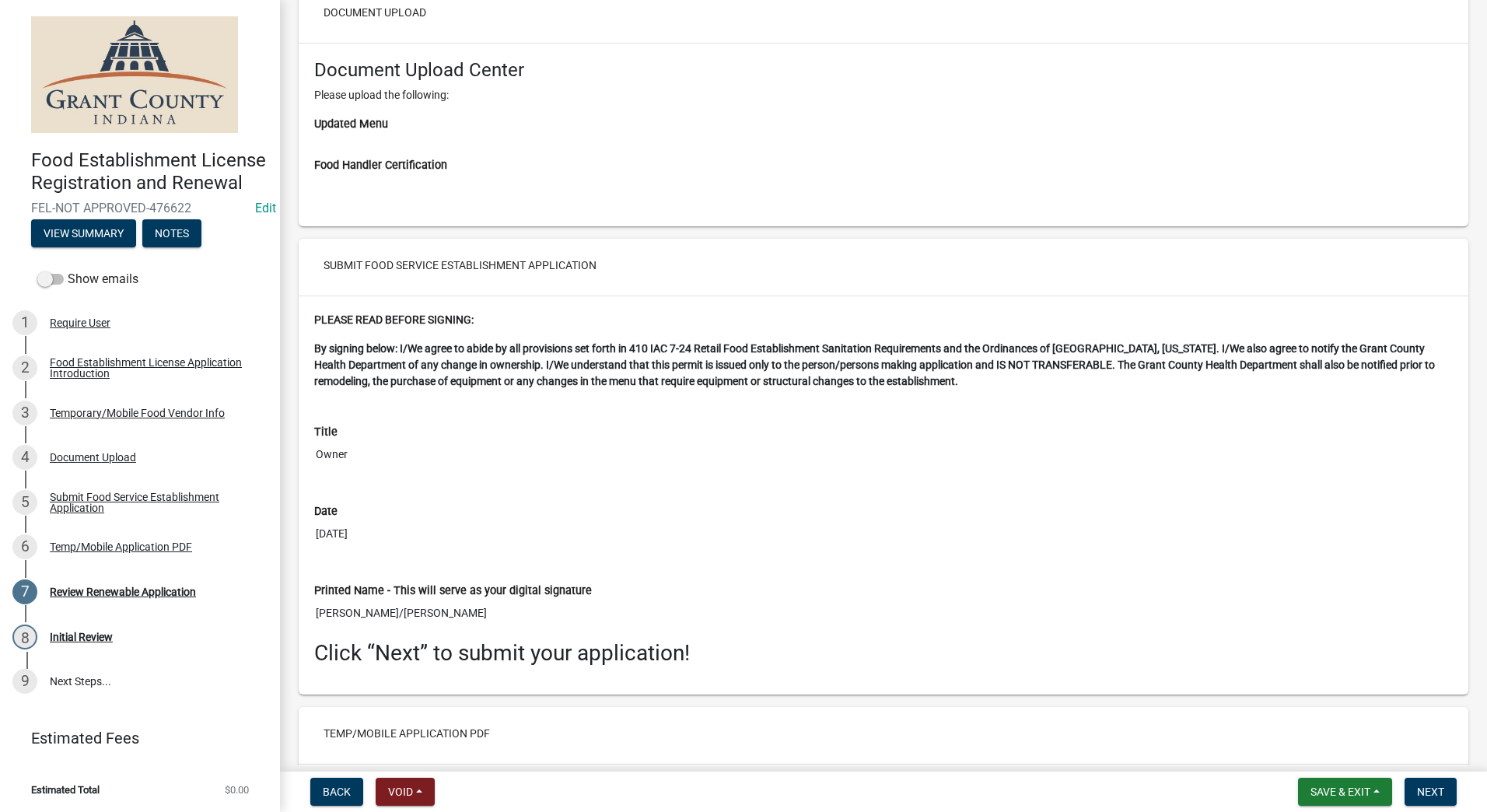
scroll to position [2970, 0]
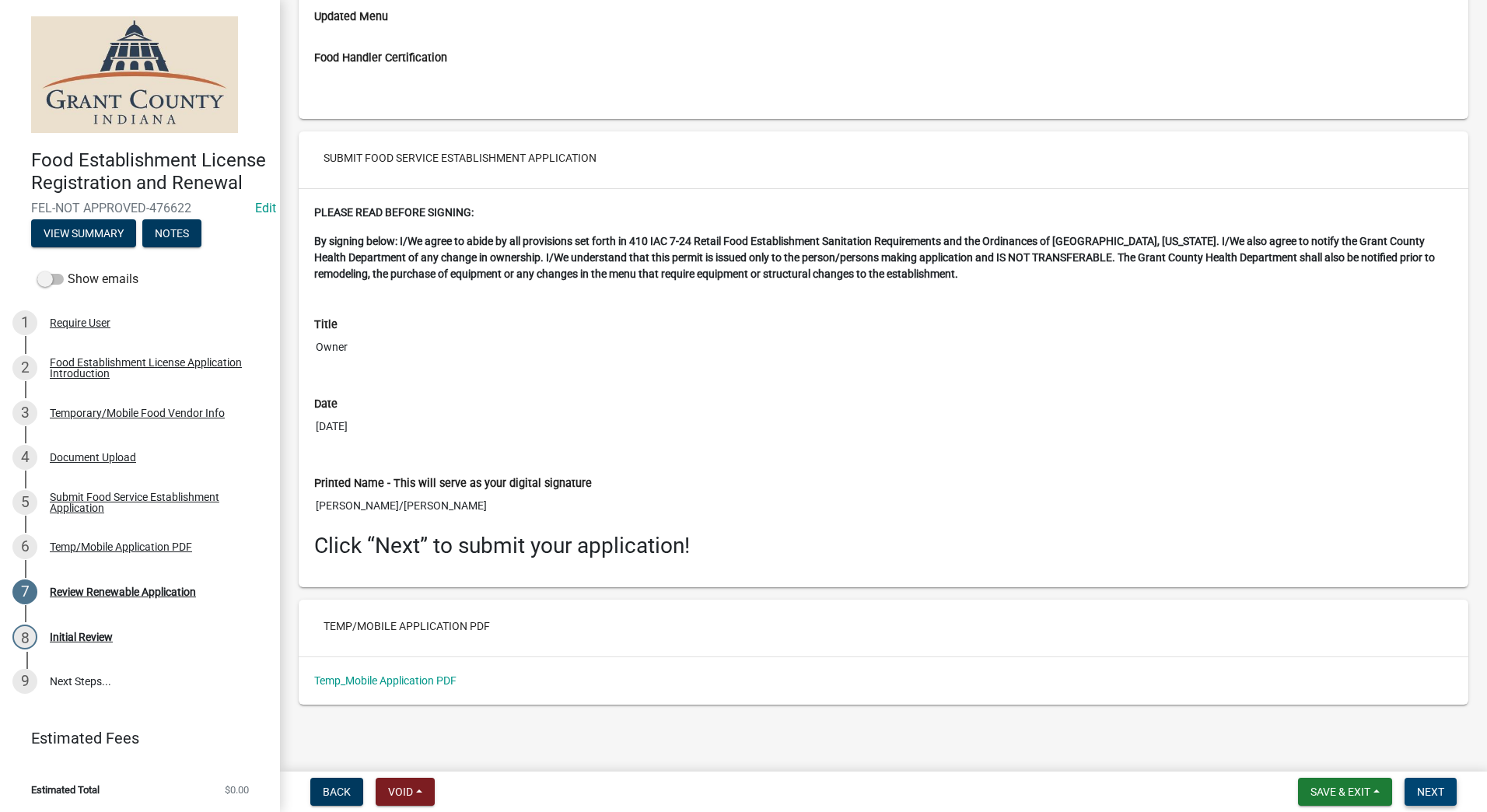
click at [1414, 789] on button "Next" at bounding box center [1431, 792] width 52 height 28
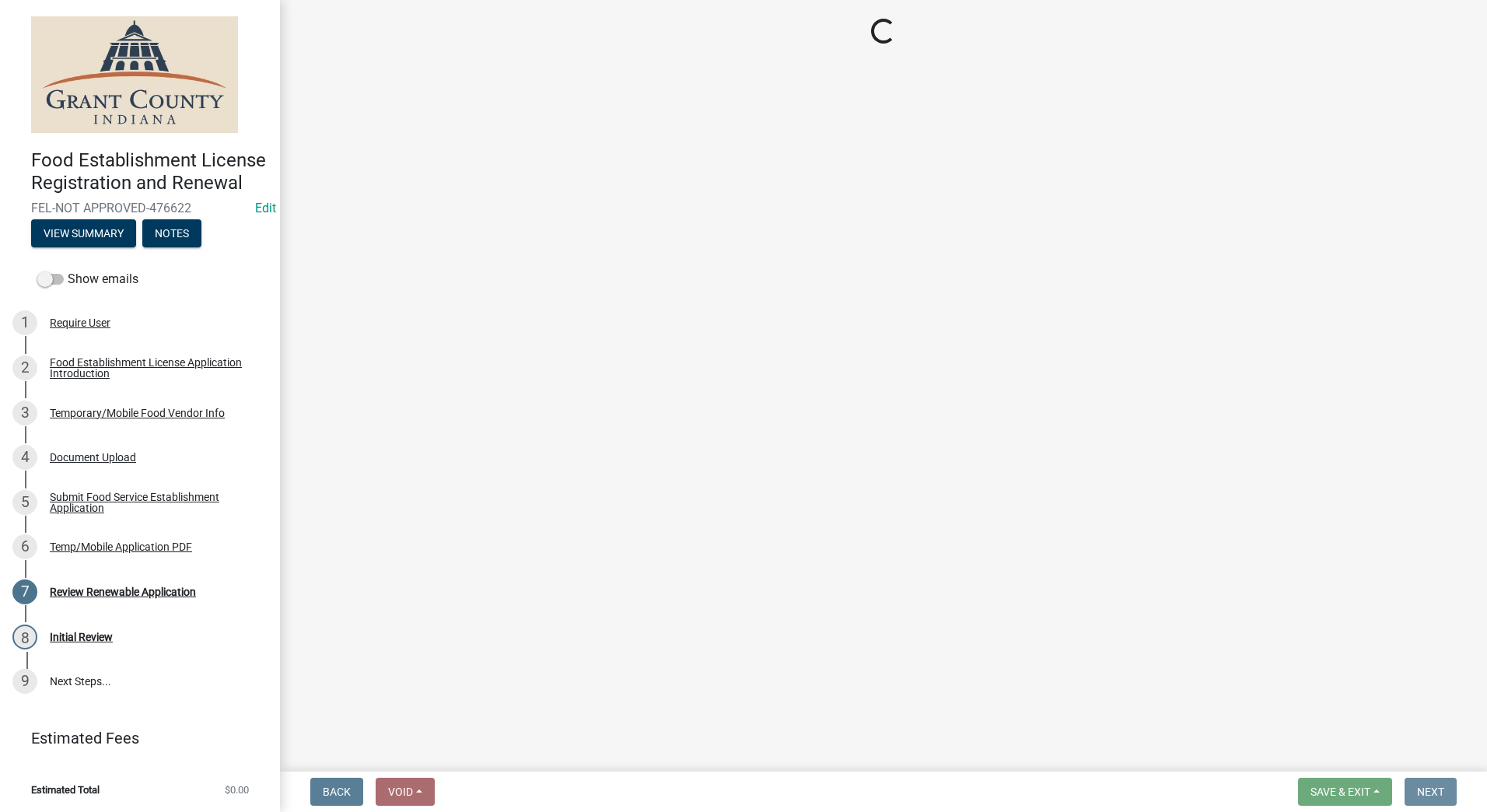
scroll to position [0, 0]
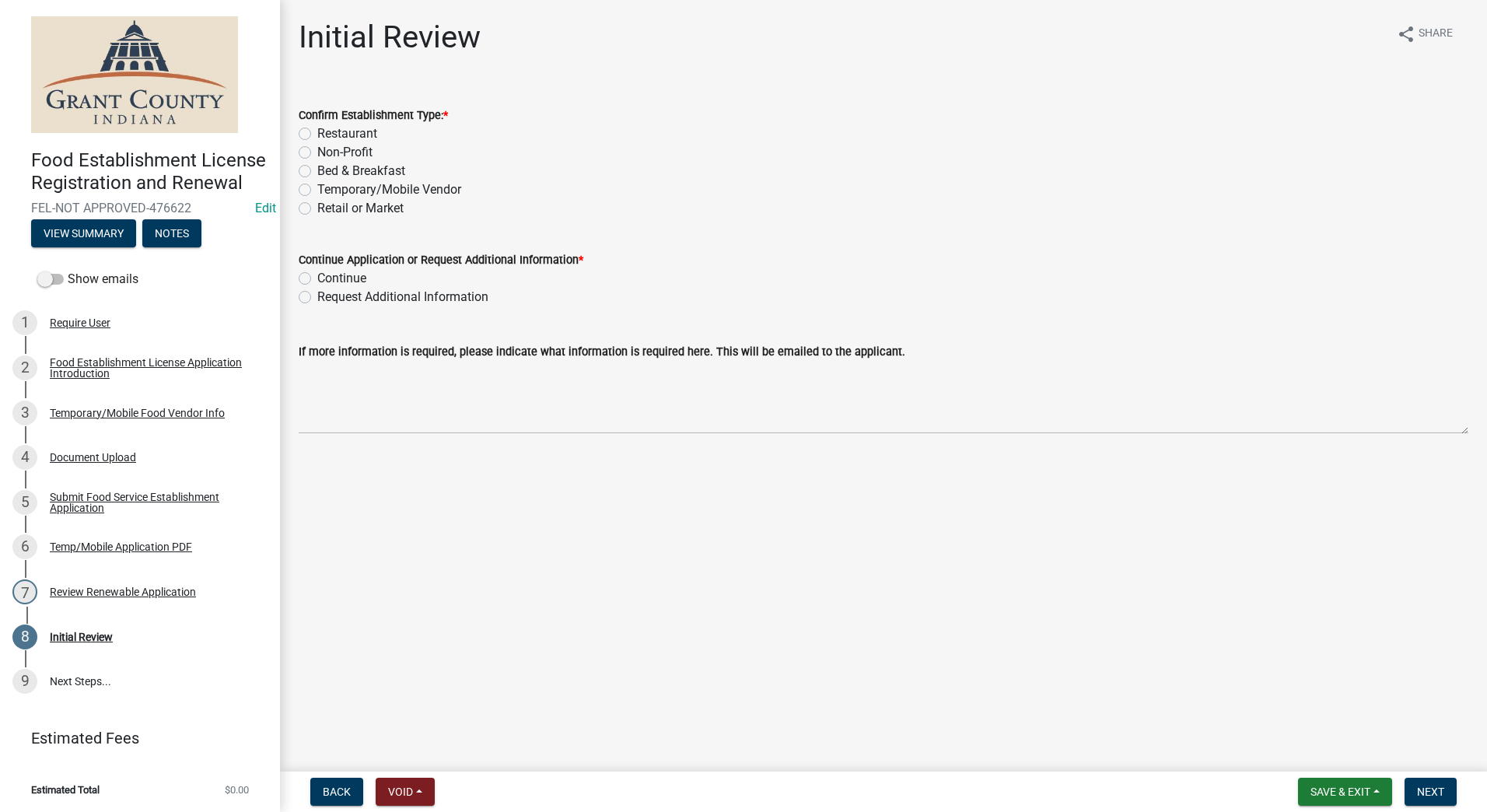
click at [318, 190] on label "Temporary/Mobile Vendor" at bounding box center [389, 190] width 144 height 18
click at [318, 190] on input "Temporary/Mobile Vendor" at bounding box center [322, 185] width 10 height 10
radio input "true"
click at [318, 278] on label "Continue" at bounding box center [342, 278] width 49 height 18
click at [318, 278] on input "Continue" at bounding box center [322, 273] width 10 height 10
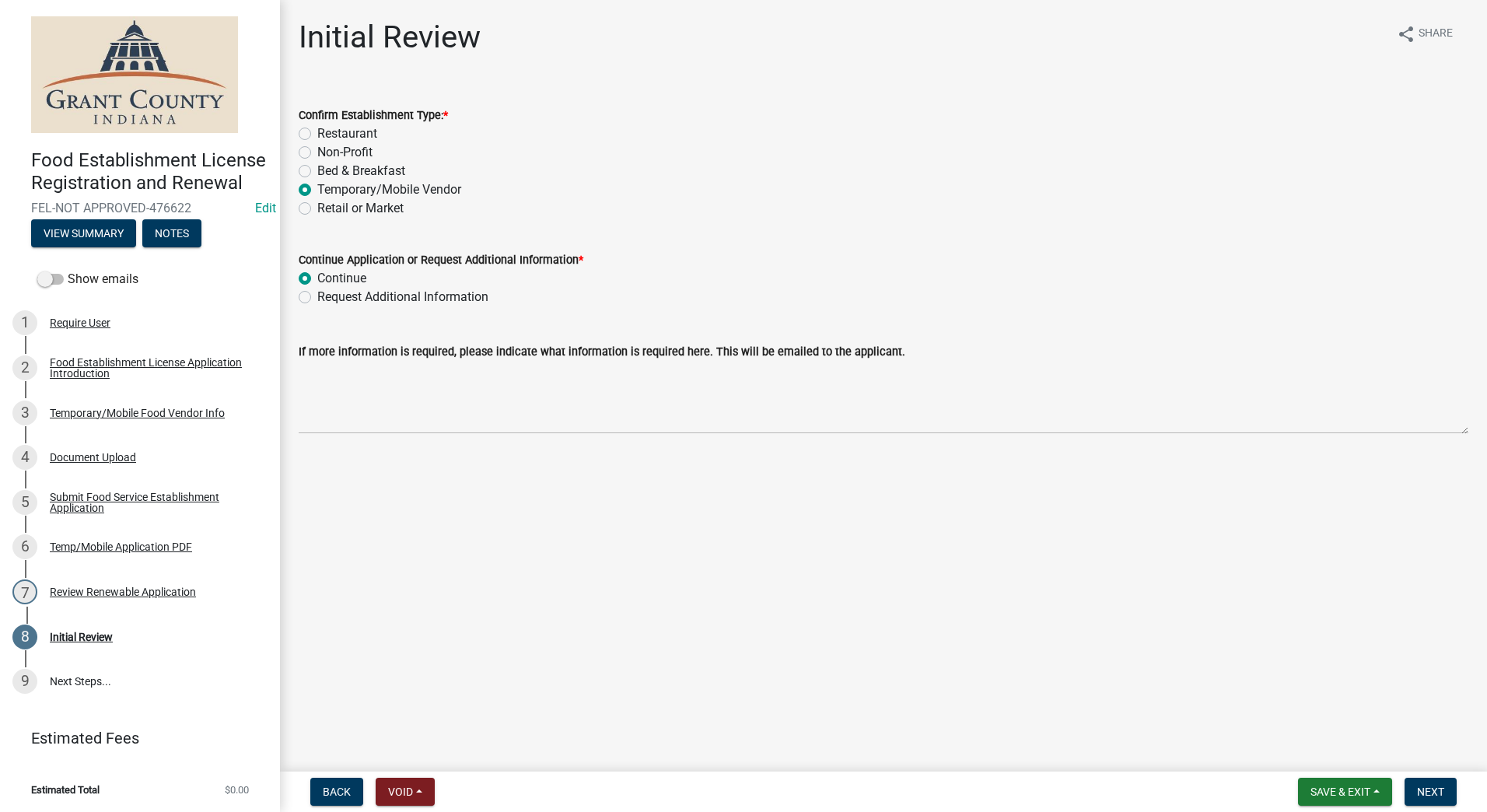
radio input "true"
click at [552, 537] on main "Initial Review share Share Confirm Establishment Type: * Restaurant Non-Profit …" at bounding box center [883, 382] width 1207 height 765
click at [1439, 787] on span "Next" at bounding box center [1431, 792] width 28 height 13
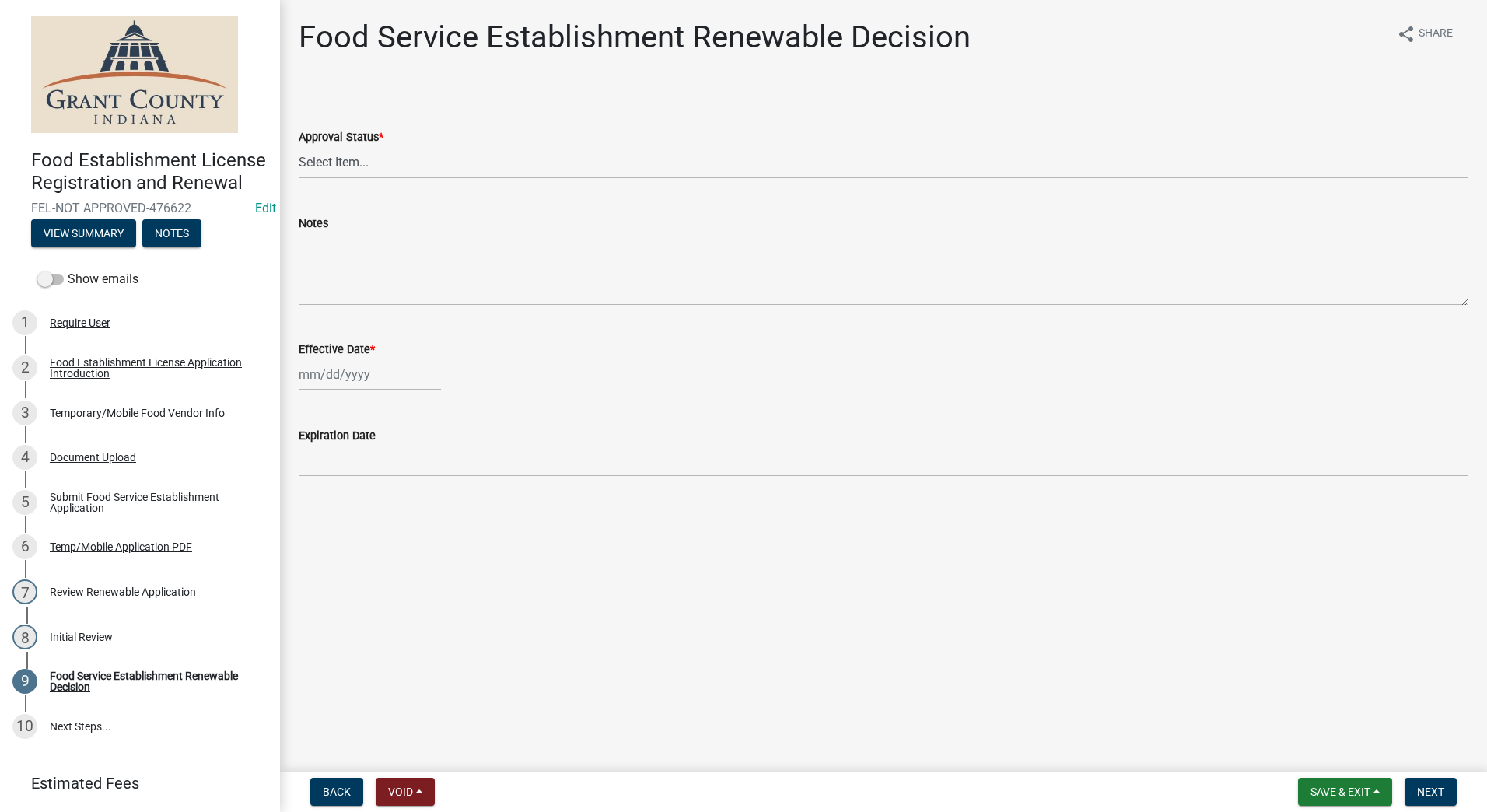
click at [459, 173] on select "Select Item... Approved Denied" at bounding box center [883, 162] width 1170 height 32
click at [298, 146] on select "Select Item... Approved Denied" at bounding box center [883, 162] width 1170 height 32
select select "f8bc5ebe-de22-4857-900a-5f4c078c3457"
select select "9"
select select "2025"
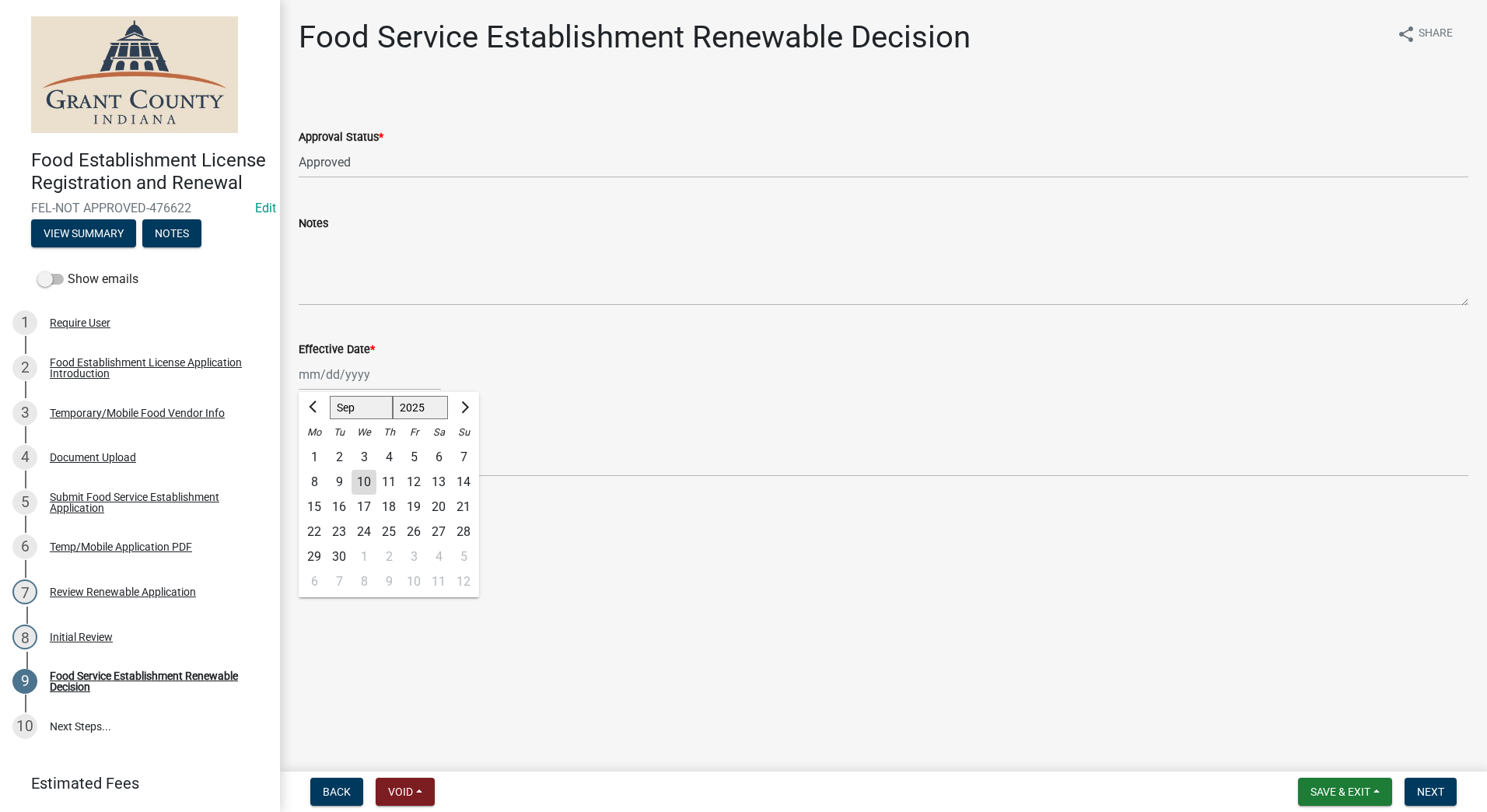
click at [346, 387] on div "[PERSON_NAME] Feb Mar Apr [PERSON_NAME][DATE] Oct Nov [DATE] 1526 1527 1528 152…" at bounding box center [369, 374] width 143 height 32
click at [375, 482] on div "10" at bounding box center [364, 481] width 25 height 25
type input "[DATE]"
click at [1432, 788] on span "Next" at bounding box center [1431, 792] width 28 height 13
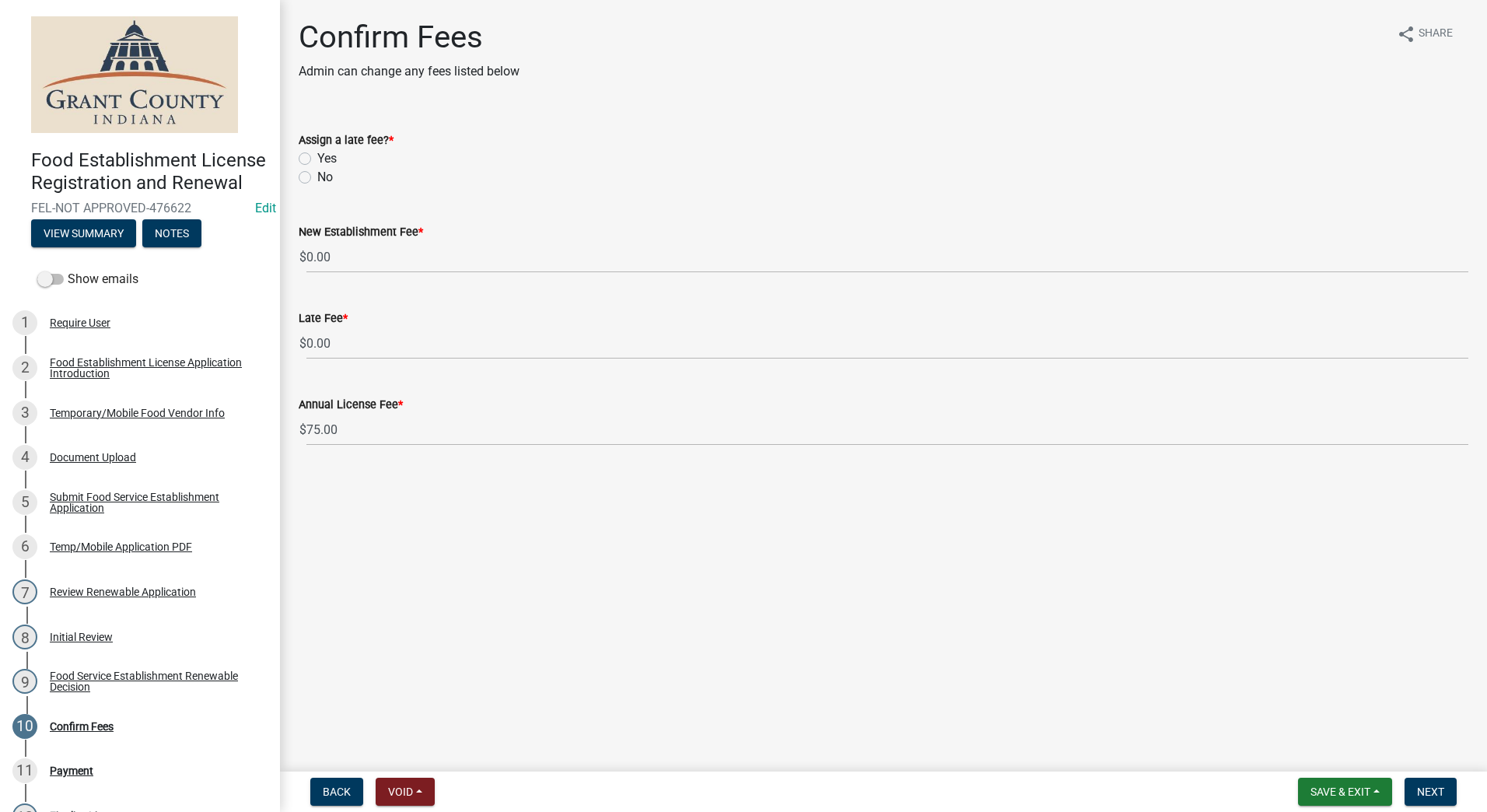
click at [318, 178] on label "No" at bounding box center [325, 177] width 16 height 18
click at [318, 178] on input "No" at bounding box center [322, 172] width 10 height 10
radio input "true"
click at [532, 534] on main "Confirm Fees Admin can change any fees listed below share Share Assign a late f…" at bounding box center [883, 382] width 1207 height 765
click at [1420, 793] on span "Next" at bounding box center [1431, 792] width 28 height 13
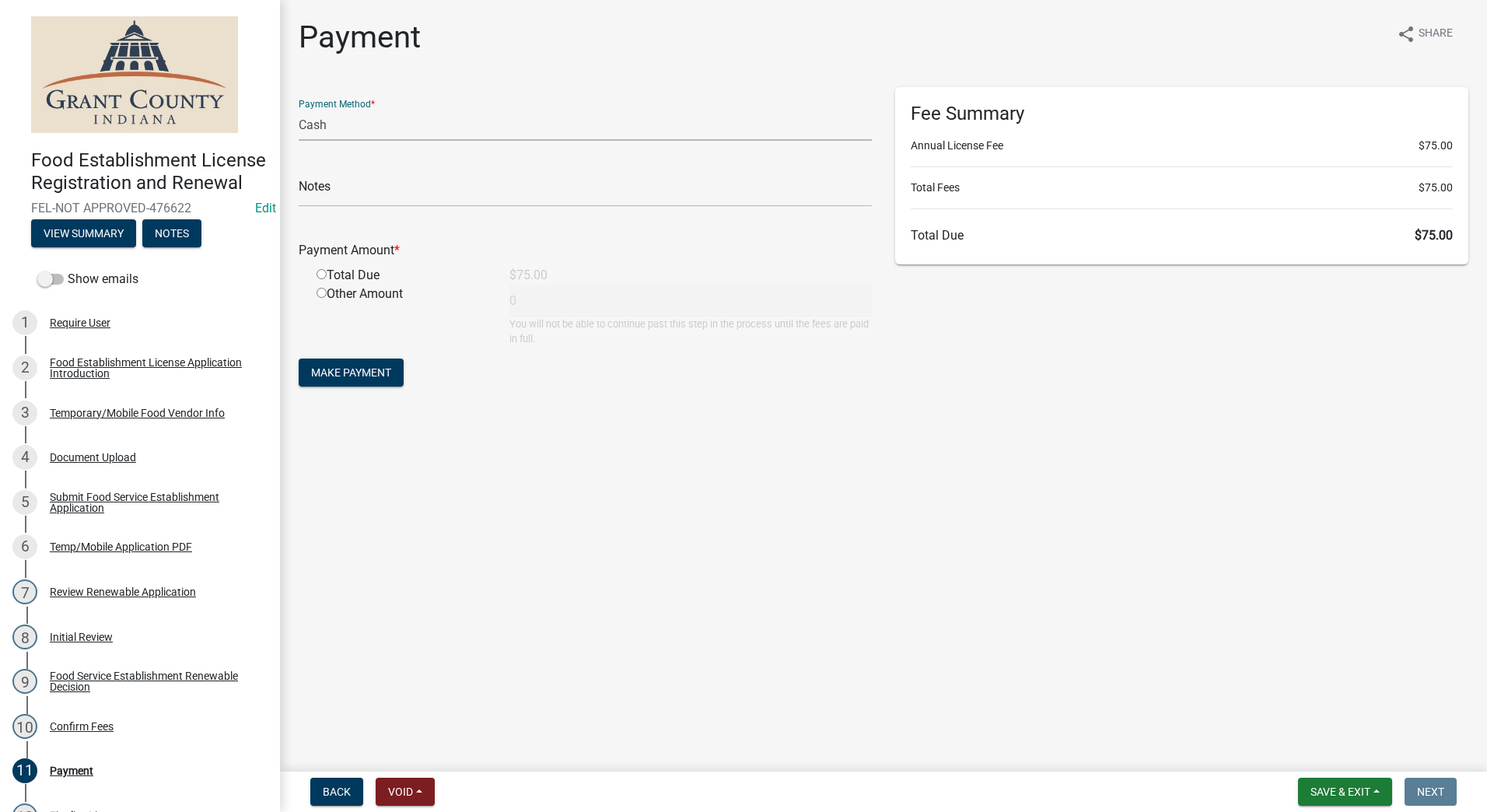
click at [355, 128] on select "Credit Card POS Check Cash" at bounding box center [585, 124] width 574 height 32
select select "0: 2"
click at [298, 109] on select "Credit Card POS Check Cash" at bounding box center [585, 124] width 574 height 32
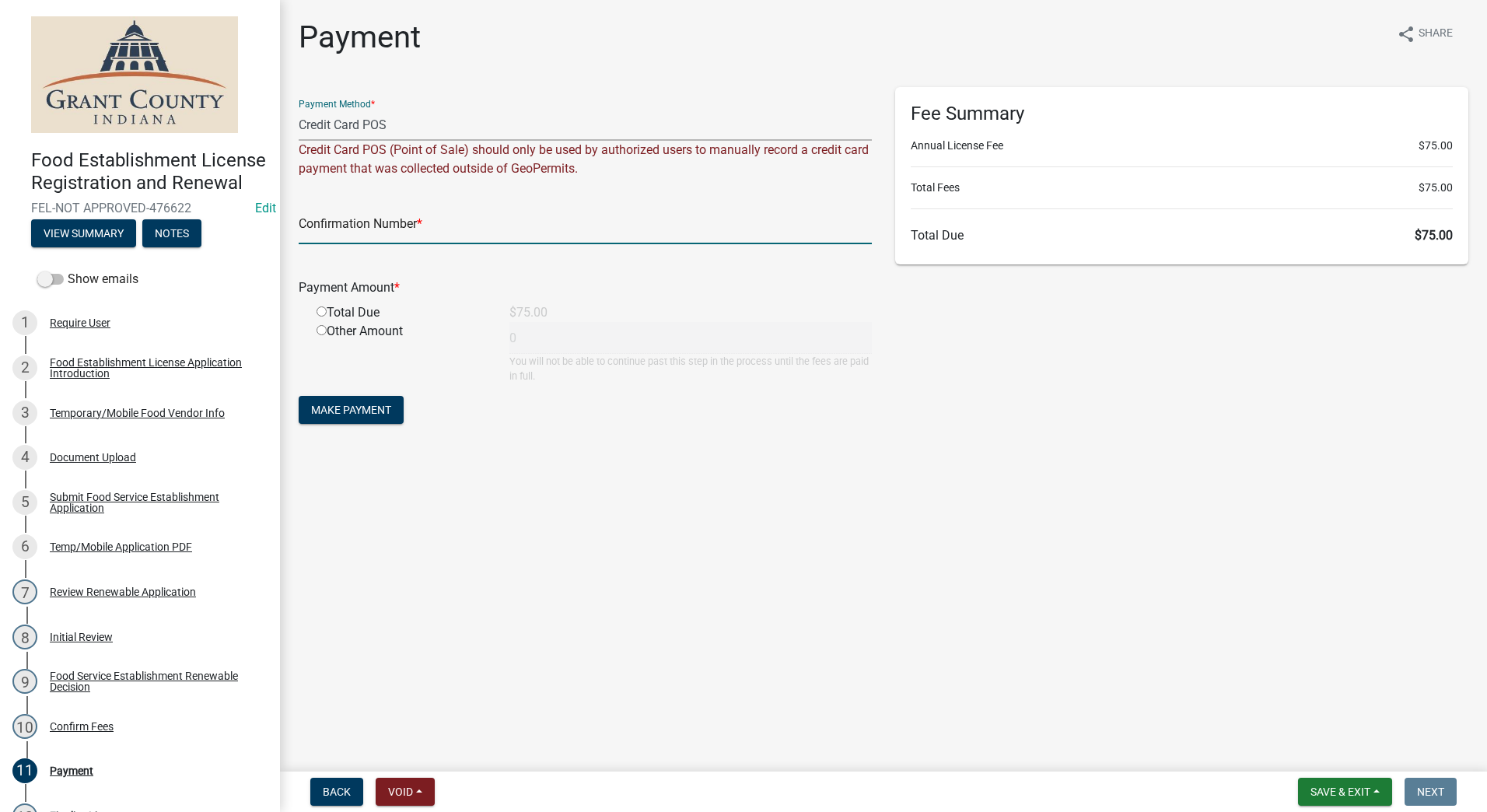
click at [447, 238] on input "text" at bounding box center [585, 228] width 574 height 32
type input "14953087"
click at [321, 310] on input "radio" at bounding box center [321, 311] width 10 height 10
radio input "true"
type input "75"
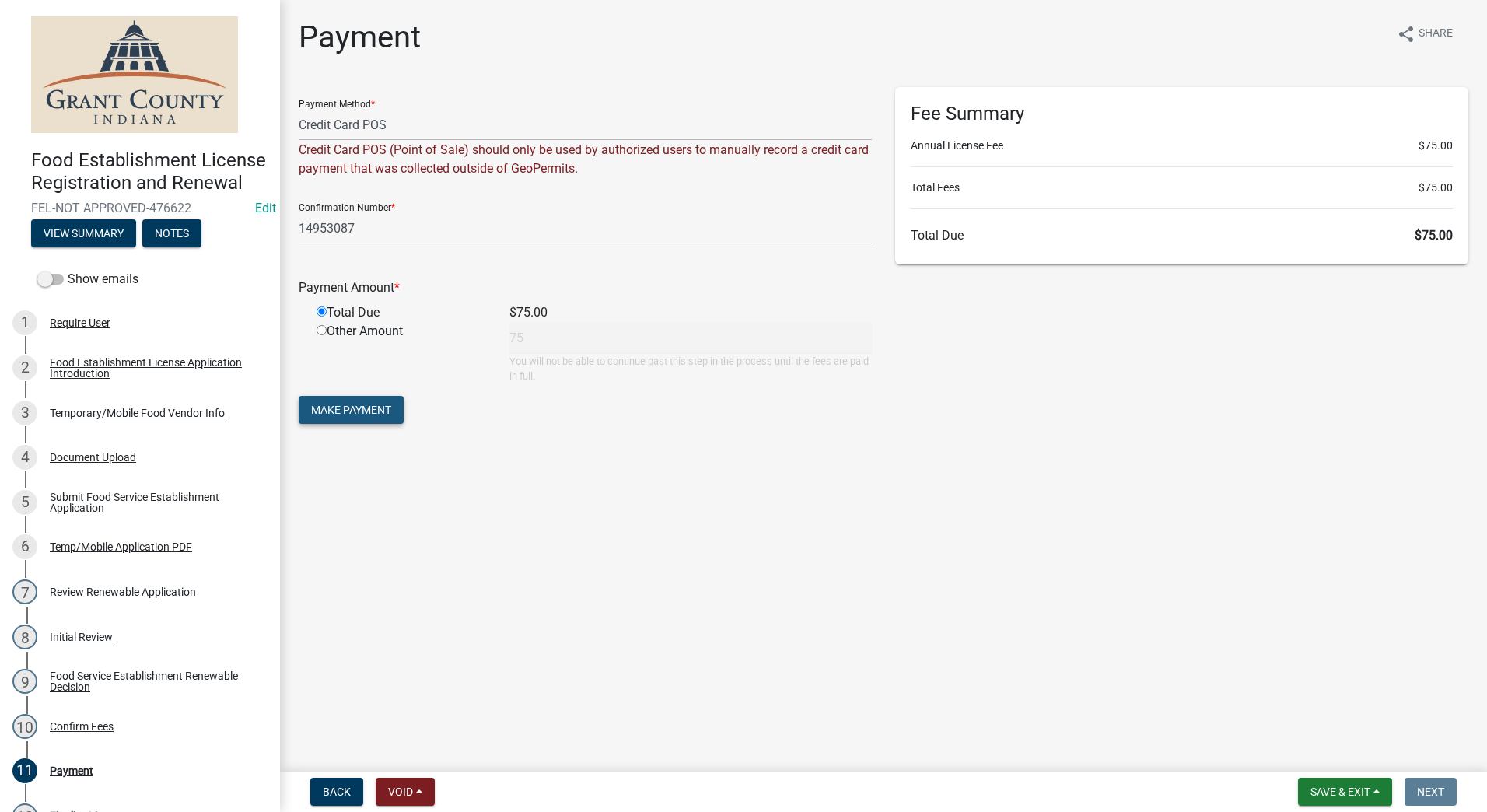
click at [347, 413] on span "Make Payment" at bounding box center [351, 410] width 80 height 13
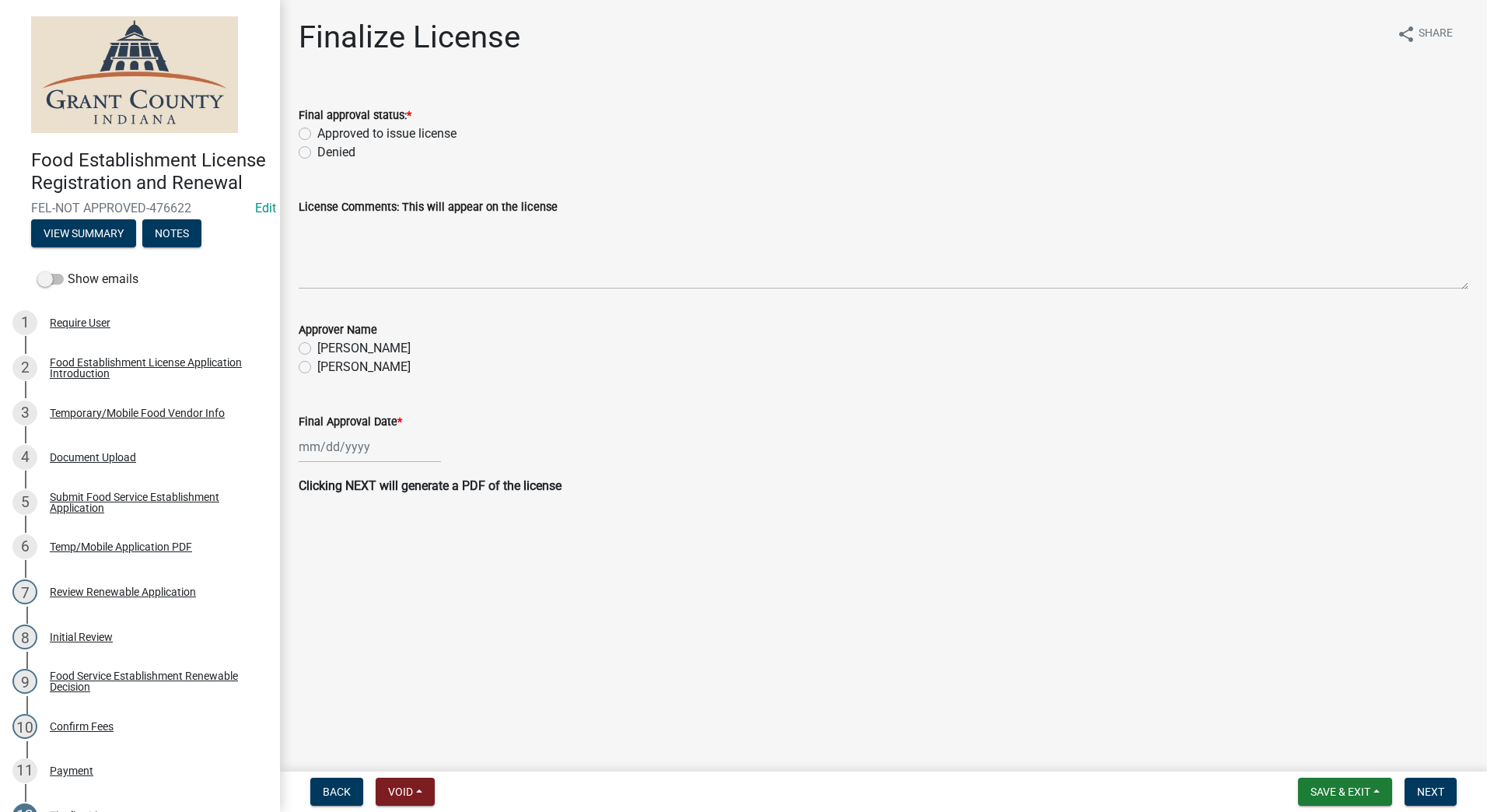
click at [318, 133] on label "Approved to issue license" at bounding box center [387, 133] width 139 height 18
click at [318, 133] on input "Approved to issue license" at bounding box center [322, 129] width 10 height 10
radio input "true"
click at [318, 367] on label "[PERSON_NAME]" at bounding box center [364, 367] width 93 height 18
click at [318, 367] on input "[PERSON_NAME]" at bounding box center [322, 363] width 10 height 10
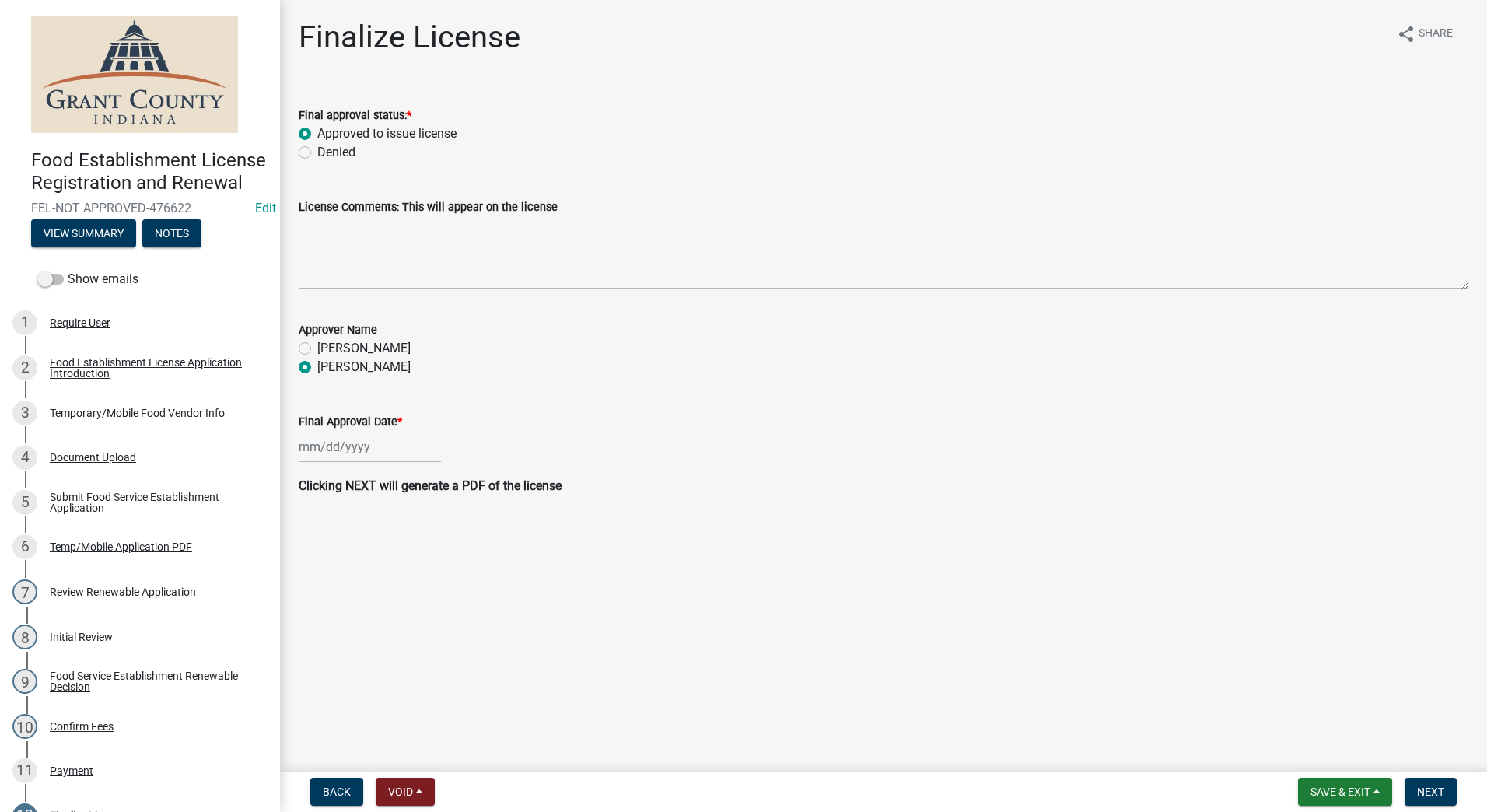
radio input "true"
select select "9"
select select "2025"
click at [351, 451] on div "[PERSON_NAME] Feb Mar Apr [PERSON_NAME][DATE] Oct Nov [DATE] 1526 1527 1528 152…" at bounding box center [369, 447] width 143 height 32
click at [364, 549] on div "10" at bounding box center [364, 554] width 25 height 25
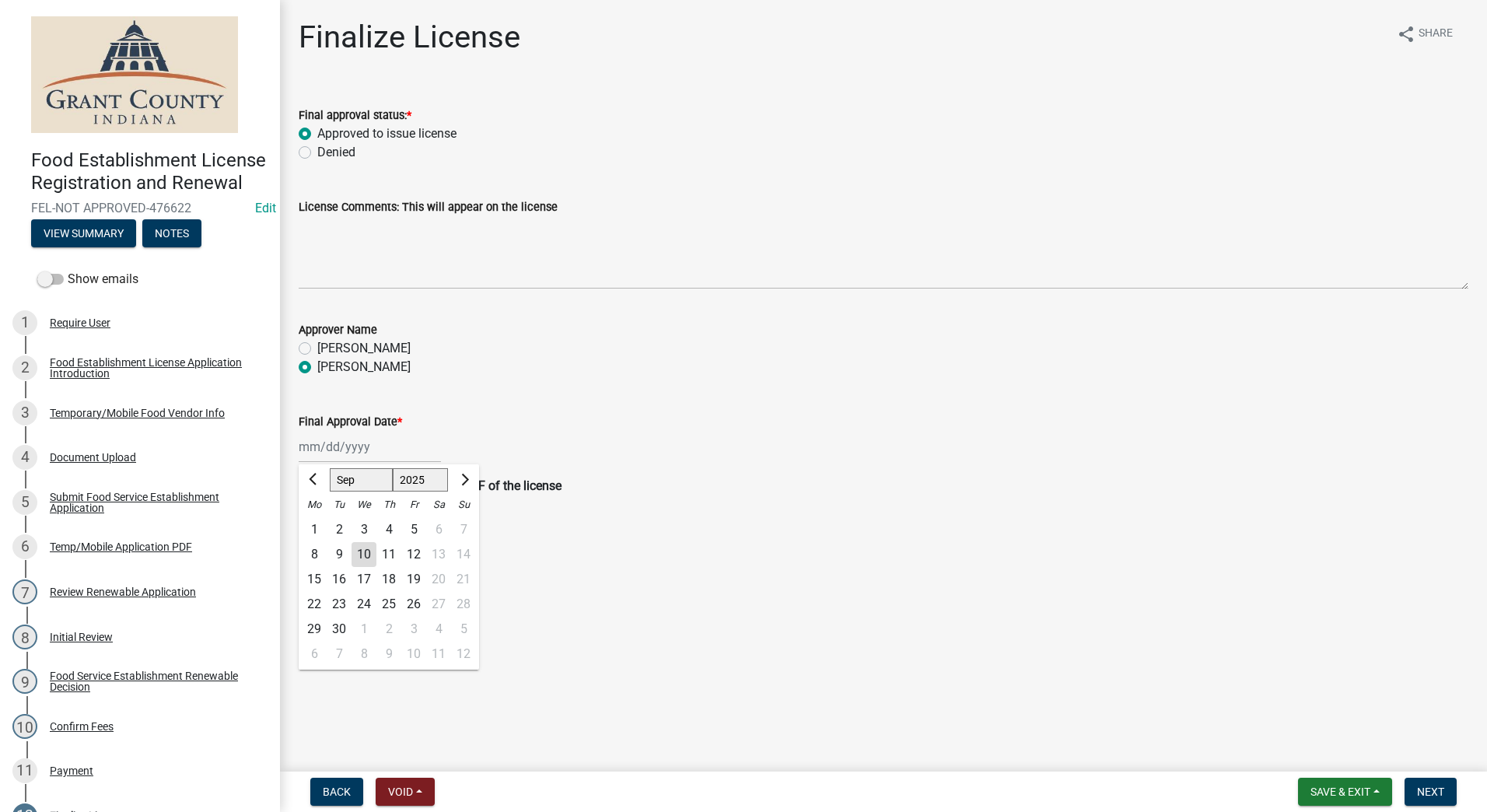
type input "[DATE]"
click at [1429, 789] on span "Next" at bounding box center [1431, 792] width 28 height 13
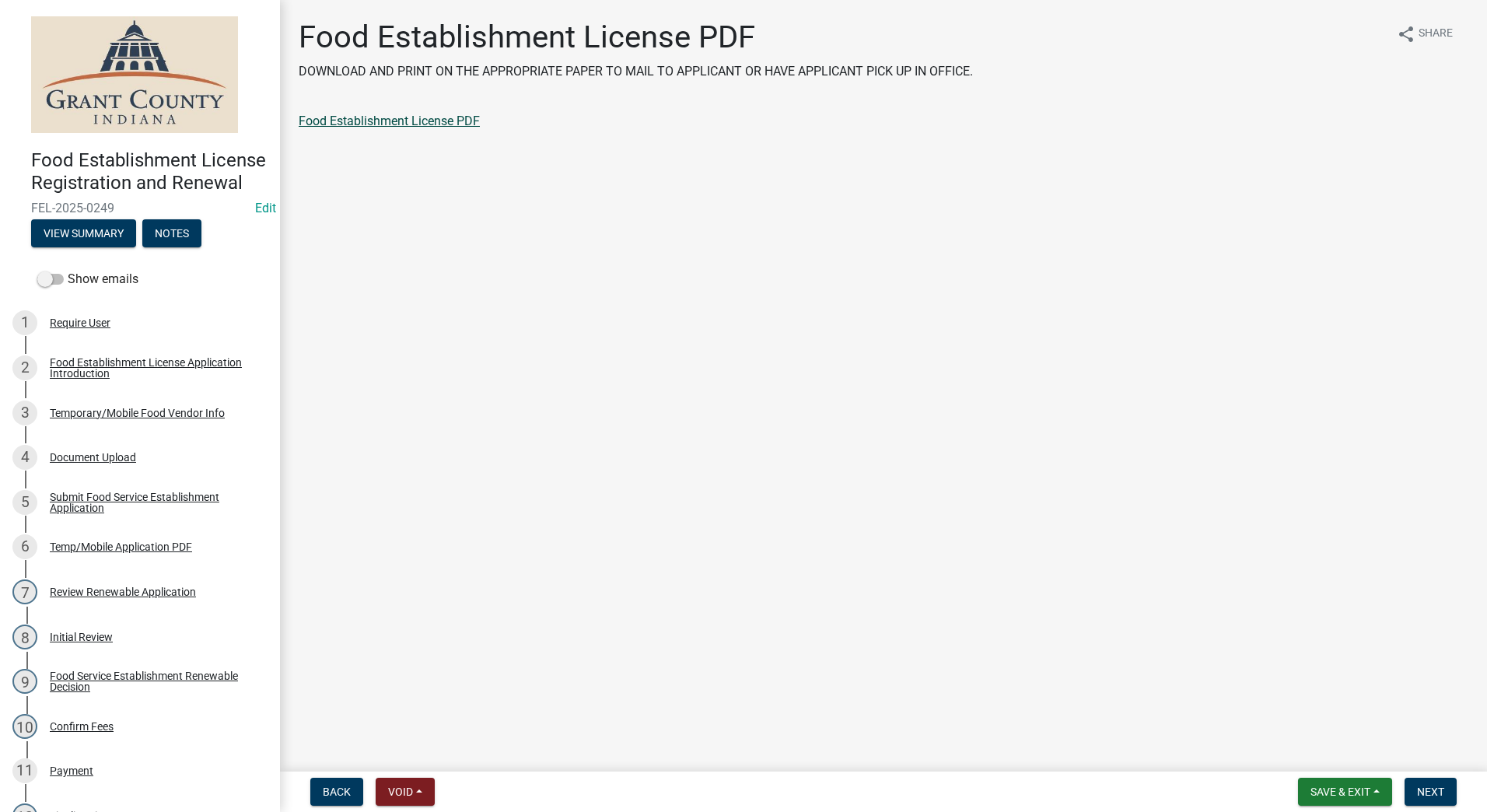
click at [436, 125] on link "Food Establishment License PDF" at bounding box center [389, 121] width 181 height 15
click at [1418, 793] on span "Next" at bounding box center [1431, 792] width 28 height 13
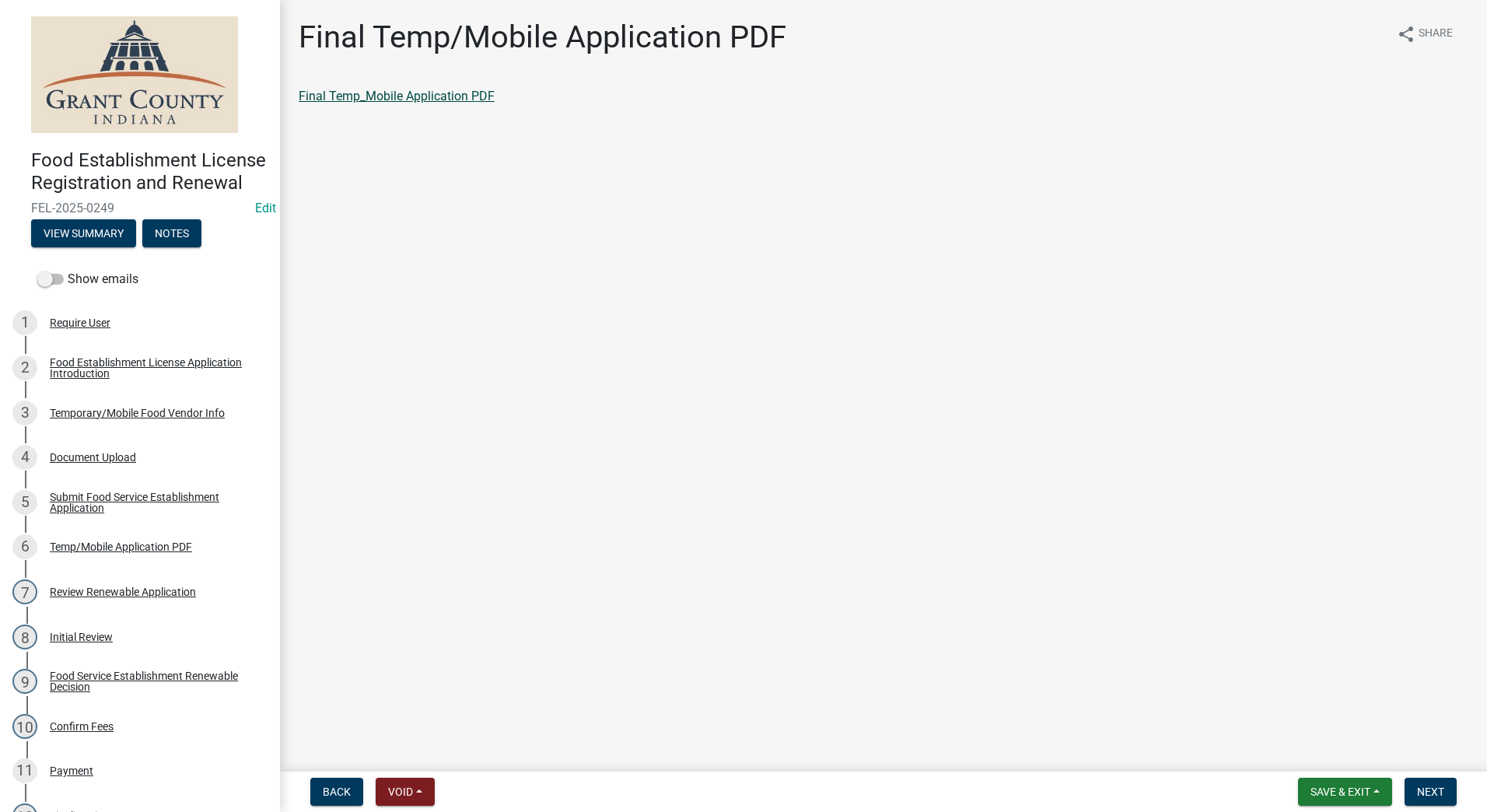
click at [418, 101] on link "Final Temp_Mobile Application PDF" at bounding box center [396, 96] width 196 height 15
click at [1422, 783] on button "Next" at bounding box center [1431, 792] width 52 height 28
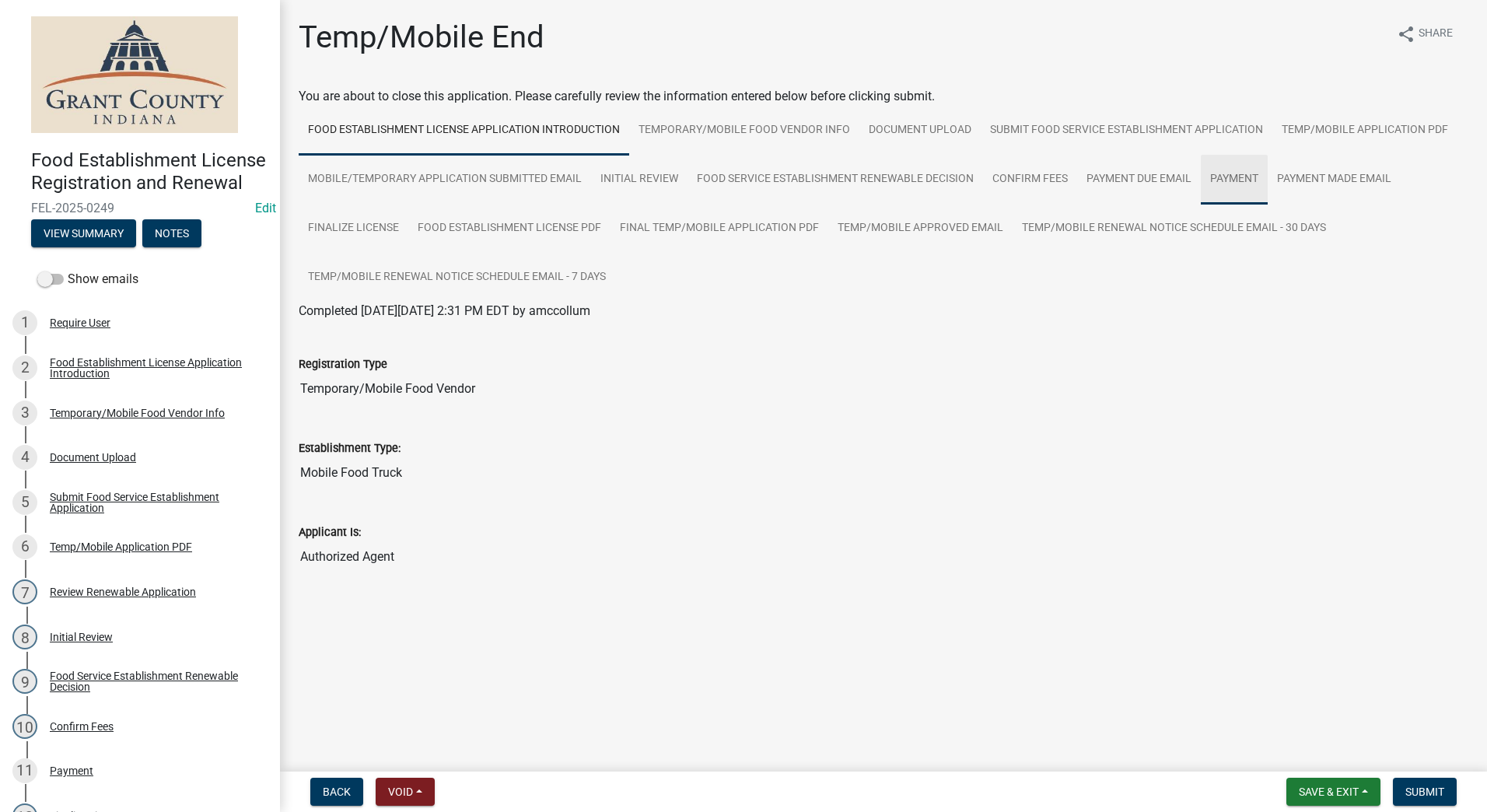
click at [1225, 173] on link "Payment" at bounding box center [1234, 180] width 67 height 50
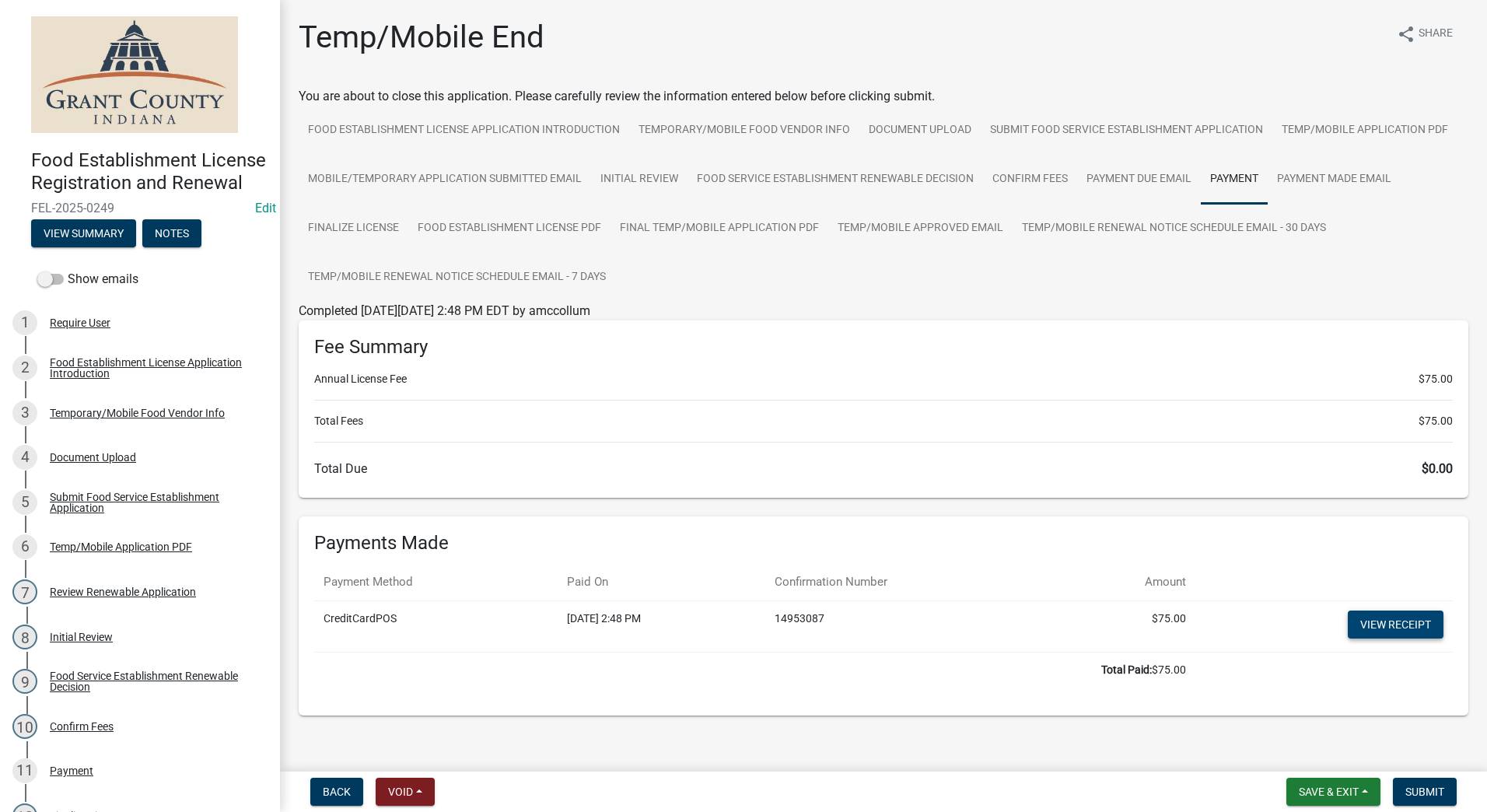
click at [1388, 622] on link "View receipt" at bounding box center [1396, 624] width 96 height 28
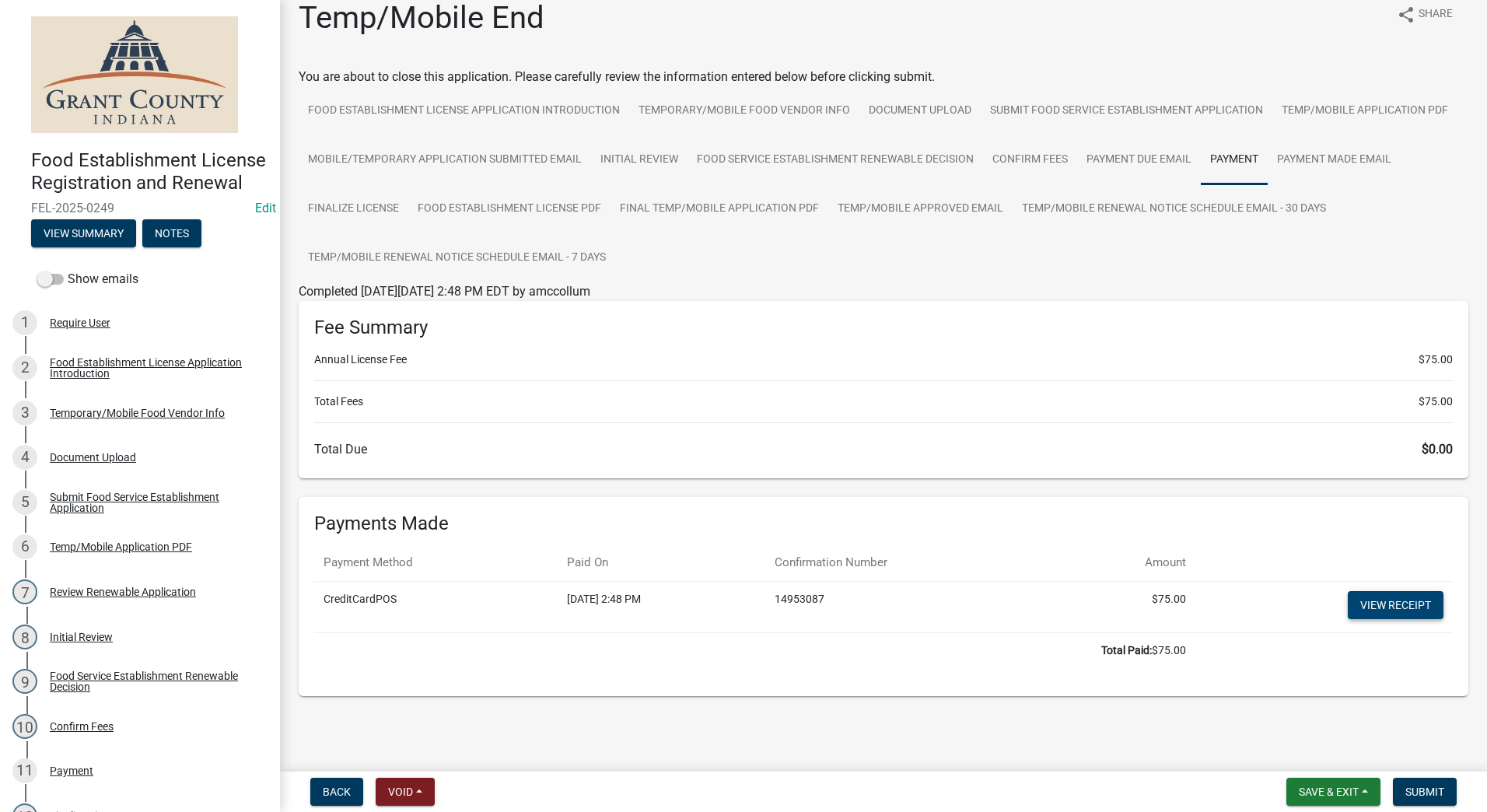
scroll to position [29, 0]
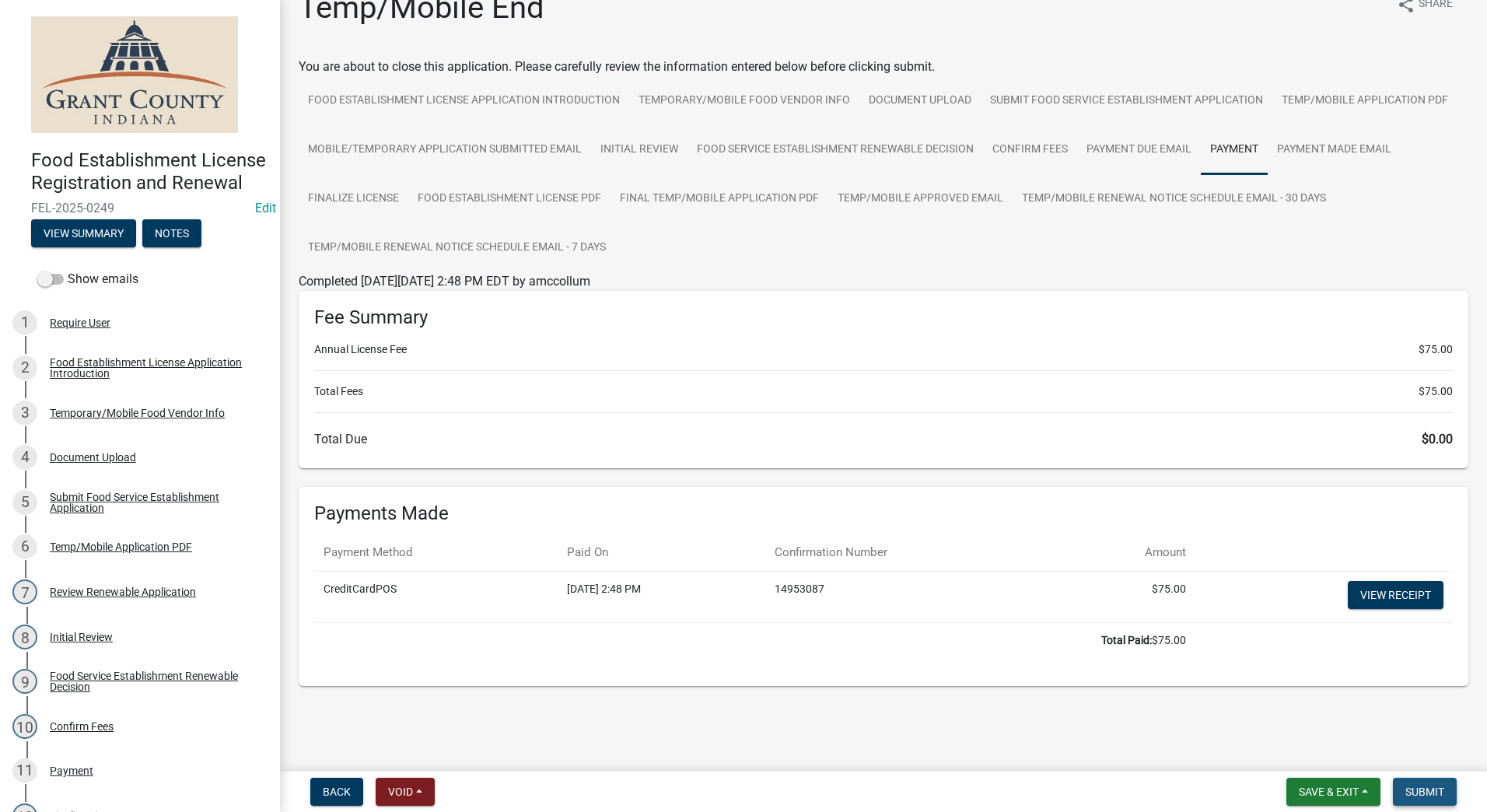
click at [1430, 787] on span "Submit" at bounding box center [1424, 792] width 39 height 13
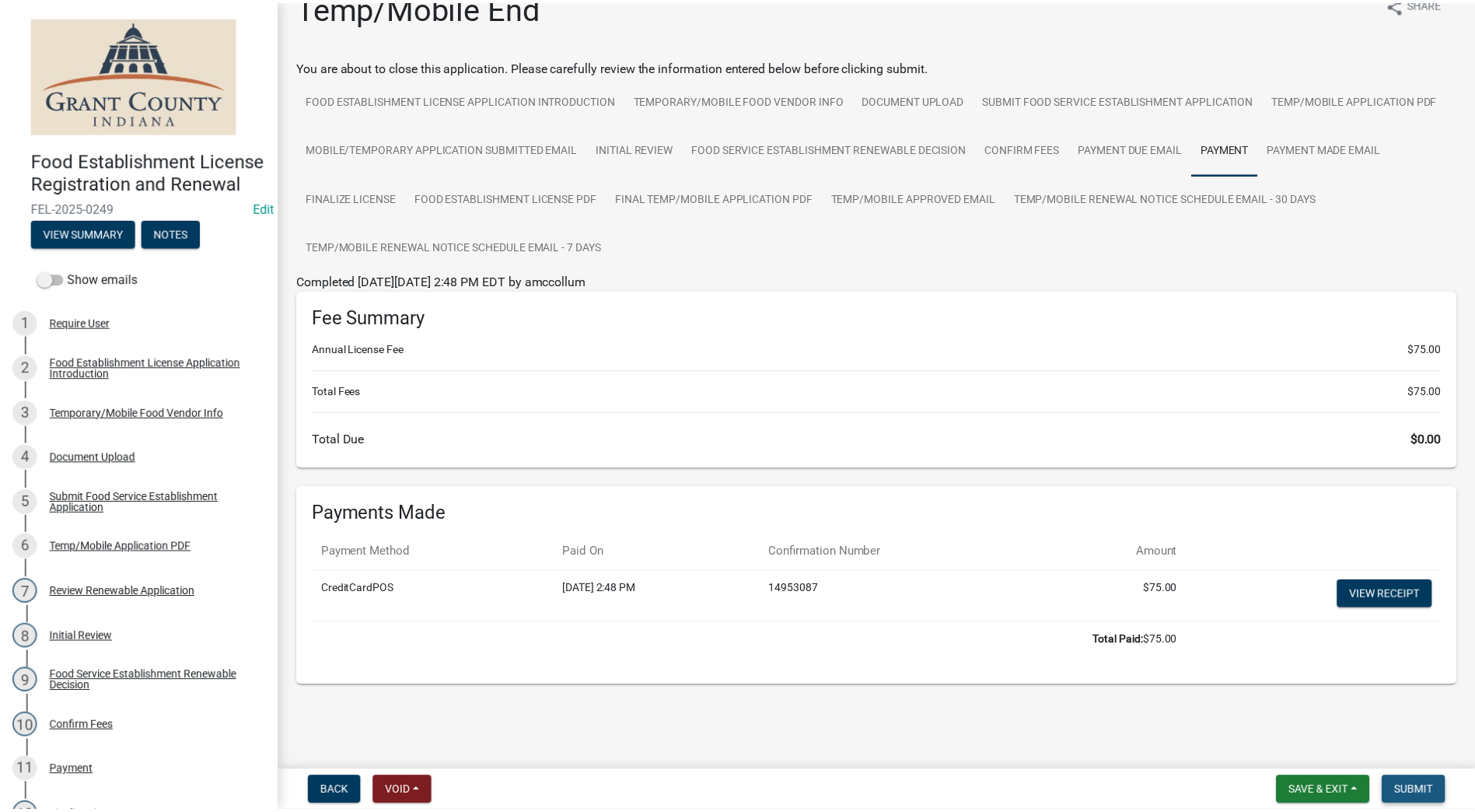
scroll to position [0, 0]
